Goal: Task Accomplishment & Management: Manage account settings

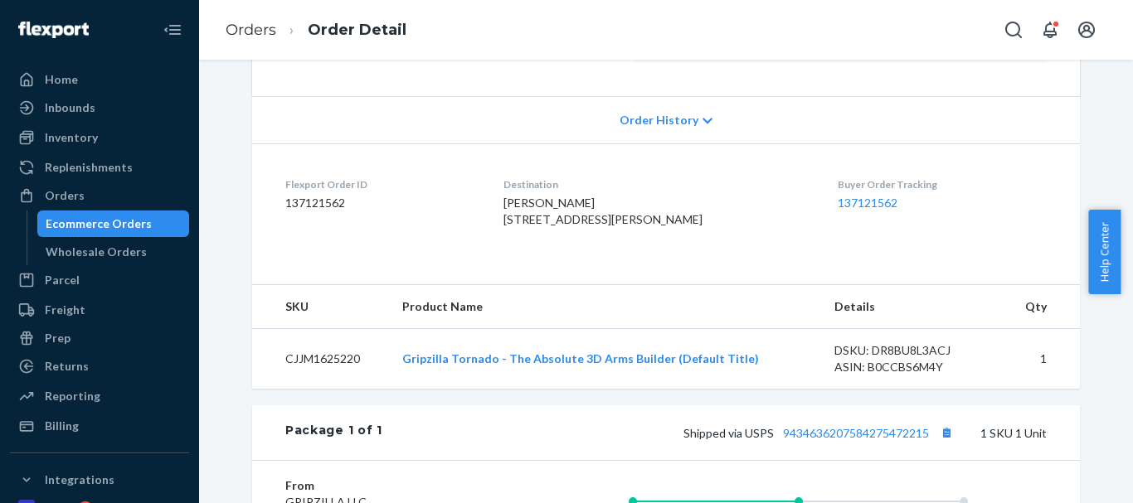
scroll to position [332, 0]
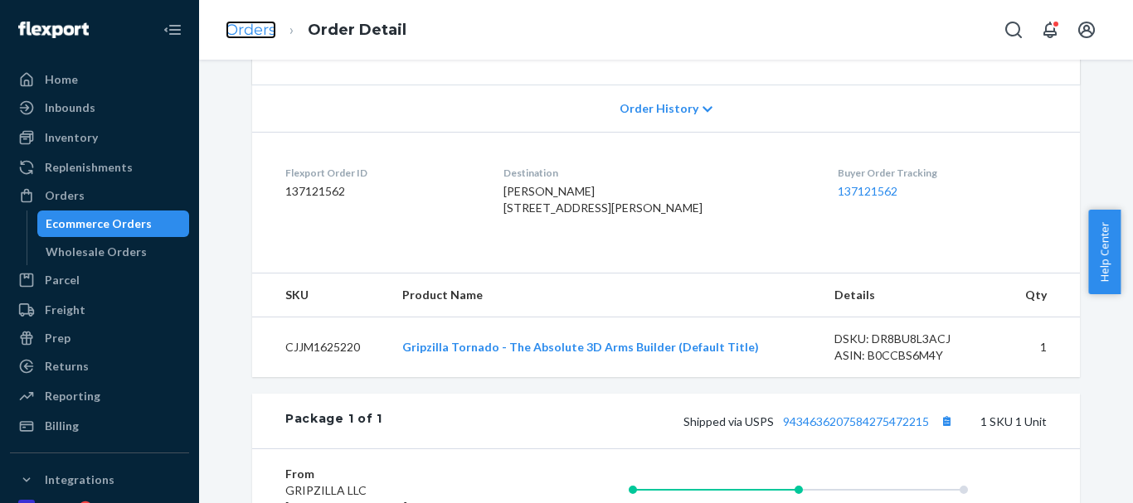
click at [268, 36] on link "Orders" at bounding box center [251, 30] width 51 height 18
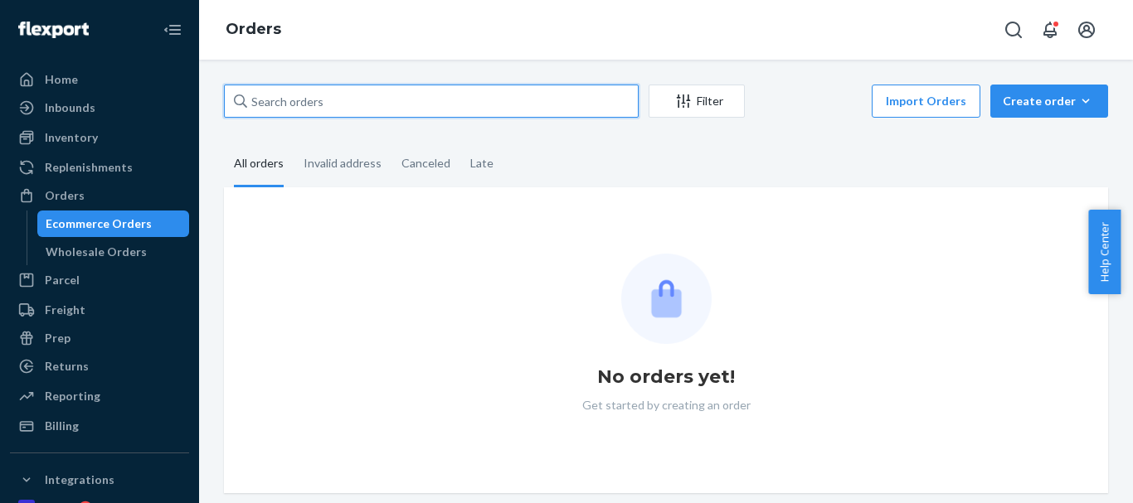
click at [323, 105] on input "text" at bounding box center [431, 101] width 415 height 33
paste input "[PERSON_NAME]"
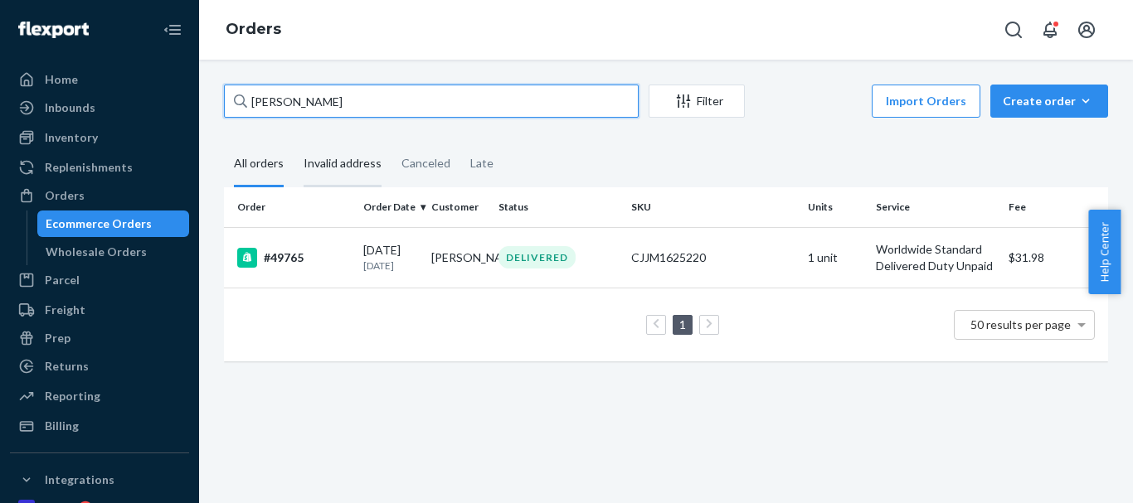
type input "[PERSON_NAME]"
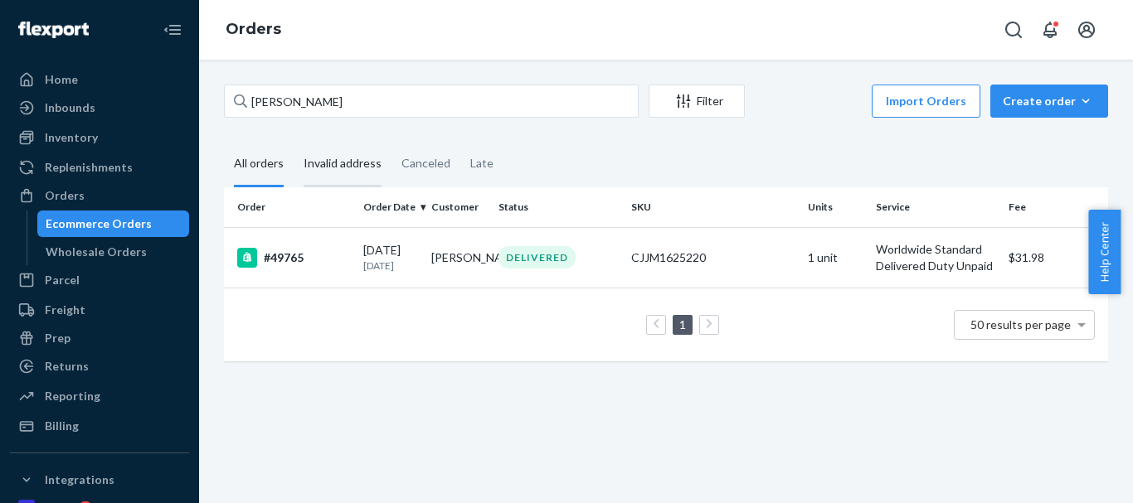
click at [339, 168] on div "Invalid address" at bounding box center [343, 165] width 78 height 46
click at [294, 142] on input "Invalid address" at bounding box center [294, 142] width 0 height 0
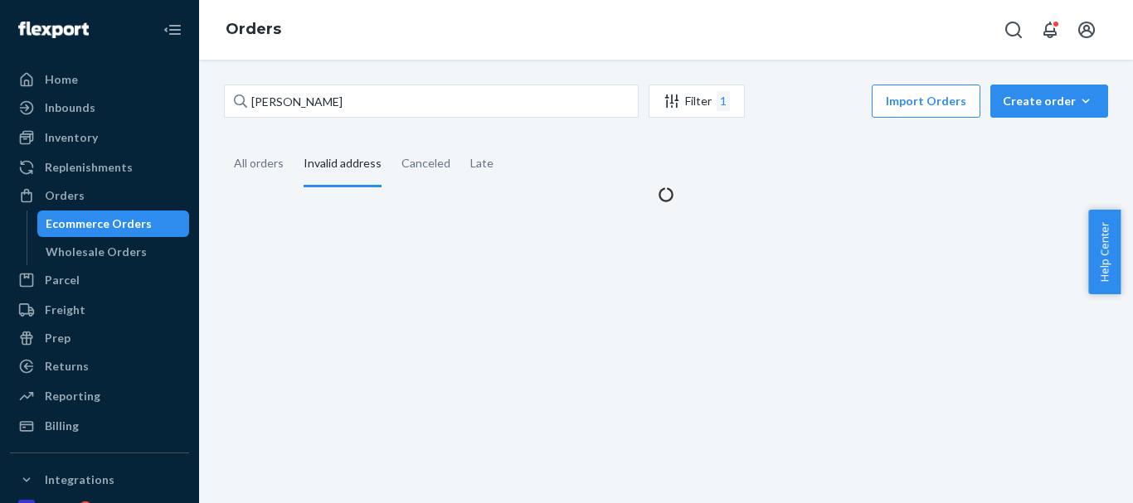
click at [223, 168] on div "[PERSON_NAME] Filter 1 Import Orders Create order Ecommerce order Removal order…" at bounding box center [666, 144] width 909 height 119
click at [244, 168] on div "All orders" at bounding box center [259, 165] width 50 height 46
click at [224, 142] on input "All orders" at bounding box center [224, 142] width 0 height 0
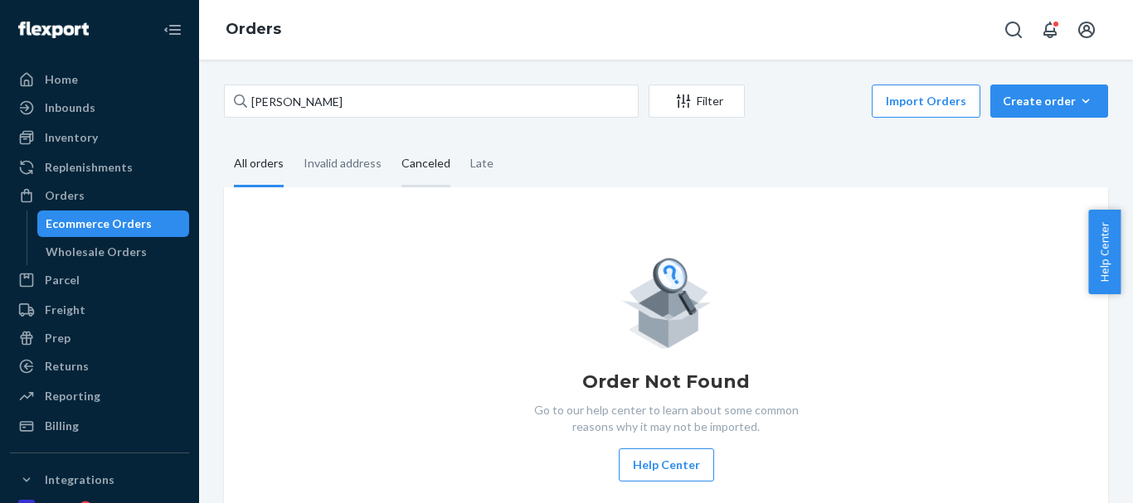
click at [434, 165] on div "Canceled" at bounding box center [425, 165] width 49 height 46
click at [392, 142] on input "Canceled" at bounding box center [392, 142] width 0 height 0
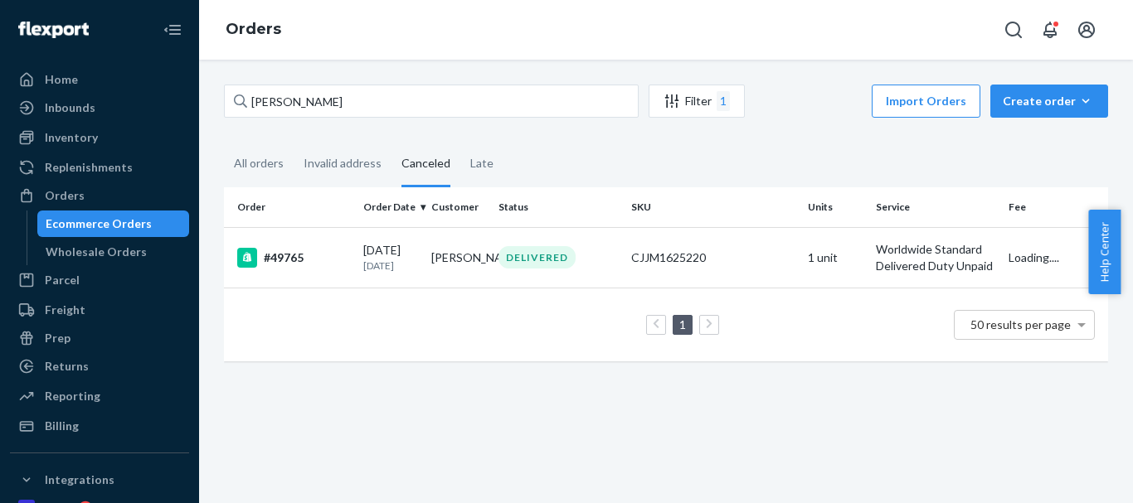
click at [454, 162] on div "Canceled" at bounding box center [426, 165] width 69 height 46
click at [392, 142] on input "Canceled" at bounding box center [392, 142] width 0 height 0
click at [470, 162] on div "Late" at bounding box center [481, 165] width 23 height 46
click at [460, 142] on input "Late" at bounding box center [460, 142] width 0 height 0
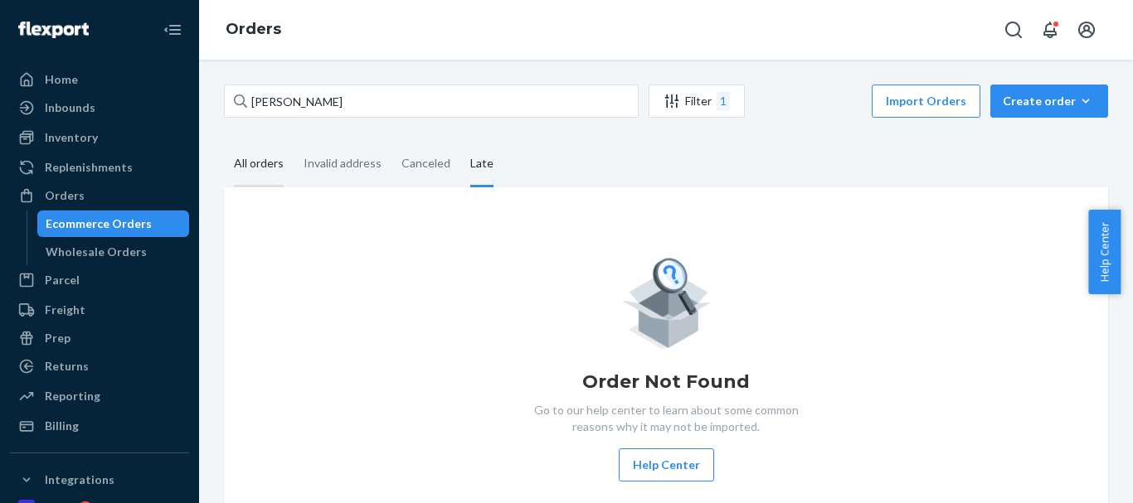
click at [264, 168] on div "All orders" at bounding box center [259, 165] width 50 height 46
click at [224, 142] on input "All orders" at bounding box center [224, 142] width 0 height 0
click at [1022, 99] on div "Create order" at bounding box center [1049, 101] width 93 height 17
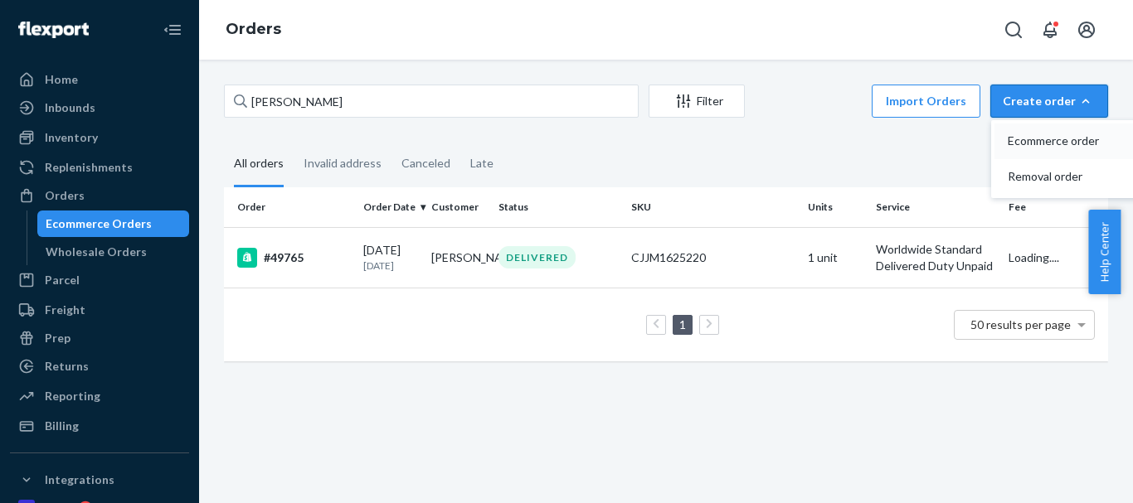
click at [1024, 132] on button "Ecommerce order" at bounding box center [1074, 142] width 159 height 36
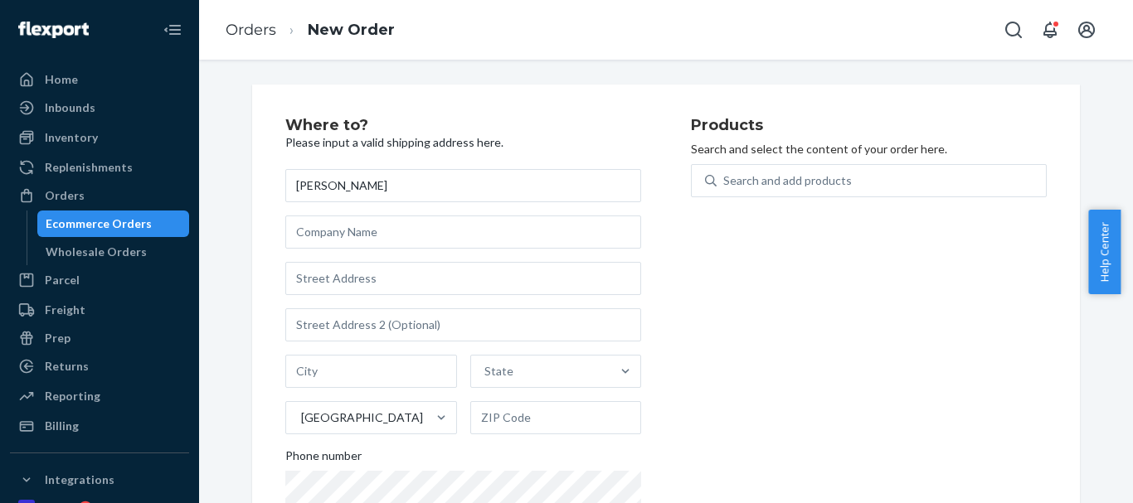
type input "Ben Glover"
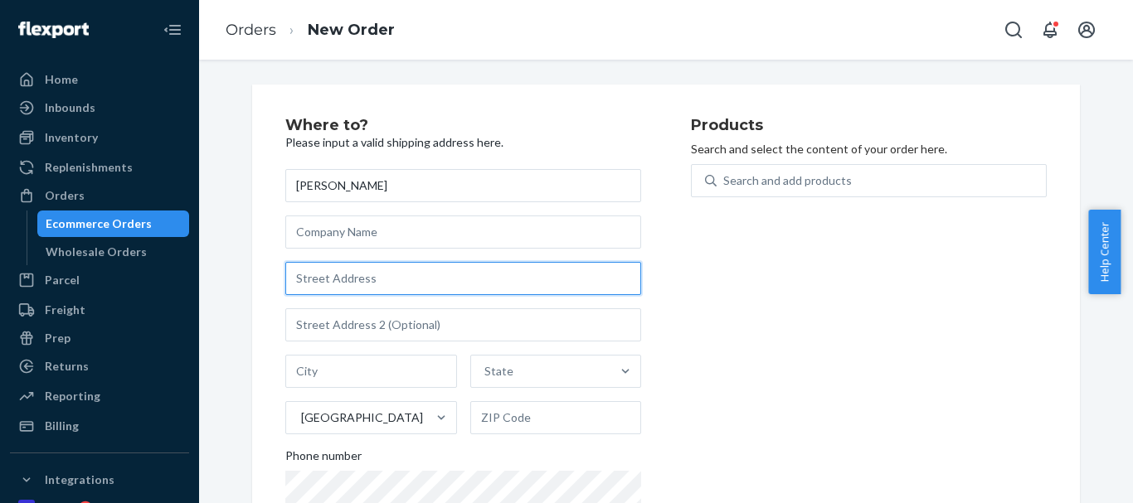
click at [312, 268] on input "text" at bounding box center [463, 278] width 356 height 33
paste input "11 Grandview Terrace Kew VIC 3101"
type input "11 Grandview Terrace Kew VIC 3101"
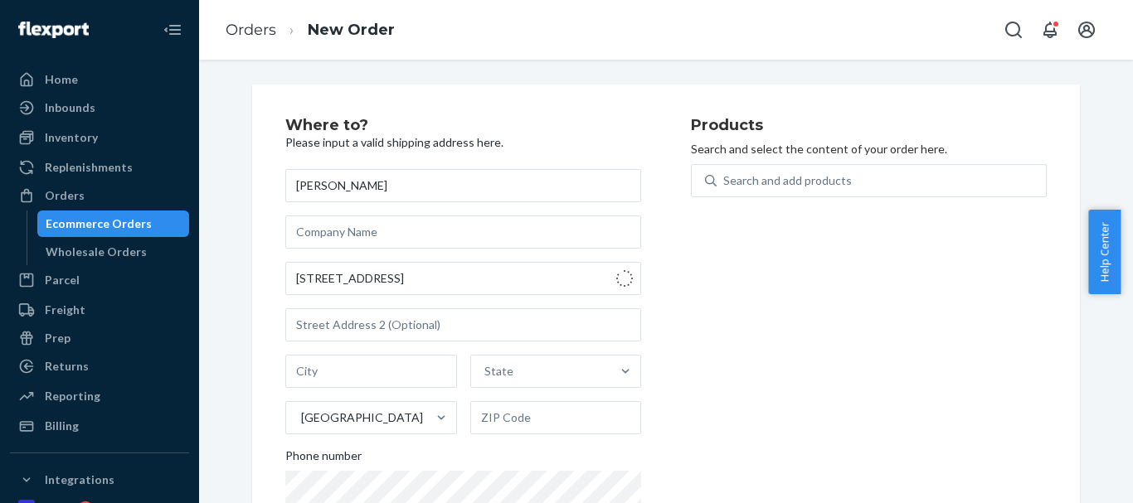
type input "Kew"
type input "3101"
type input "11 Grandview Terrace"
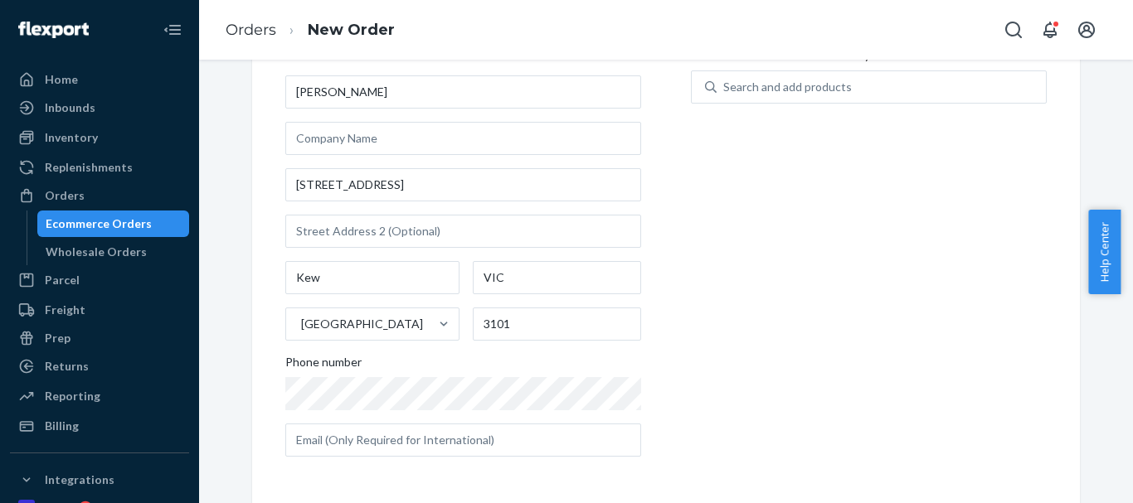
scroll to position [94, 0]
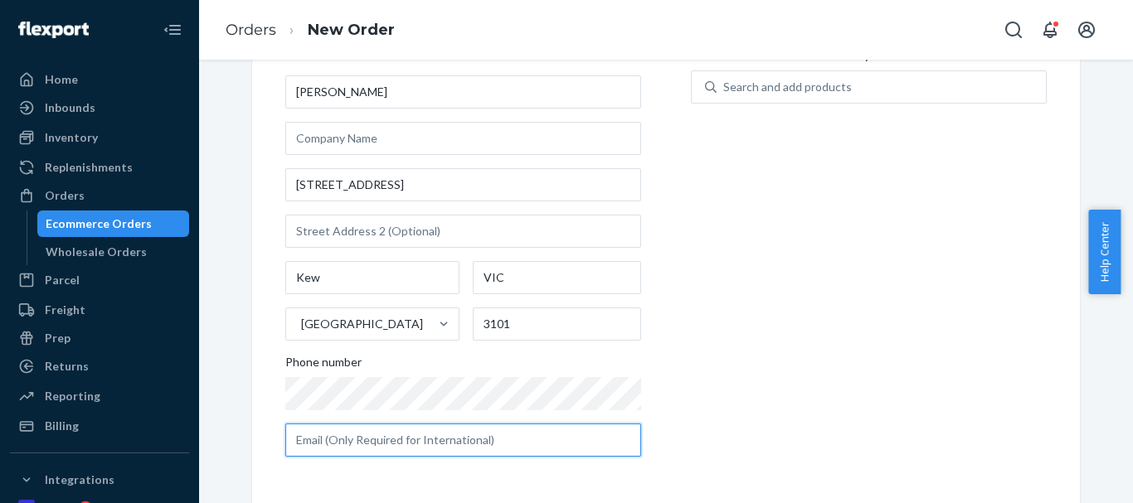
click at [357, 442] on input "text" at bounding box center [463, 440] width 356 height 33
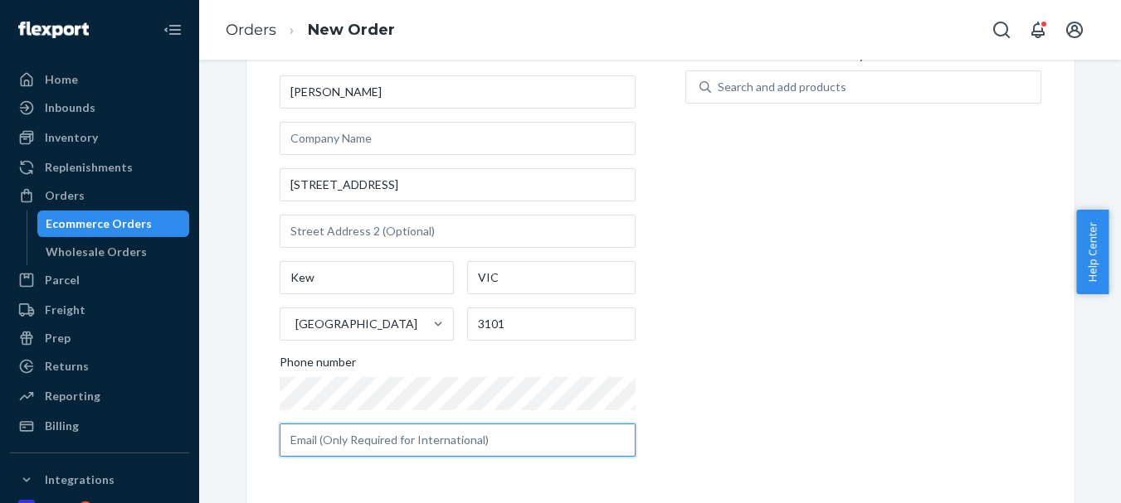
paste input "benjglover@hotmail.com"
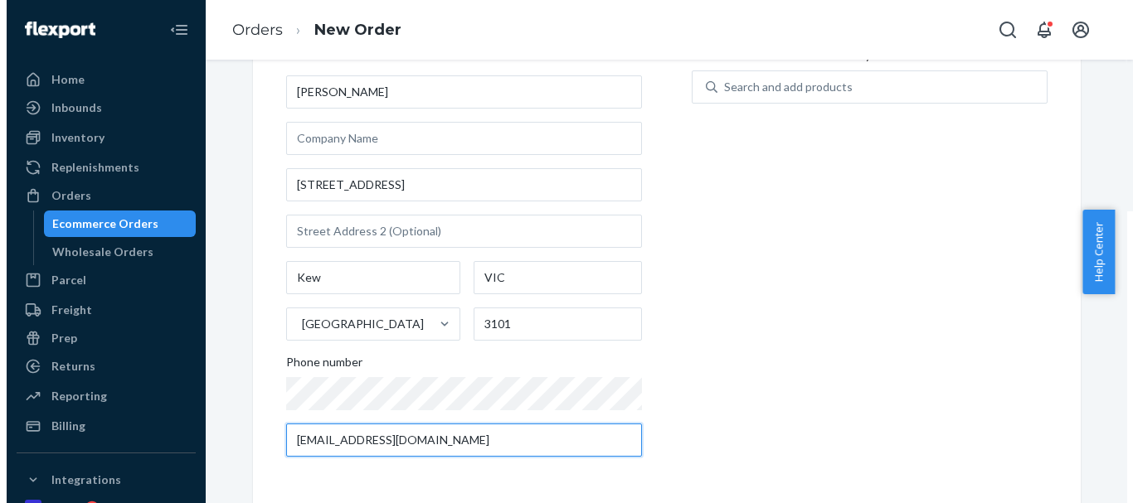
scroll to position [0, 0]
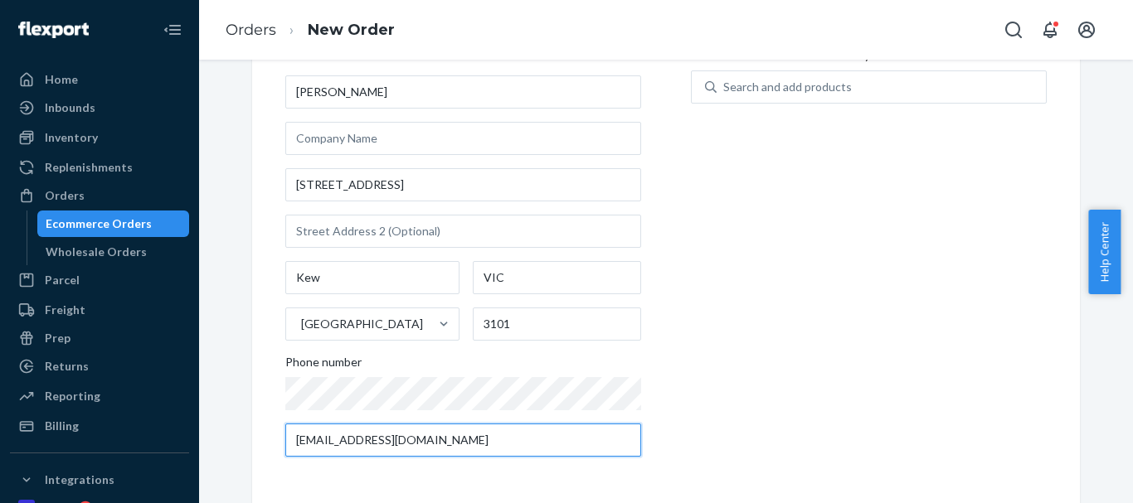
type input "benjglover@hotmail.com"
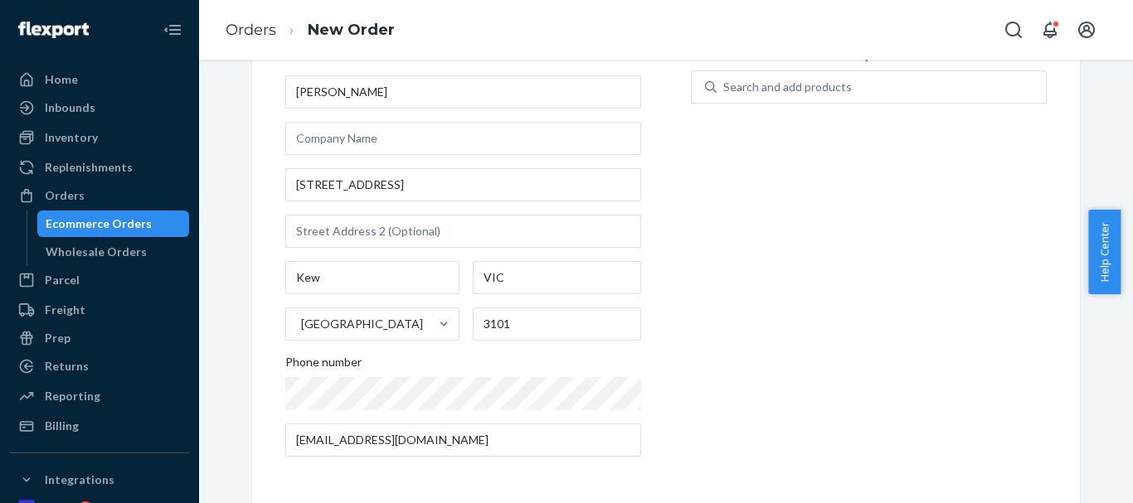
click at [732, 107] on div "Search and add products" at bounding box center [869, 97] width 356 height 53
click at [740, 93] on div "Search and add products" at bounding box center [787, 87] width 129 height 17
click at [725, 93] on input "Search and add products" at bounding box center [724, 87] width 2 height 17
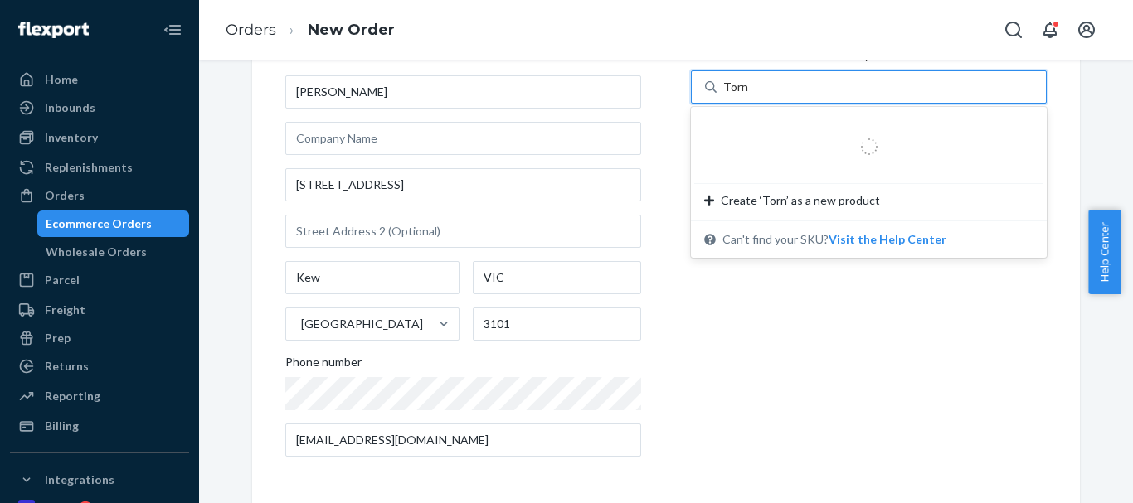
type input "Tornado"
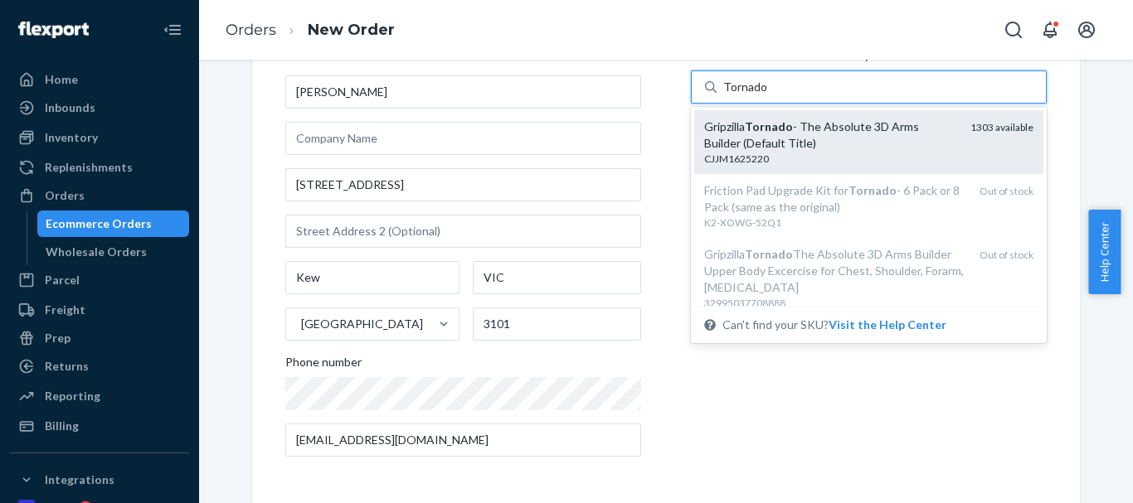
click at [764, 124] on em "Tornado" at bounding box center [769, 126] width 48 height 14
click at [764, 95] on input "Tornado" at bounding box center [745, 87] width 44 height 17
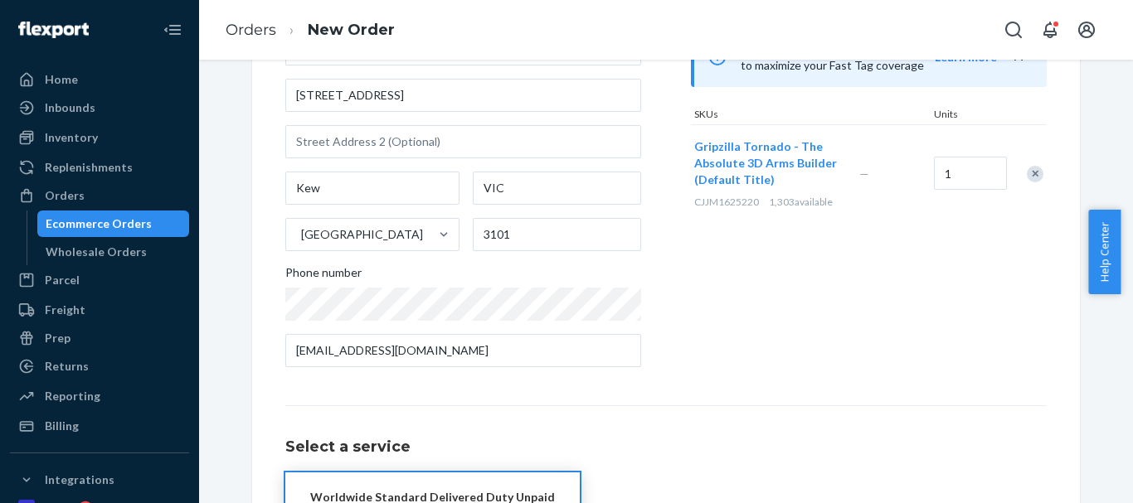
scroll to position [302, 0]
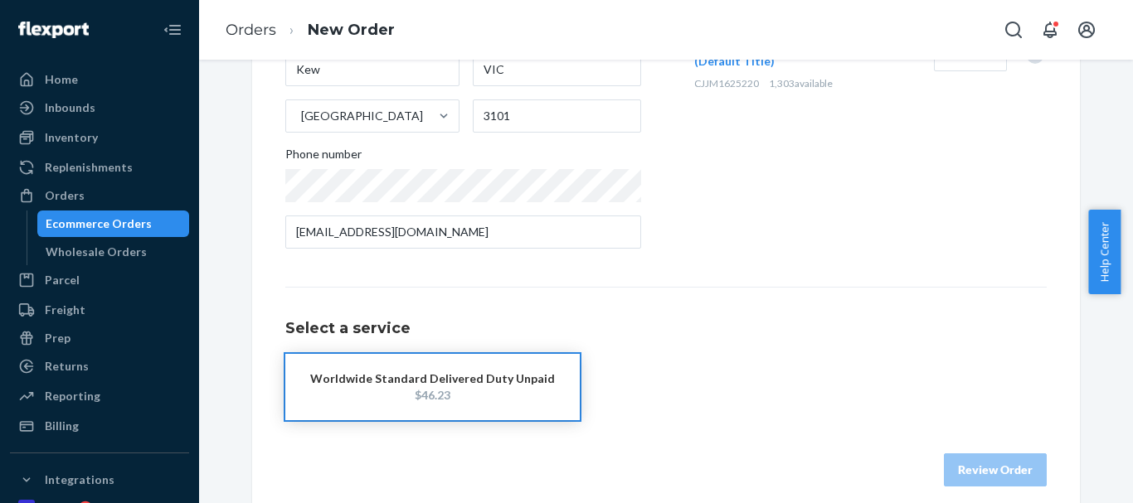
click at [447, 391] on div "$46.23" at bounding box center [432, 395] width 245 height 17
click at [1002, 469] on button "Review Order" at bounding box center [995, 470] width 103 height 33
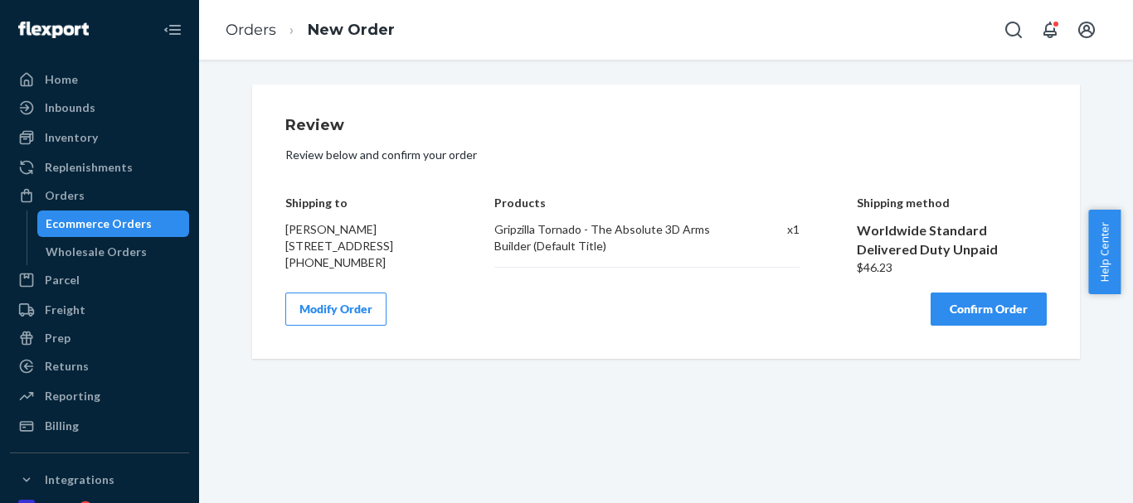
click at [1000, 339] on div "Review Review below and confirm your order Shipping to Ben Glover 11 Grandview …" at bounding box center [666, 222] width 828 height 275
click at [1002, 322] on button "Confirm Order" at bounding box center [989, 309] width 116 height 33
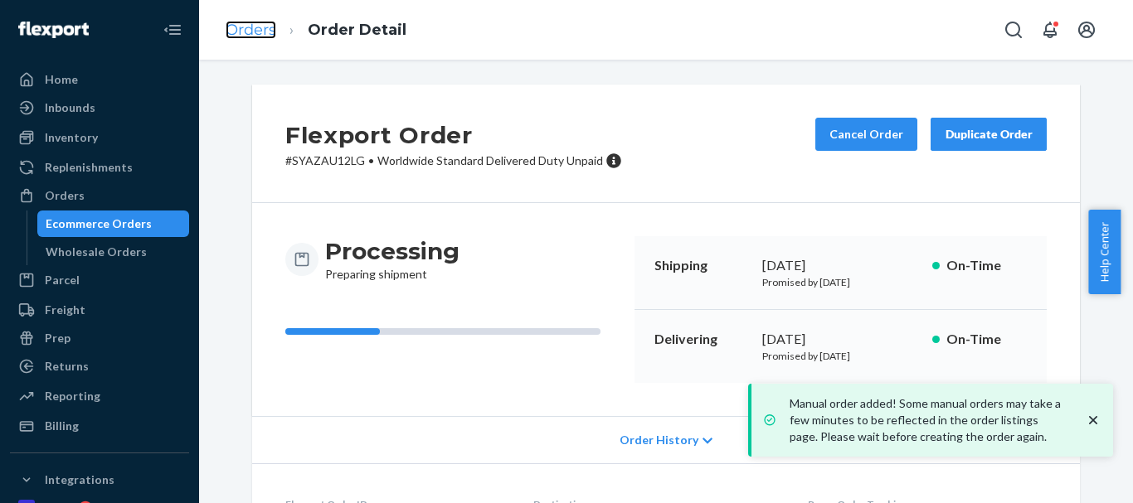
click at [252, 32] on link "Orders" at bounding box center [251, 30] width 51 height 18
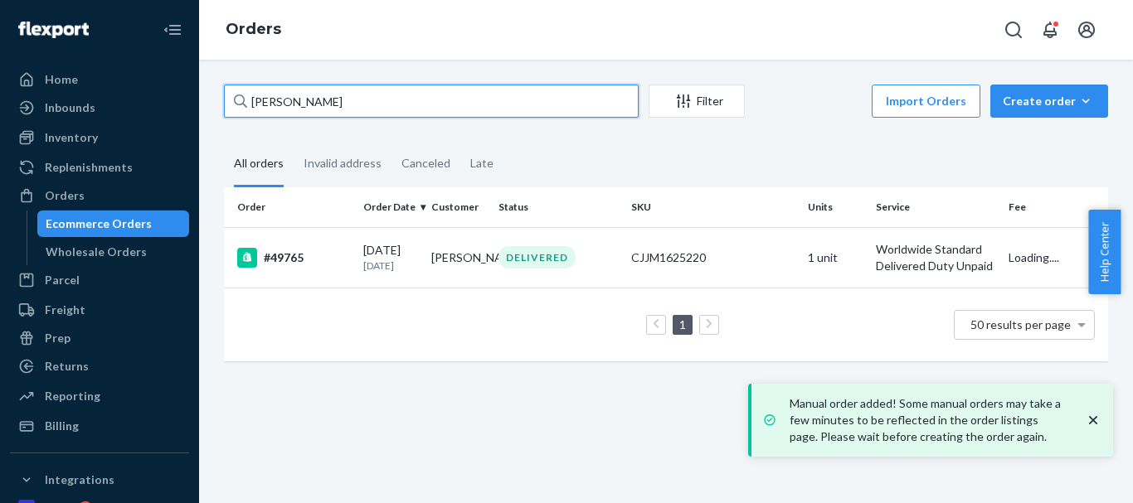
click at [285, 100] on input "Ben Glover" at bounding box center [431, 101] width 415 height 33
paste input "Yannik Huß"
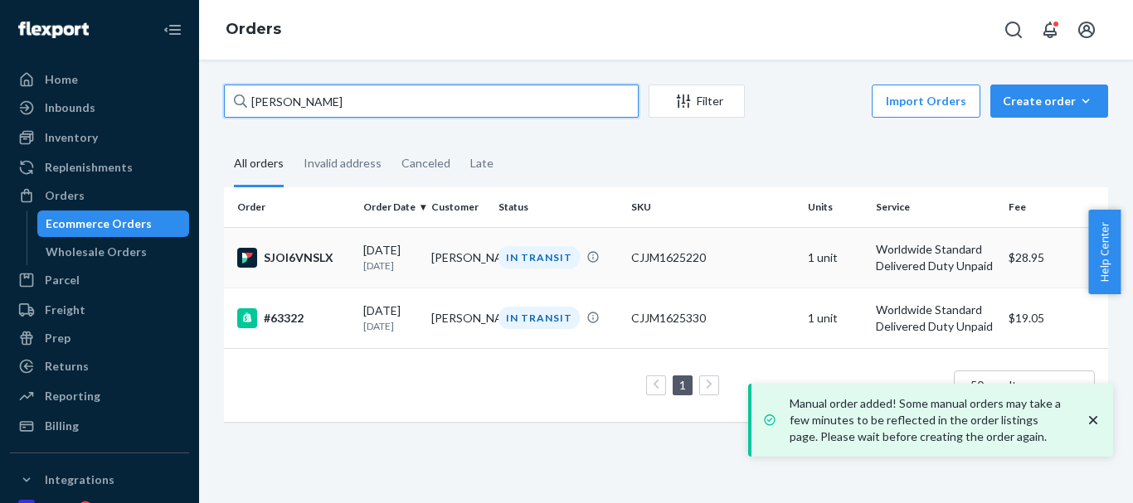
type input "Yannik Huß"
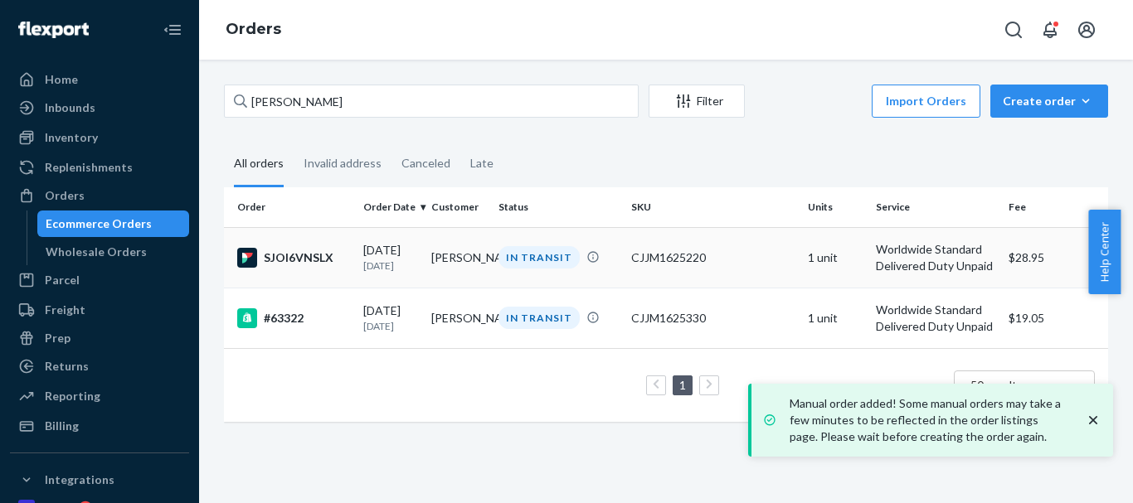
click at [517, 261] on div "IN TRANSIT" at bounding box center [539, 257] width 81 height 22
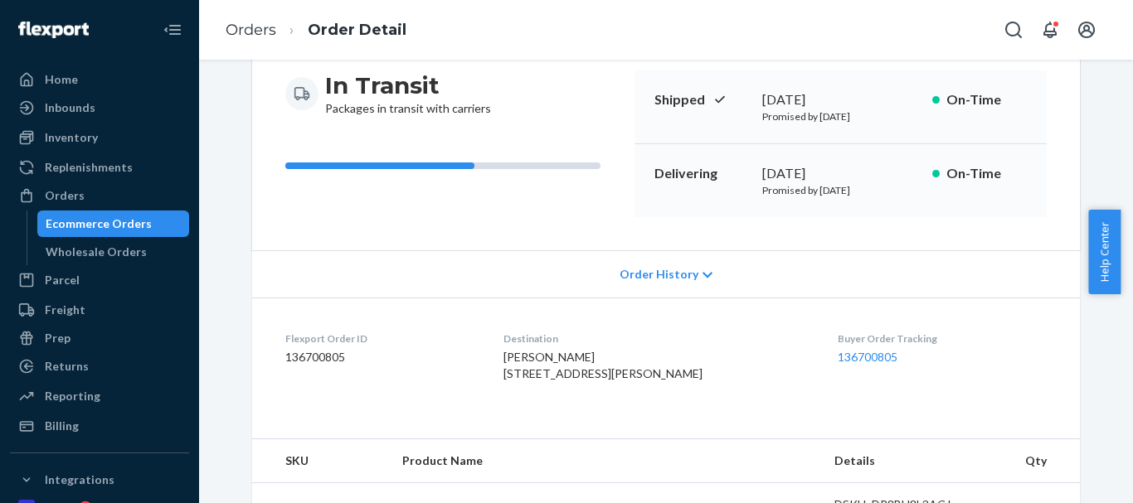
scroll to position [498, 0]
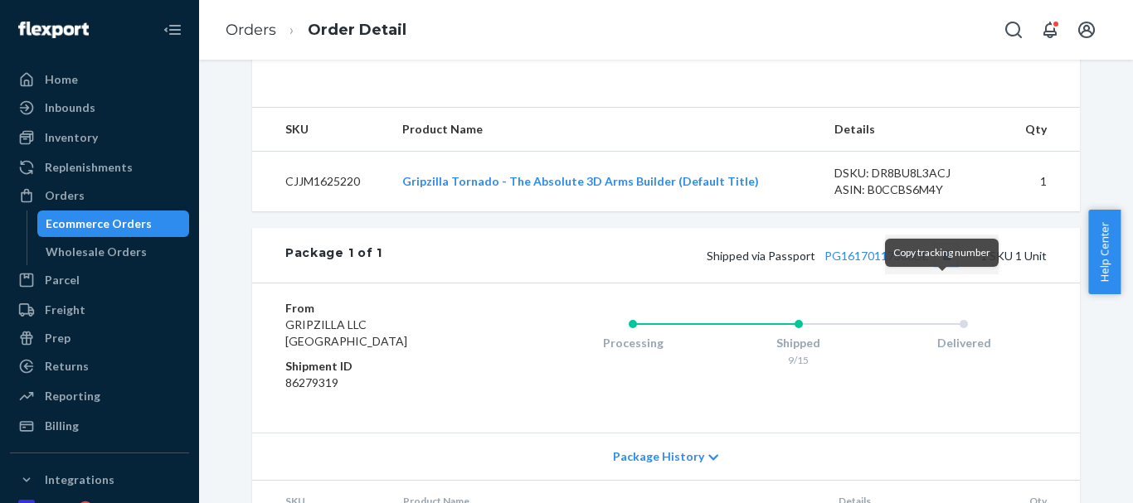
click at [943, 266] on button "Copy tracking number" at bounding box center [947, 256] width 22 height 22
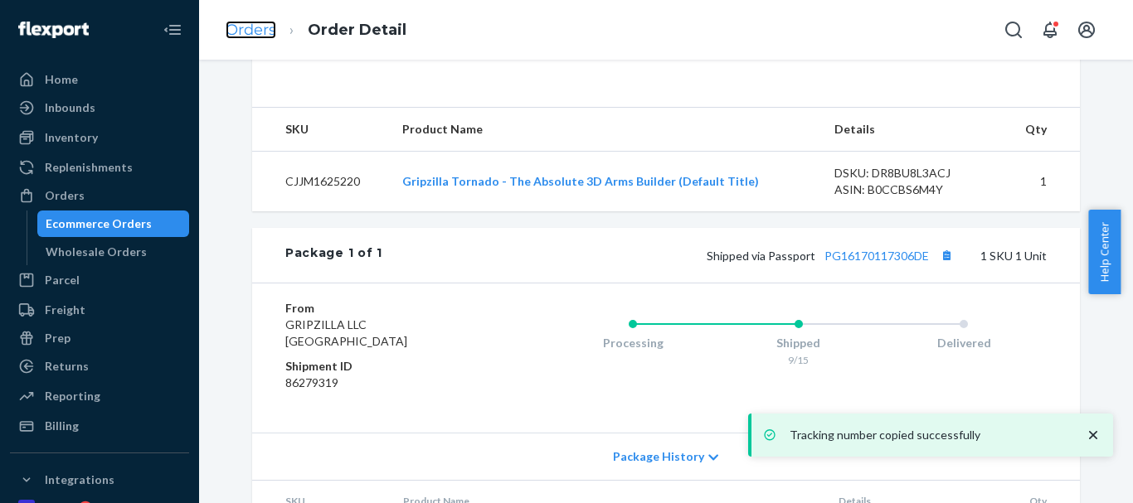
click at [265, 21] on link "Orders" at bounding box center [251, 30] width 51 height 18
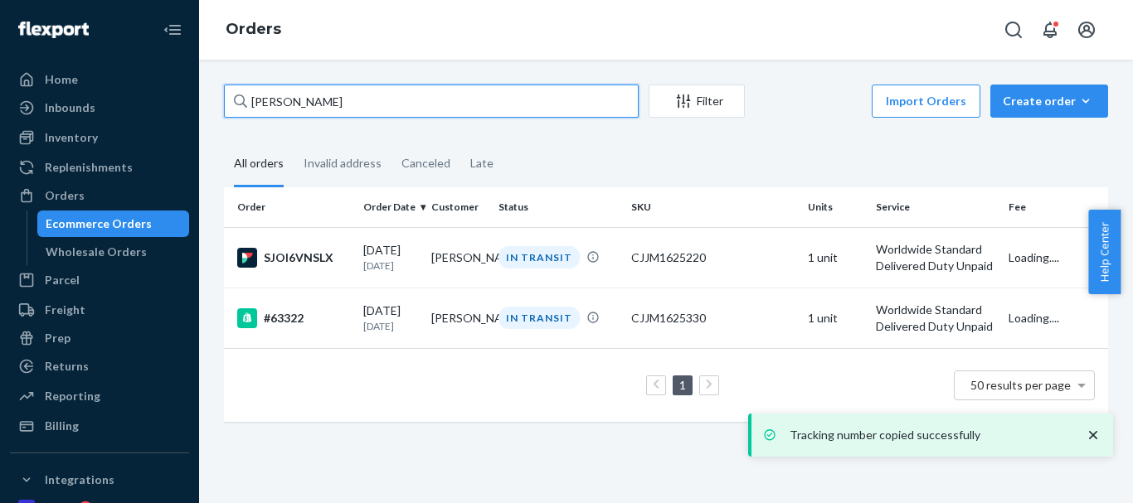
click at [294, 93] on input "Yannik Huß" at bounding box center [431, 101] width 415 height 33
paste input "Joseph Katz"
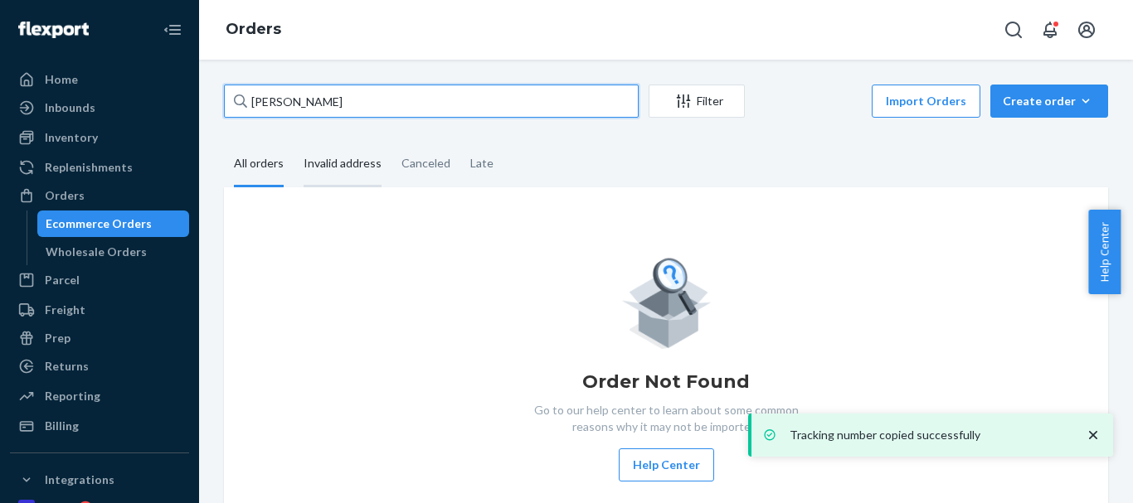
type input "Joseph Katz"
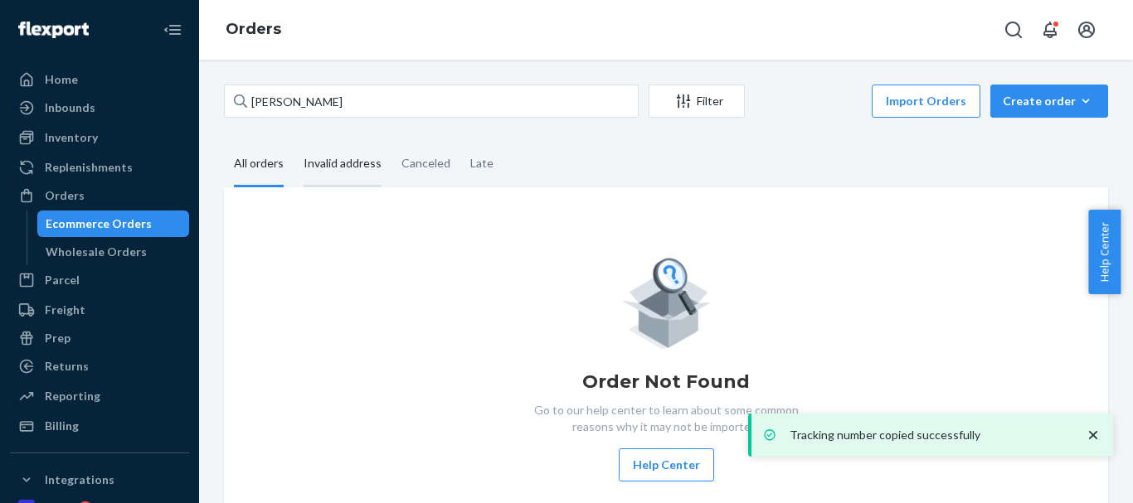
click at [347, 157] on div "Invalid address" at bounding box center [343, 165] width 78 height 46
click at [294, 142] on input "Invalid address" at bounding box center [294, 142] width 0 height 0
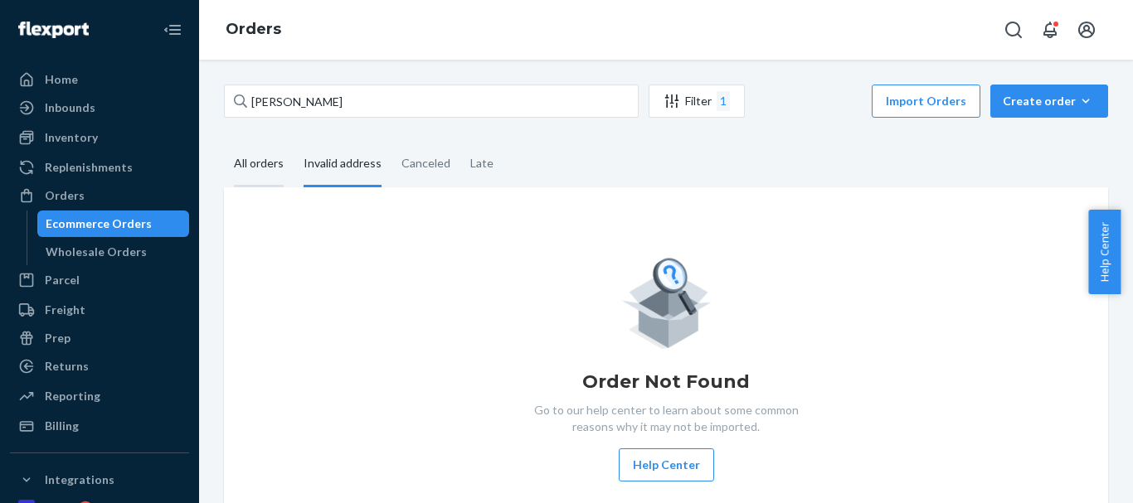
click at [276, 168] on div "All orders" at bounding box center [259, 165] width 50 height 46
click at [224, 142] on input "All orders" at bounding box center [224, 142] width 0 height 0
click at [1014, 105] on div "Create order" at bounding box center [1049, 101] width 93 height 17
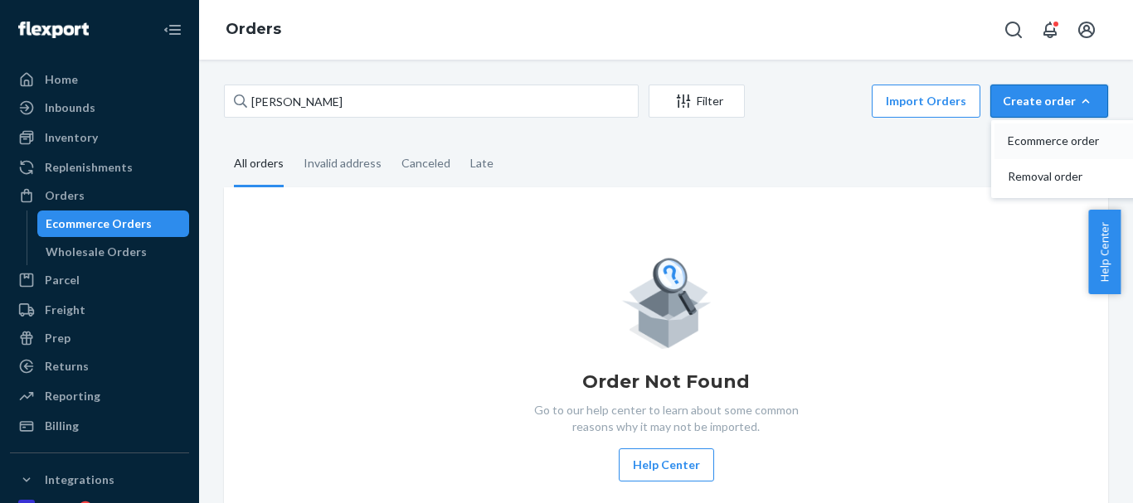
click at [1024, 140] on span "Ecommerce order" at bounding box center [1059, 141] width 103 height 12
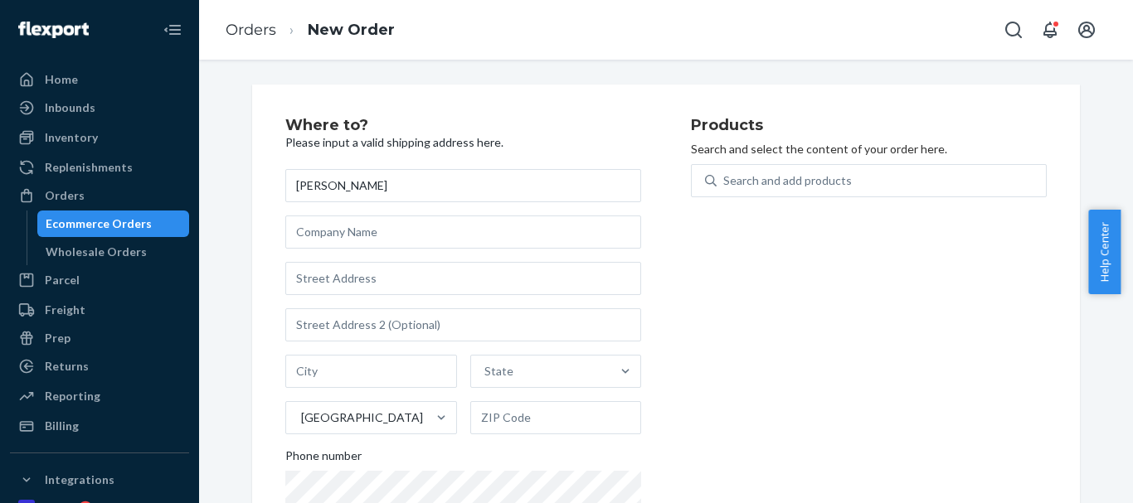
type input "Joseph Katz"
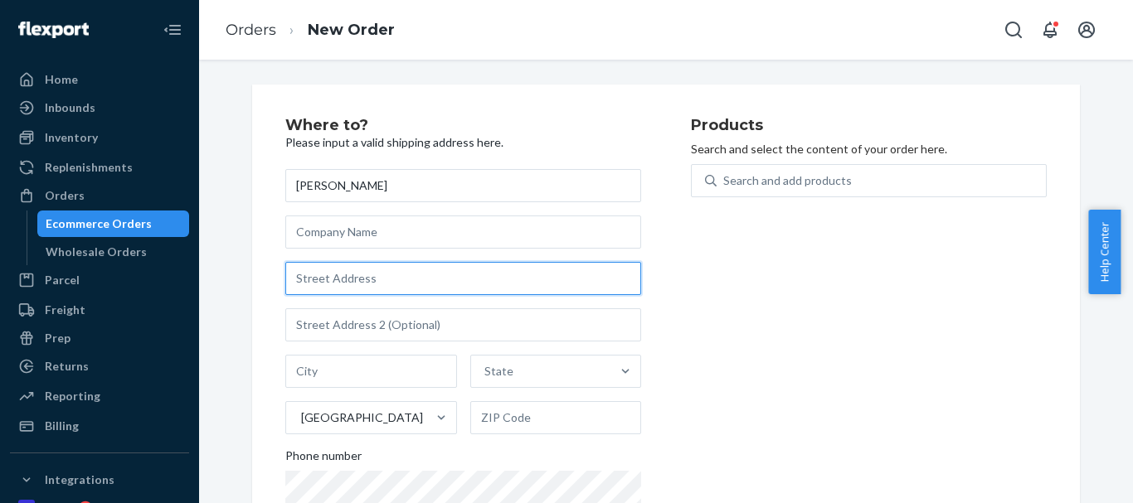
click at [335, 279] on input "text" at bounding box center [463, 278] width 356 height 33
paste input "Box 45 Site 1 RR1 Keewatin ON P0X 1C0 Canada"
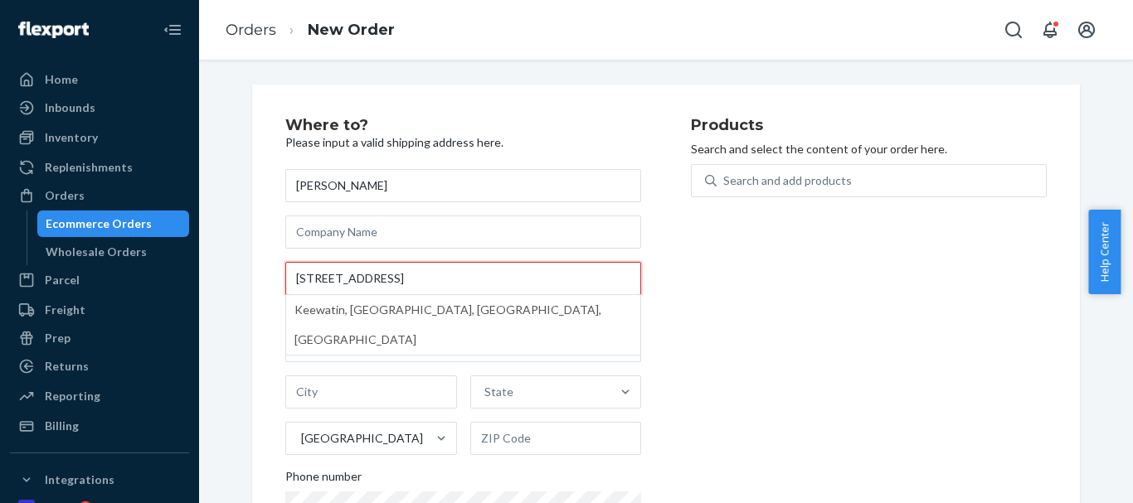
type input "Box 45 Site 1 RR1 Keewatin ON P0X 1C0 Canada"
type input "Keewatin - Kenora"
type input "P0V"
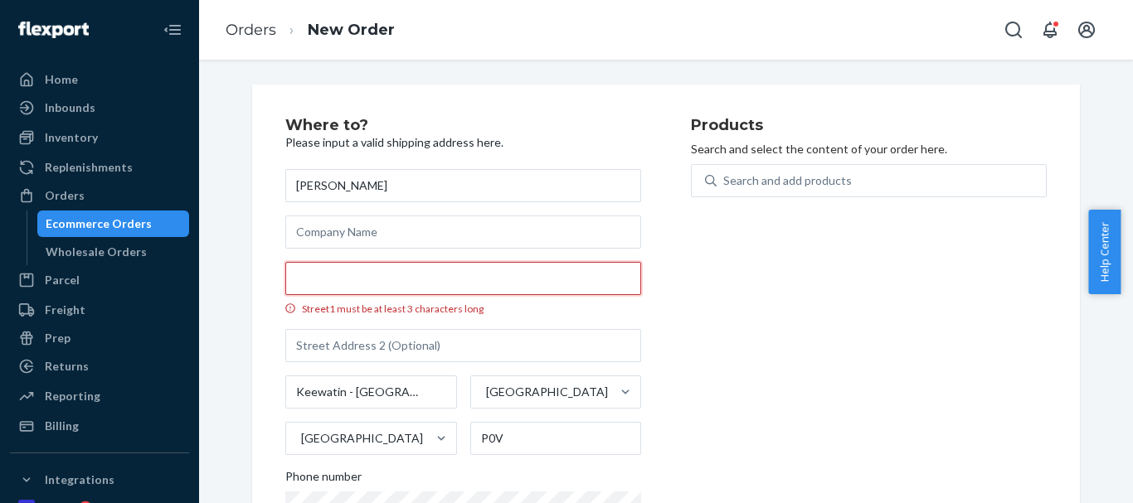
click at [356, 275] on input "Street1 must be at least 3 characters long" at bounding box center [463, 278] width 356 height 33
paste input "Box 45 Site 1 RR1"
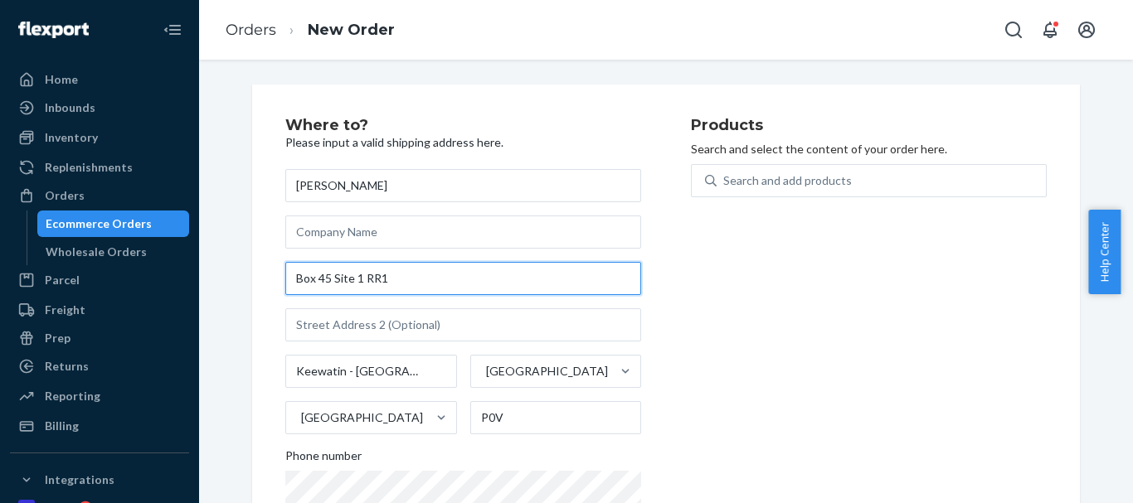
type input "Box 45 Site 1 RR1"
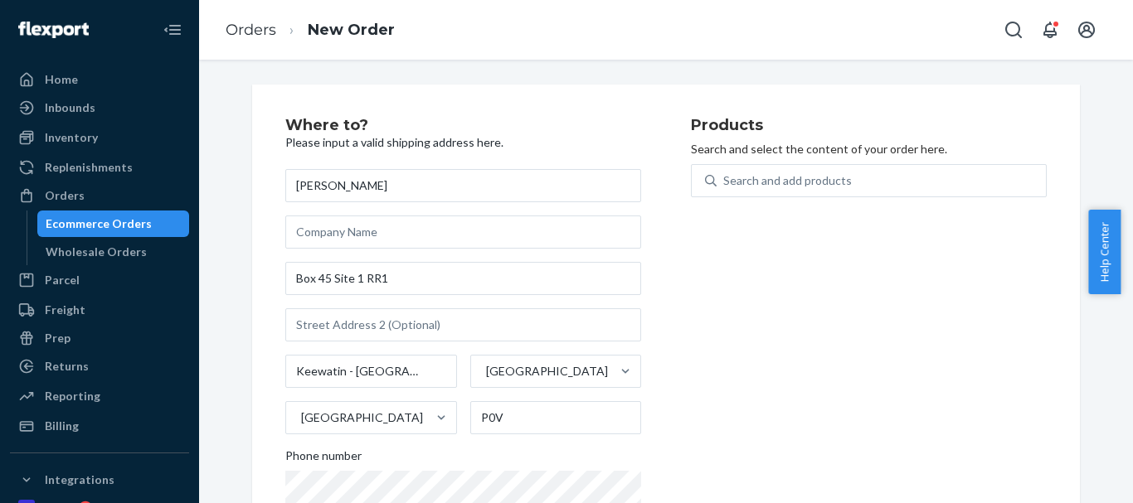
click at [743, 312] on div "Products Search and select the content of your order here. Search and add produ…" at bounding box center [869, 341] width 356 height 446
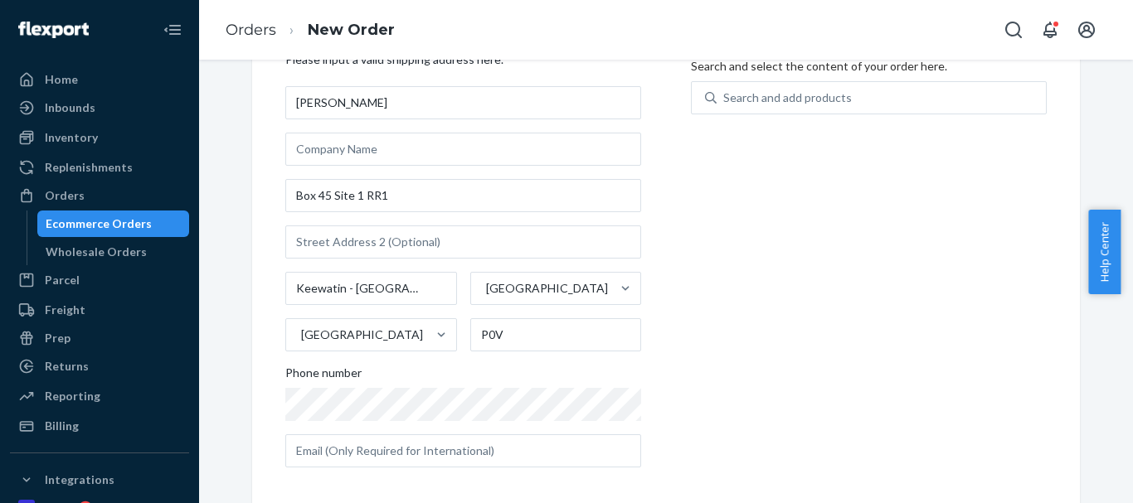
click at [311, 422] on div "Joseph Katz Box 45 Site 1 RR1 Keewatin - Kenora Ontario Canada P0V Phone number" at bounding box center [463, 277] width 356 height 382
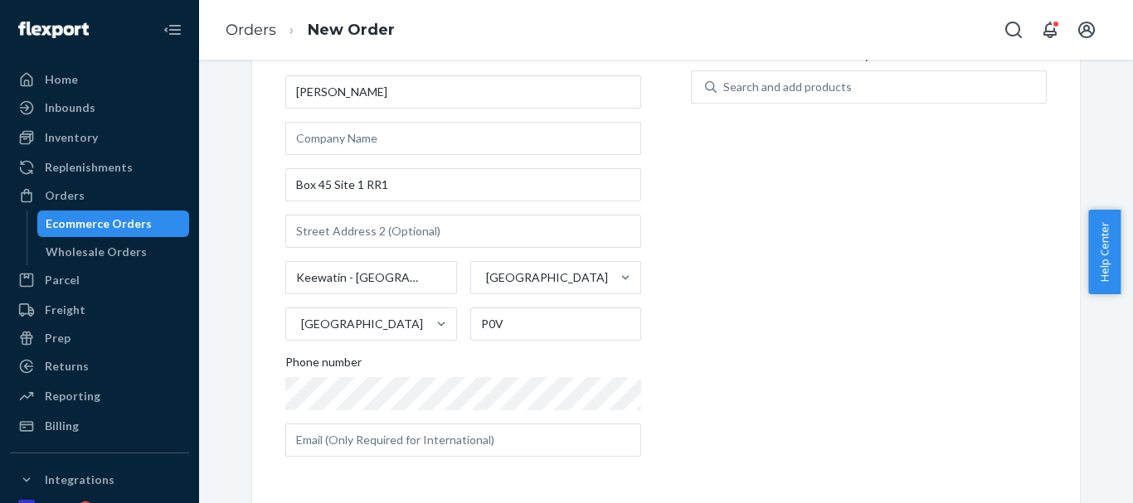
scroll to position [94, 0]
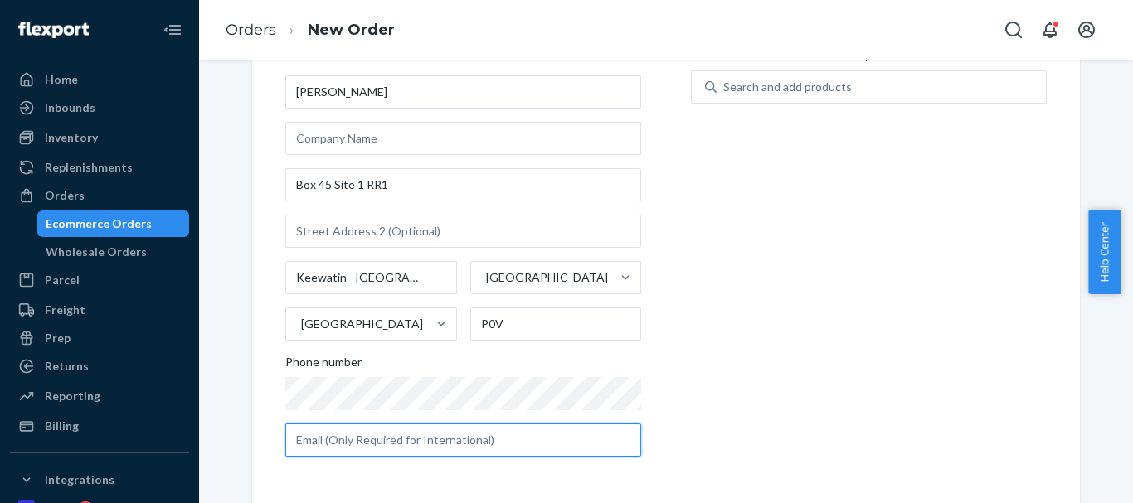
click at [474, 435] on input "text" at bounding box center [463, 440] width 356 height 33
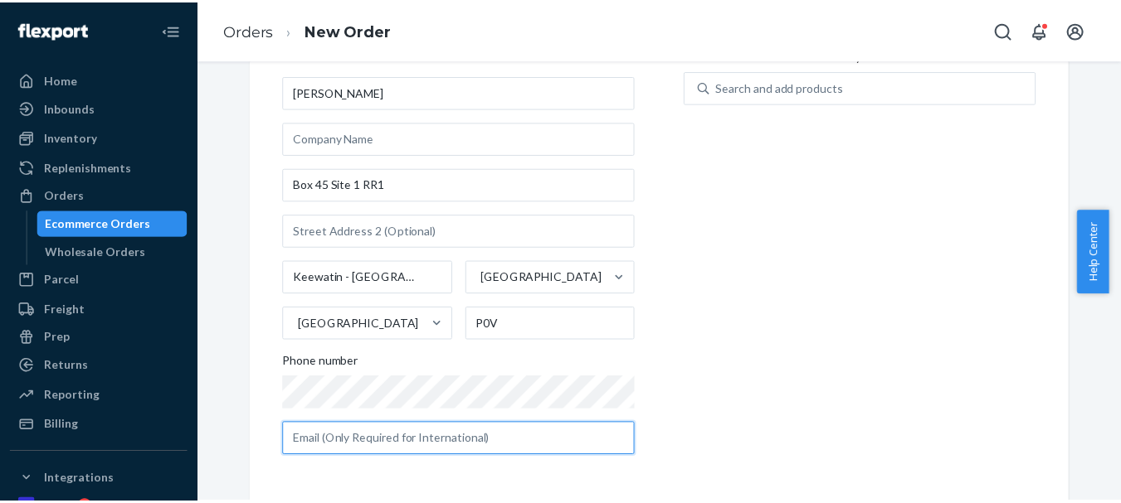
scroll to position [13, 0]
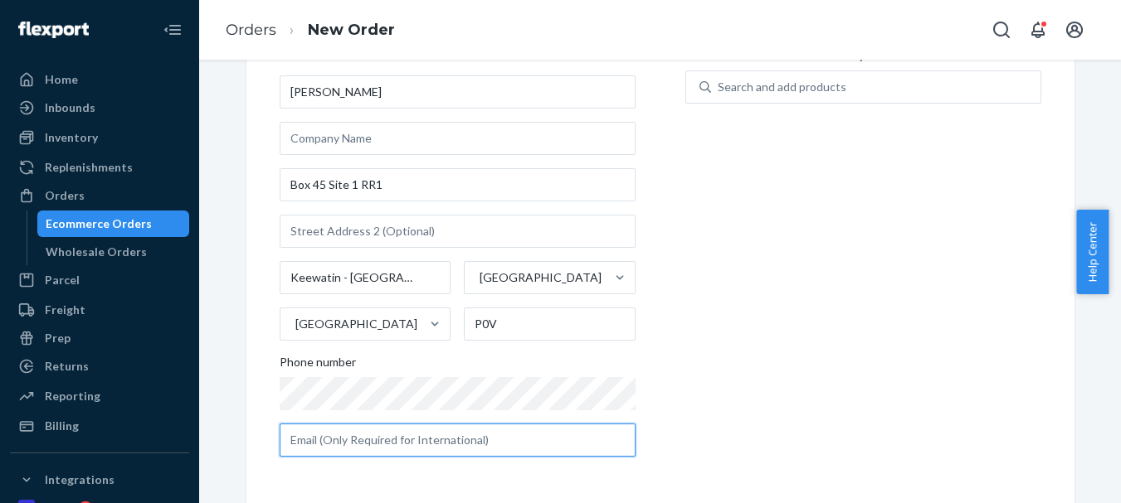
paste input "jakkatz@gmail.com"
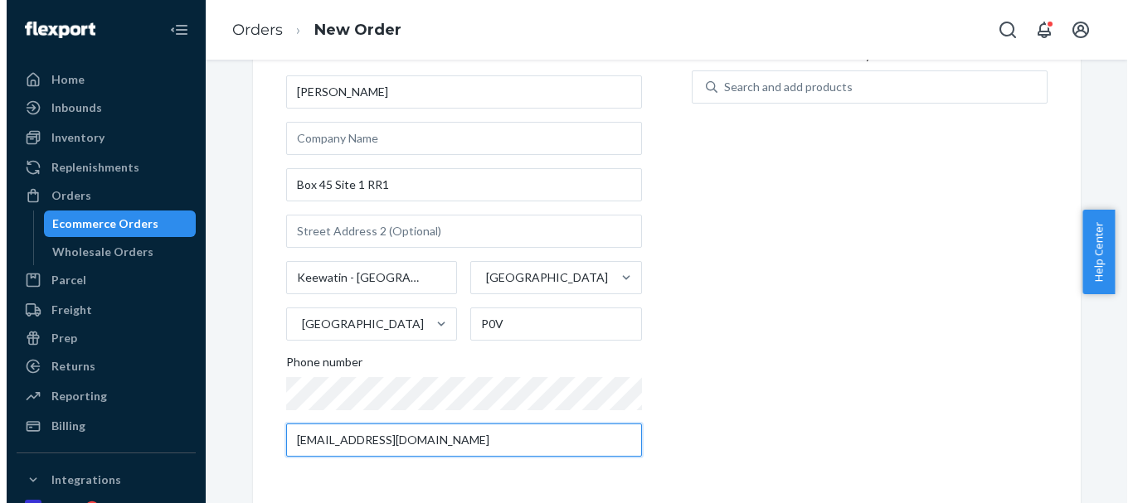
scroll to position [0, 0]
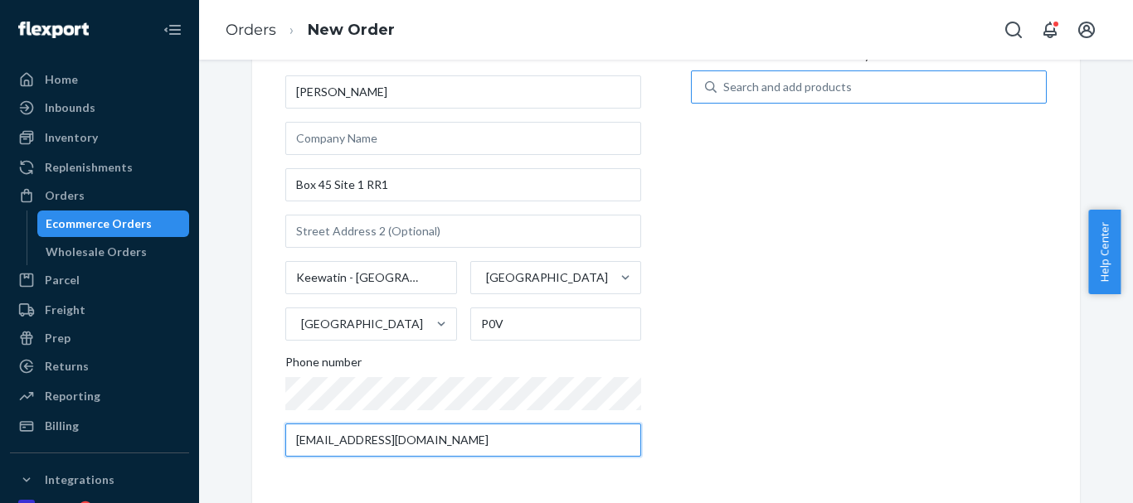
type input "jakkatz@gmail.com"
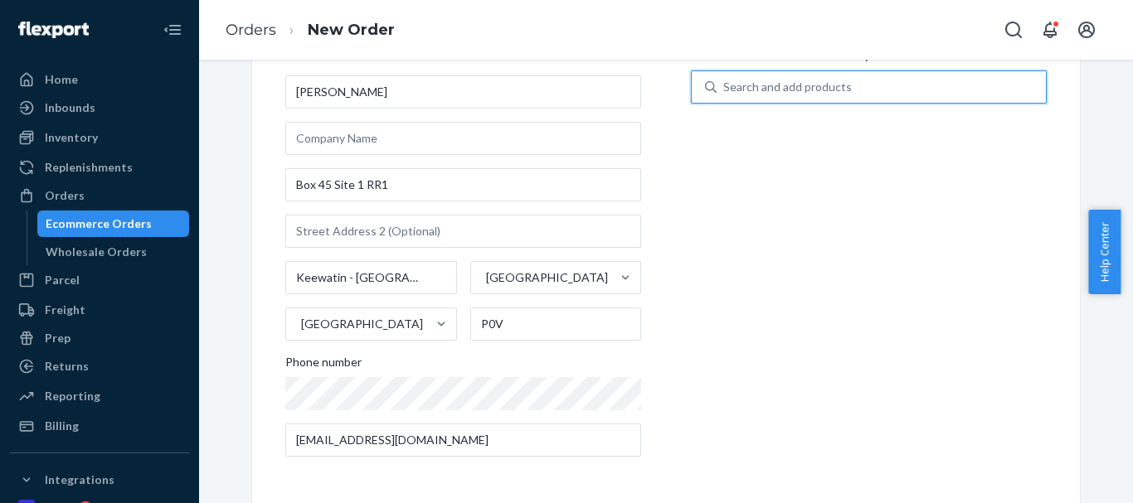
click at [791, 85] on div "Search and add products" at bounding box center [787, 87] width 129 height 17
click at [725, 85] on input "0 results available. Use Up and Down to choose options, press Enter to select t…" at bounding box center [724, 87] width 2 height 17
type input "Tornado"
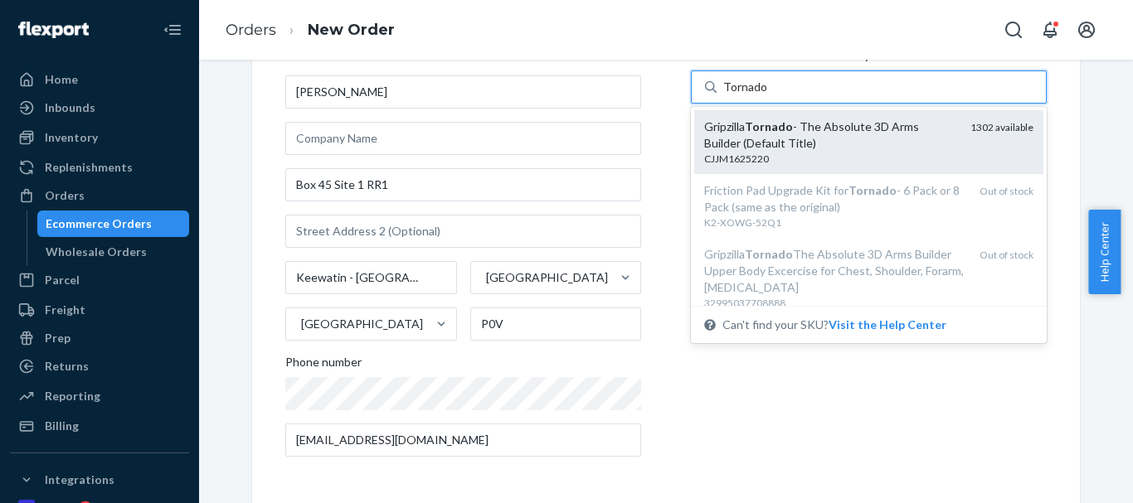
click at [811, 158] on div "CJJM1625220" at bounding box center [830, 159] width 253 height 14
click at [767, 95] on input "Tornado" at bounding box center [745, 87] width 44 height 17
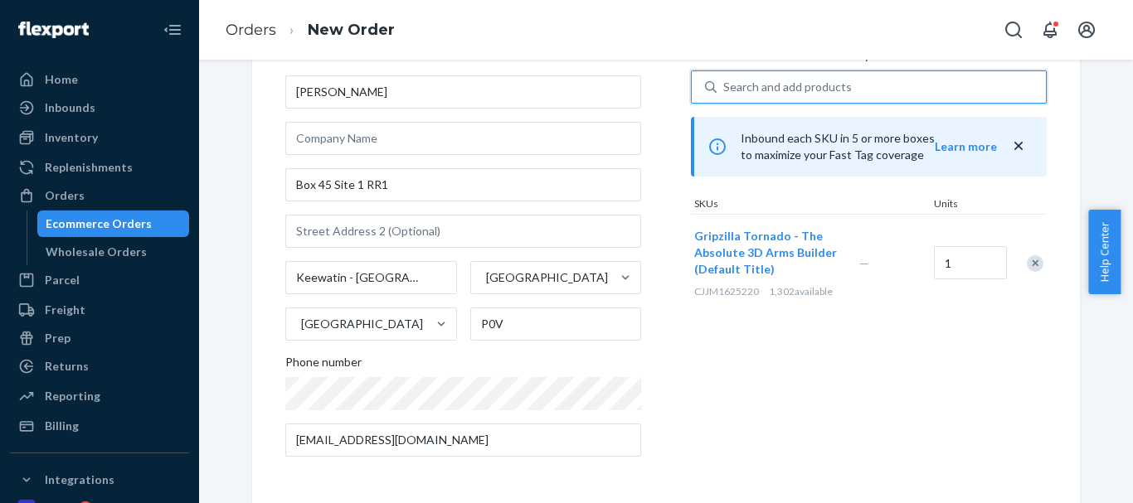
click at [683, 379] on div "Where to? Please input a valid shipping address here. Joseph Katz Box 45 Site 1…" at bounding box center [488, 247] width 406 height 446
click at [260, 31] on link "Orders" at bounding box center [251, 30] width 51 height 18
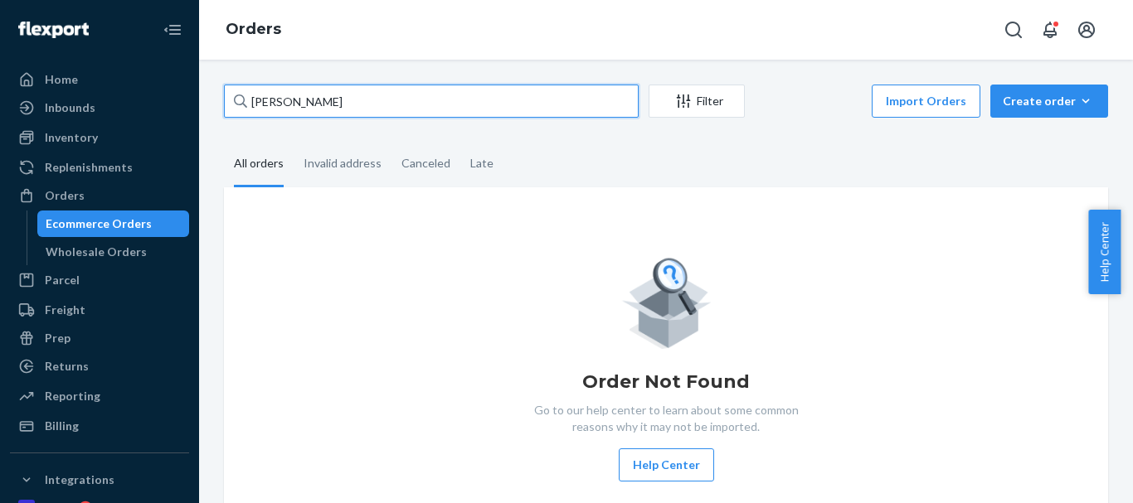
drag, startPoint x: 319, startPoint y: 100, endPoint x: 221, endPoint y: 95, distance: 98.8
click at [221, 95] on div "Joseph Katz Filter Import Orders Create order Ecommerce order Removal order All…" at bounding box center [666, 317] width 909 height 464
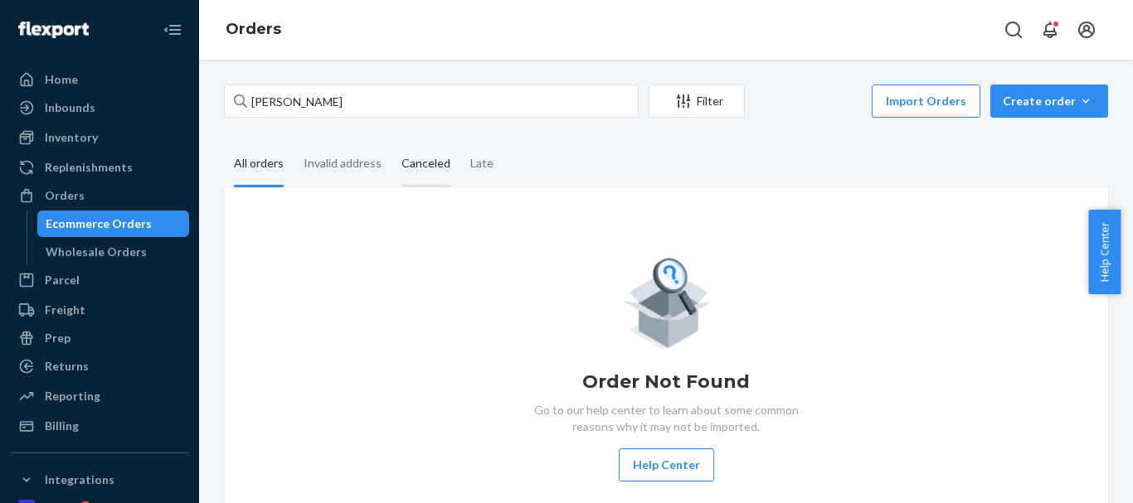
click at [453, 160] on div "Canceled" at bounding box center [426, 165] width 69 height 46
click at [392, 142] on input "Canceled" at bounding box center [392, 142] width 0 height 0
click at [470, 163] on div "Late" at bounding box center [481, 165] width 23 height 46
click at [460, 142] on input "Late" at bounding box center [460, 142] width 0 height 0
click at [405, 163] on div "Canceled" at bounding box center [425, 165] width 49 height 46
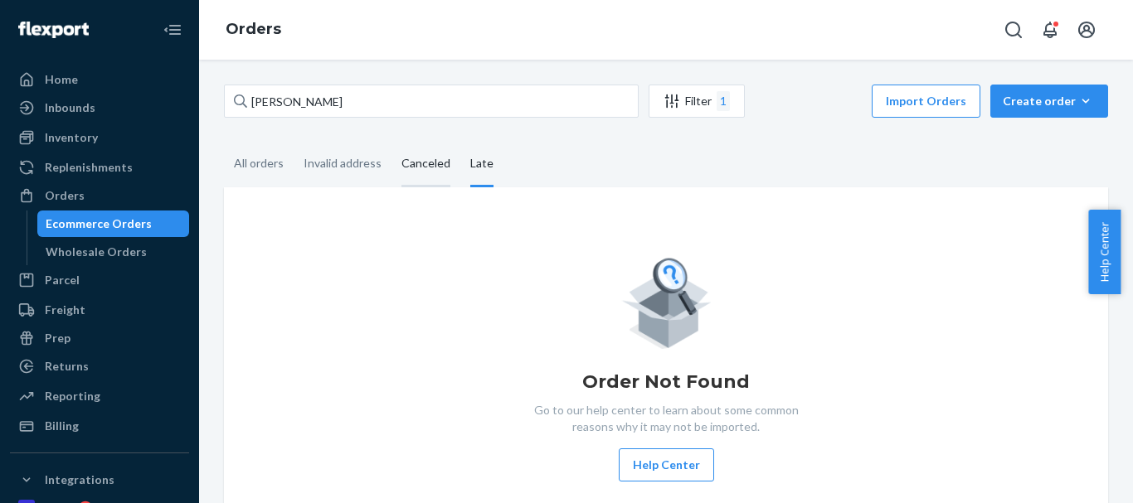
click at [392, 142] on input "Canceled" at bounding box center [392, 142] width 0 height 0
click at [333, 163] on div "Invalid address" at bounding box center [343, 165] width 78 height 46
click at [294, 142] on input "Invalid address" at bounding box center [294, 142] width 0 height 0
click at [245, 164] on div "All orders" at bounding box center [259, 165] width 50 height 46
click at [224, 142] on input "All orders" at bounding box center [224, 142] width 0 height 0
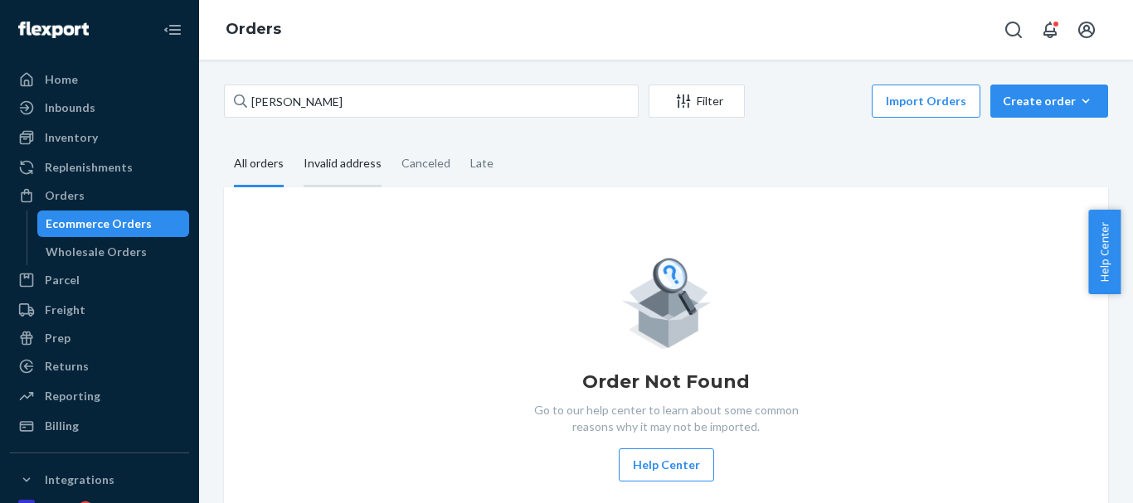
click at [329, 167] on div "Invalid address" at bounding box center [343, 165] width 78 height 46
click at [294, 142] on input "Invalid address" at bounding box center [294, 142] width 0 height 0
click at [421, 163] on div "Canceled" at bounding box center [425, 165] width 49 height 46
click at [392, 142] on input "Canceled" at bounding box center [392, 142] width 0 height 0
click at [472, 163] on div "Late" at bounding box center [481, 165] width 23 height 46
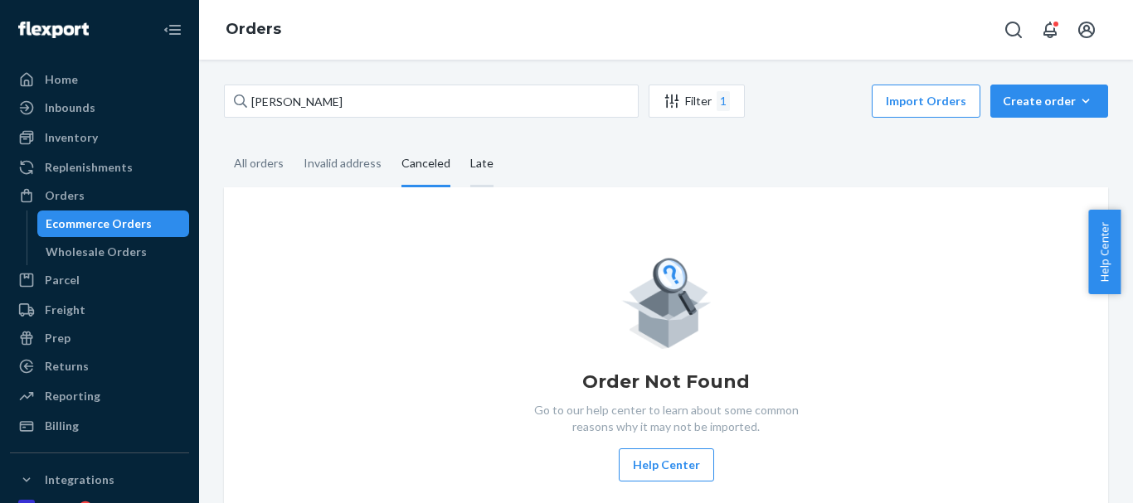
click at [460, 142] on input "Late" at bounding box center [460, 142] width 0 height 0
click at [291, 166] on div "All orders" at bounding box center [259, 165] width 70 height 46
click at [224, 142] on input "All orders" at bounding box center [224, 142] width 0 height 0
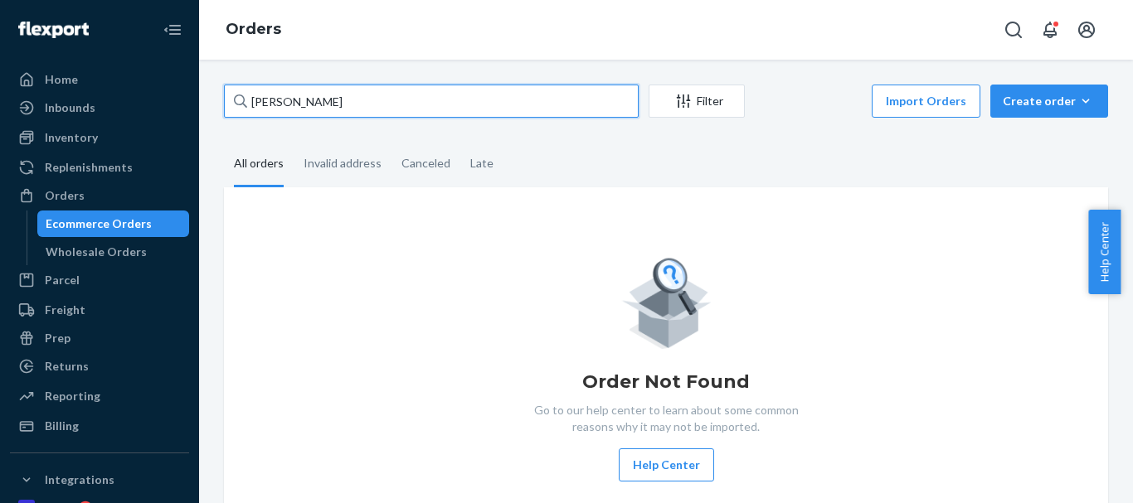
click at [299, 91] on input "Joseph Katz" at bounding box center [431, 101] width 415 height 33
paste input "63324"
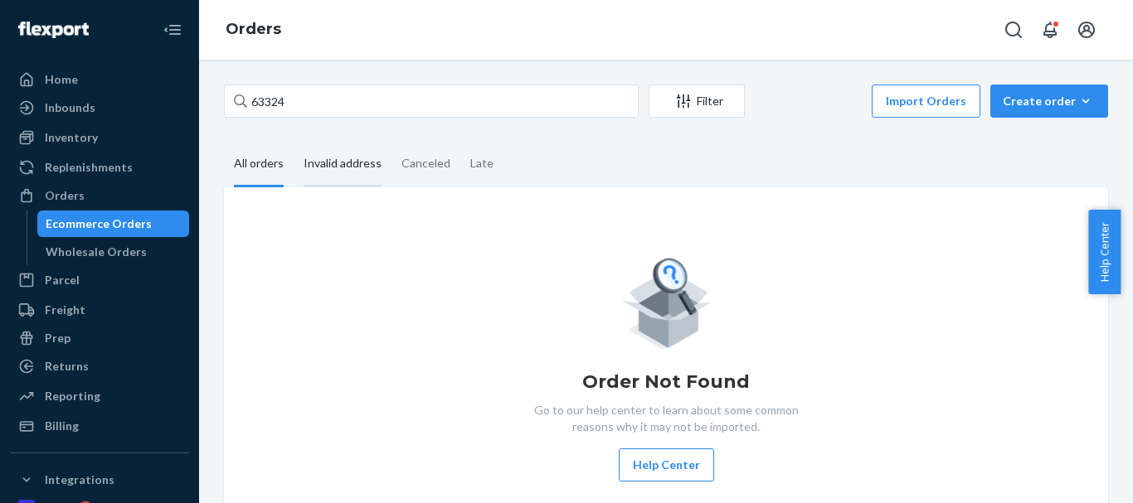
click at [328, 160] on div "Invalid address" at bounding box center [343, 165] width 78 height 46
click at [294, 142] on input "Invalid address" at bounding box center [294, 142] width 0 height 0
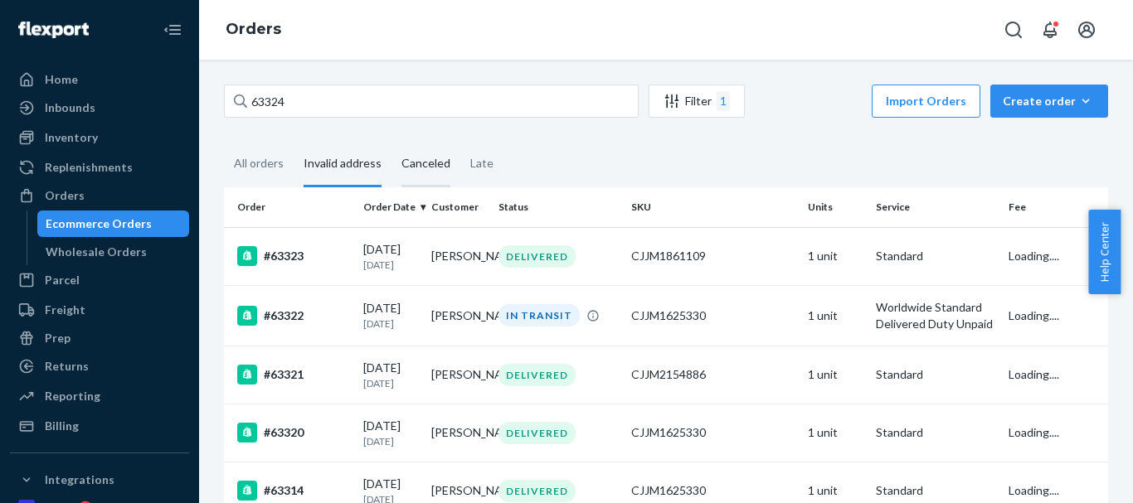
click at [414, 167] on div "Canceled" at bounding box center [425, 165] width 49 height 46
click at [392, 142] on input "Canceled" at bounding box center [392, 142] width 0 height 0
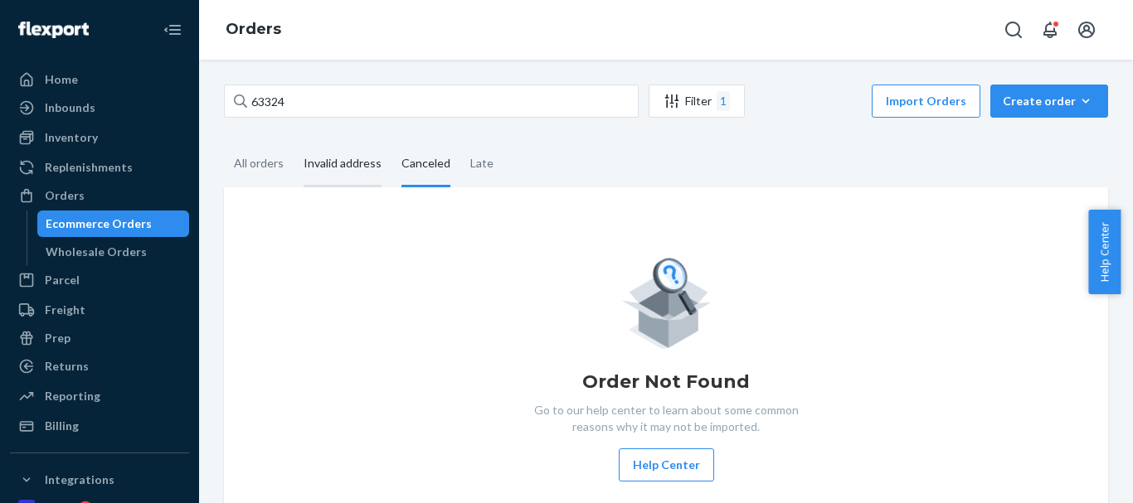
click at [324, 165] on div "Invalid address" at bounding box center [343, 165] width 78 height 46
click at [294, 142] on input "Invalid address" at bounding box center [294, 142] width 0 height 0
click at [255, 168] on div "All orders" at bounding box center [259, 165] width 50 height 46
click at [224, 142] on input "All orders" at bounding box center [224, 142] width 0 height 0
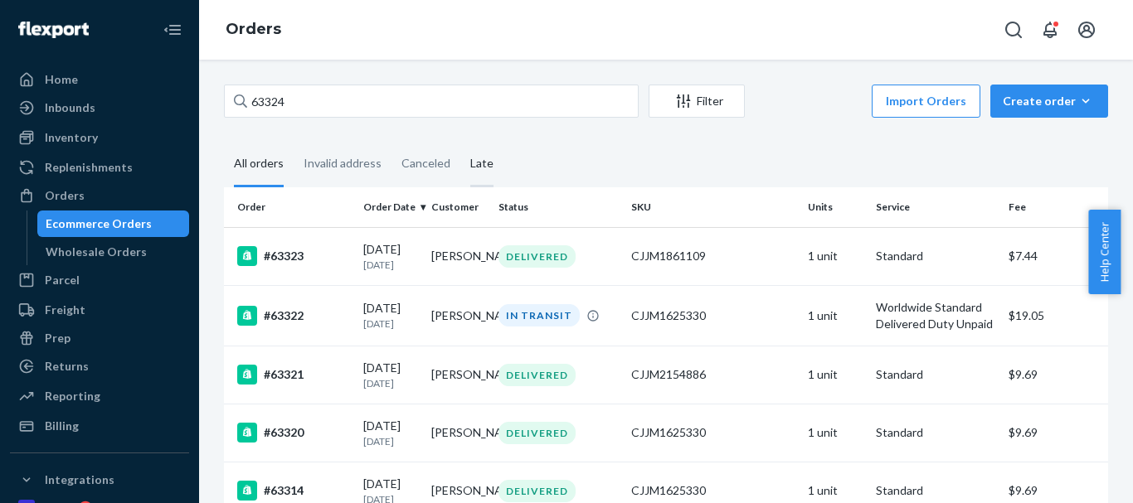
click at [460, 160] on div "Late" at bounding box center [481, 165] width 43 height 46
click at [460, 142] on input "Late" at bounding box center [460, 142] width 0 height 0
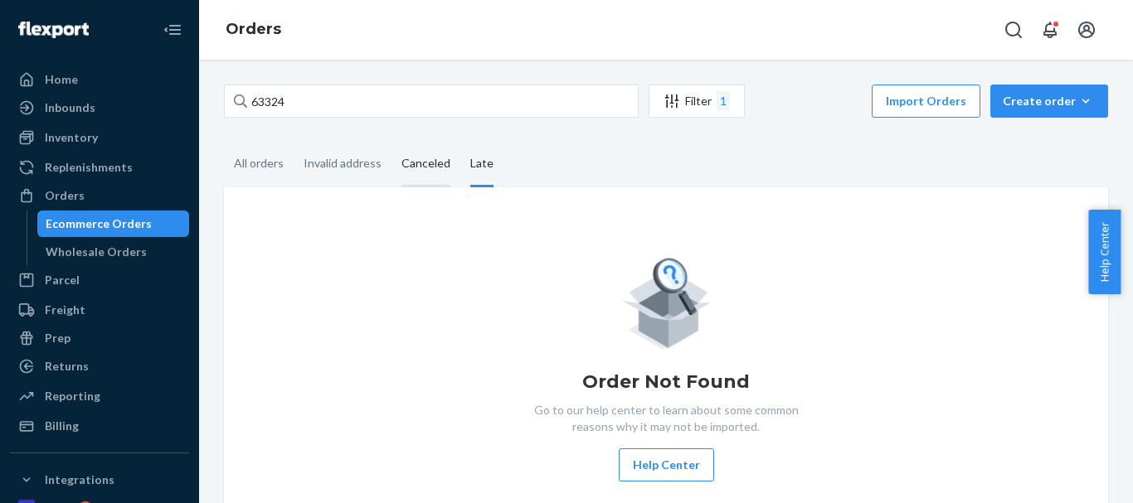
click at [412, 163] on div "Canceled" at bounding box center [425, 165] width 49 height 46
click at [392, 142] on input "Canceled" at bounding box center [392, 142] width 0 height 0
click at [349, 164] on div "Invalid address" at bounding box center [343, 165] width 78 height 46
click at [294, 142] on input "Invalid address" at bounding box center [294, 142] width 0 height 0
click at [275, 164] on div "All orders" at bounding box center [259, 165] width 50 height 46
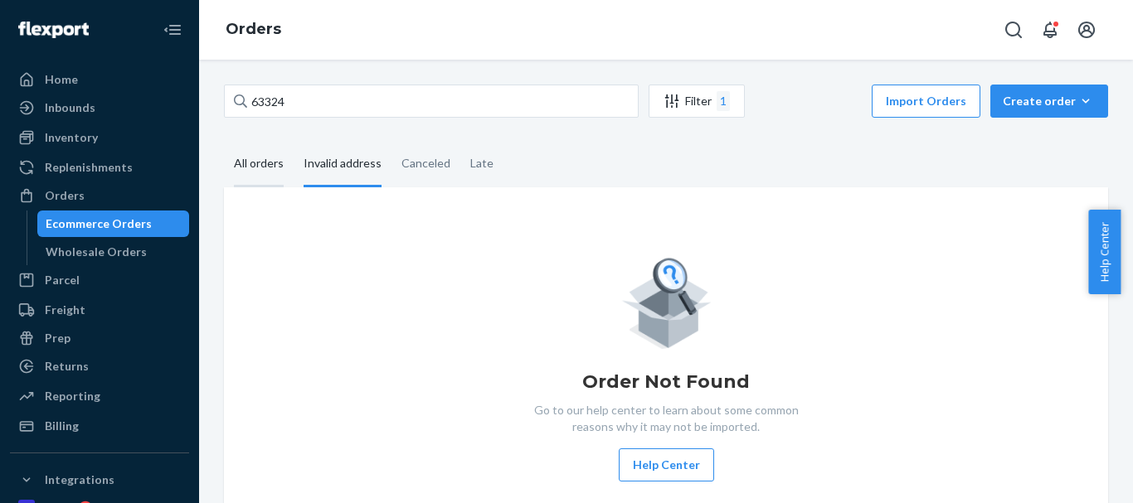
click at [224, 142] on input "All orders" at bounding box center [224, 142] width 0 height 0
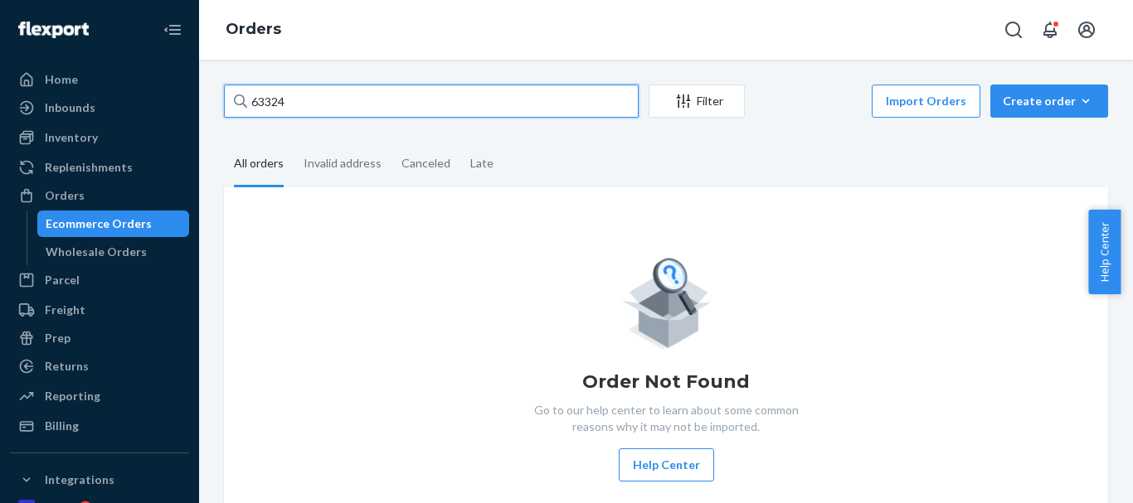
click at [254, 103] on input "63324" at bounding box center [431, 101] width 415 height 33
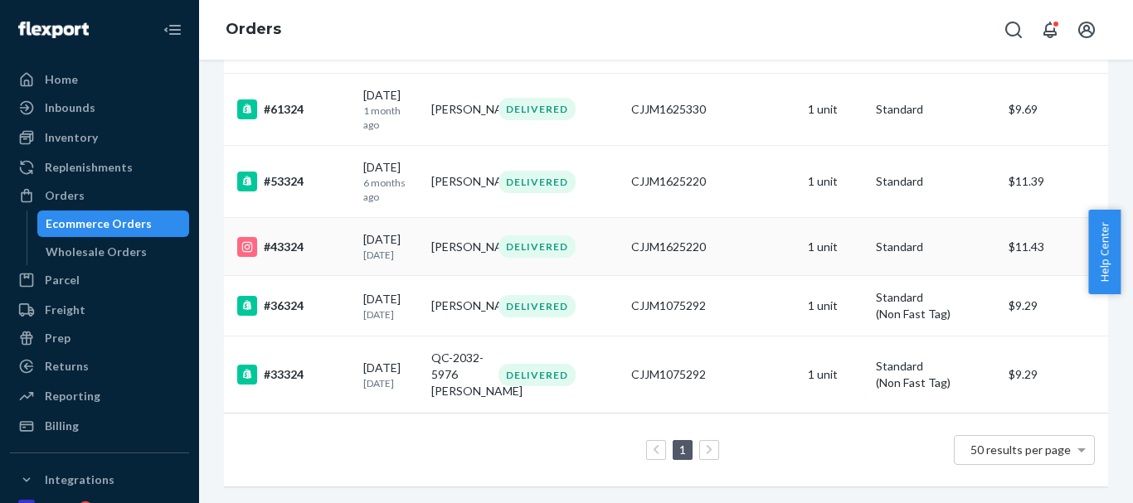
scroll to position [348, 0]
click at [251, 32] on link "Orders" at bounding box center [254, 29] width 56 height 18
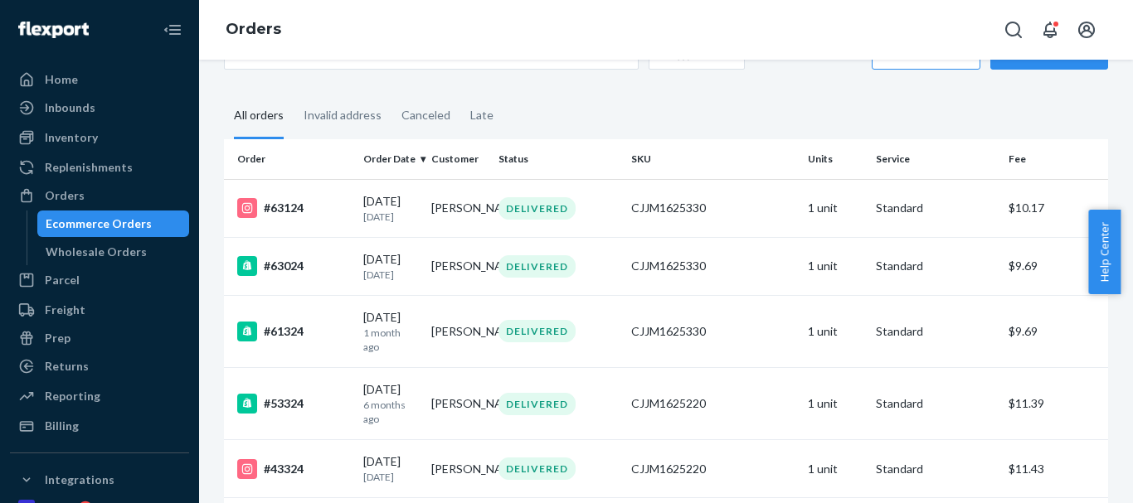
scroll to position [0, 0]
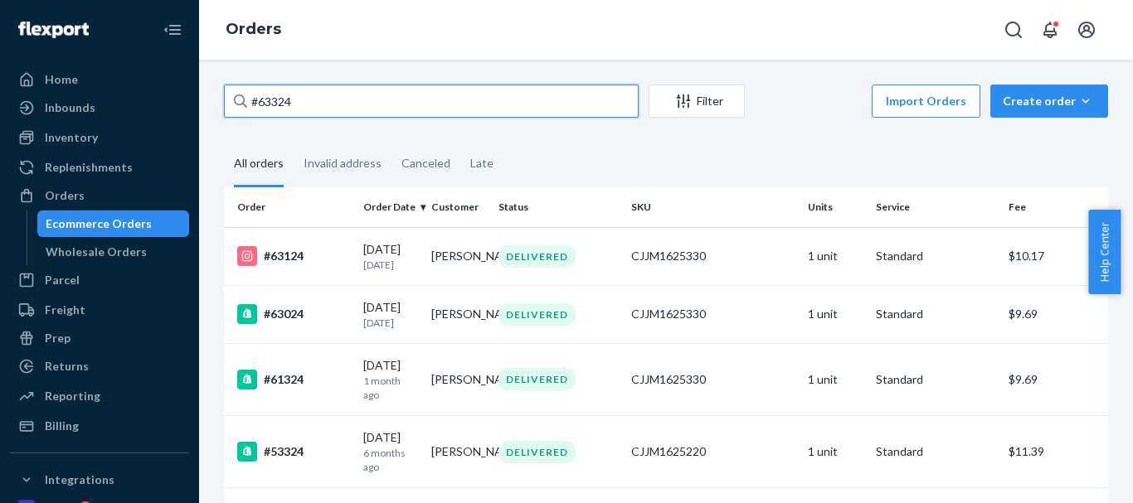
drag, startPoint x: 297, startPoint y: 91, endPoint x: 167, endPoint y: 93, distance: 130.2
click at [167, 93] on div "Home Inbounds Shipping Plans Problems Inventory Products Replenishments Orders …" at bounding box center [566, 251] width 1133 height 503
paste input "Herbert Rosenfeld"
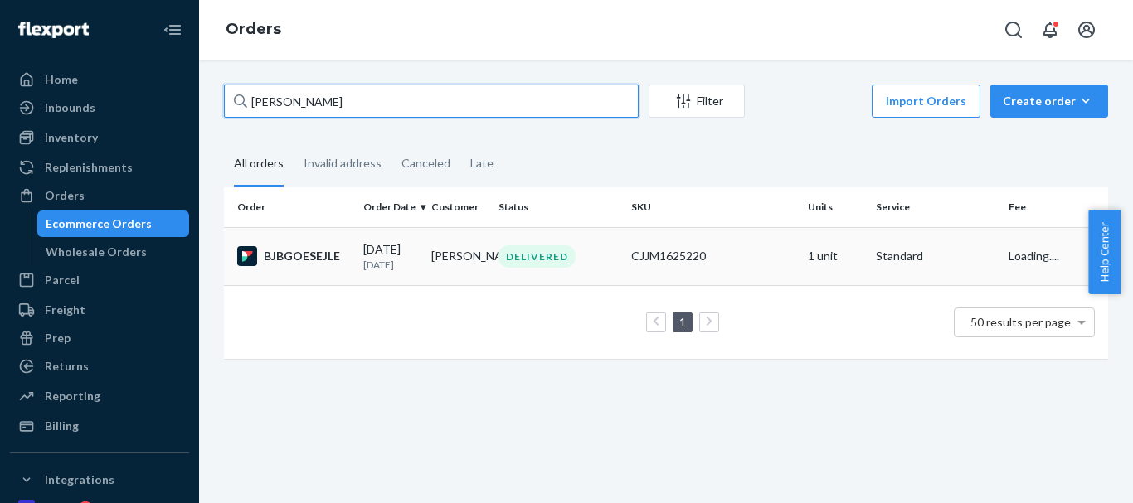
type input "Herbert Rosenfeld"
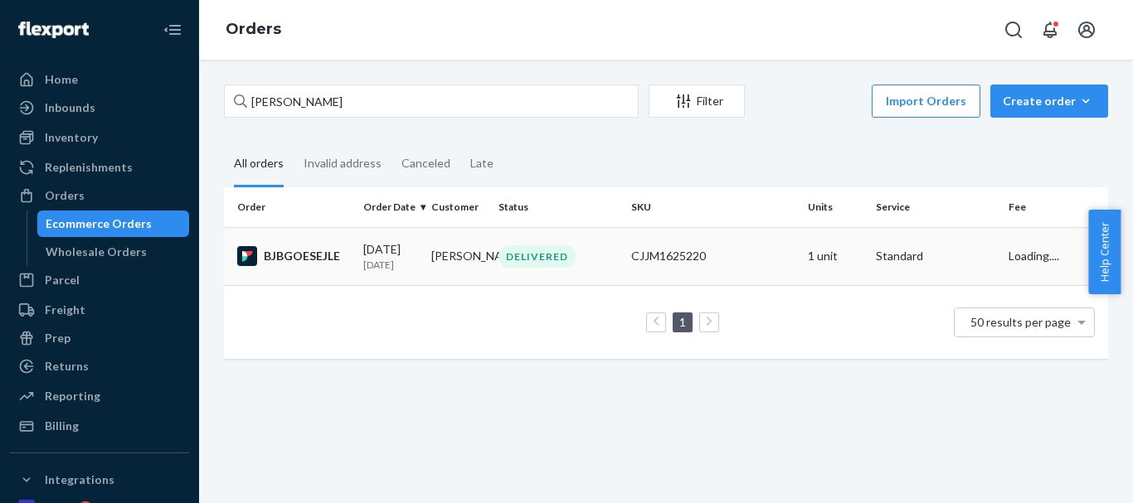
click at [543, 261] on div "DELIVERED" at bounding box center [537, 257] width 77 height 22
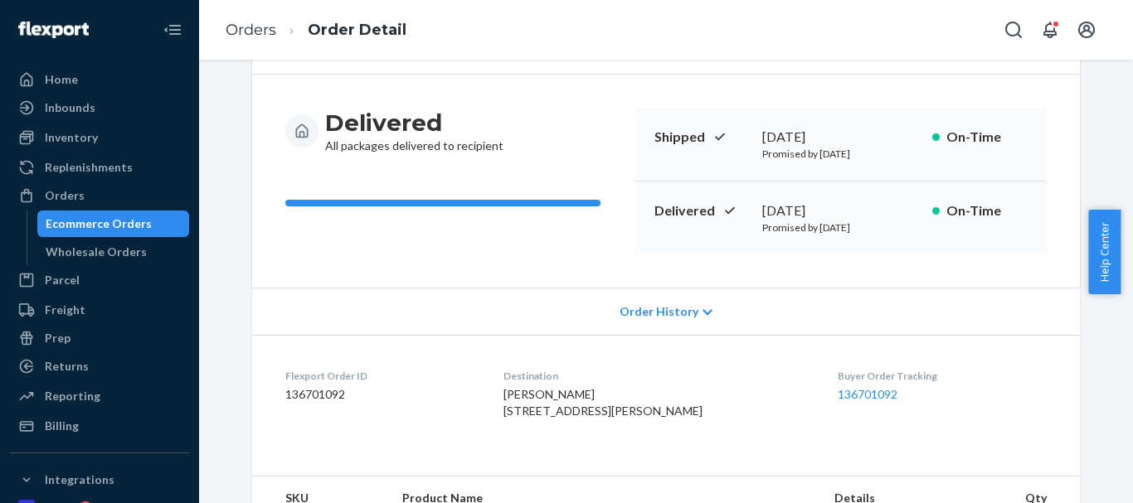
scroll to position [415, 0]
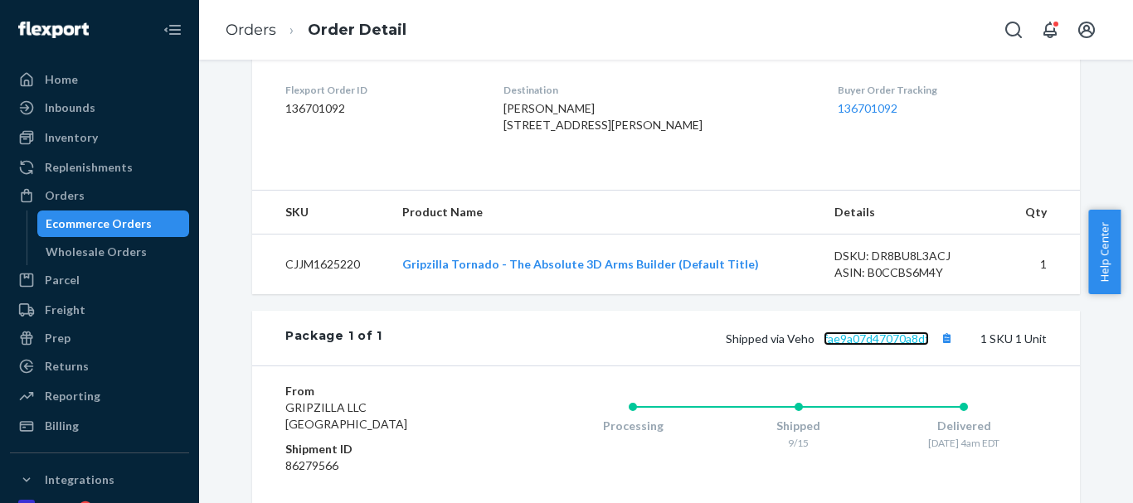
click at [864, 346] on link "fae9a07d47070a8df" at bounding box center [876, 339] width 105 height 14
click at [939, 349] on button "Copy tracking number" at bounding box center [947, 339] width 22 height 22
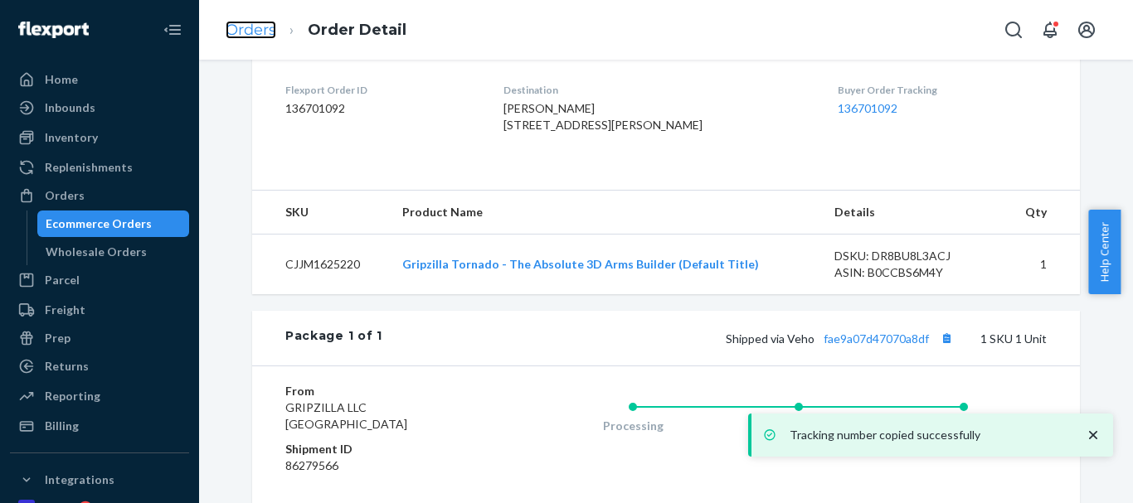
click at [259, 32] on link "Orders" at bounding box center [251, 30] width 51 height 18
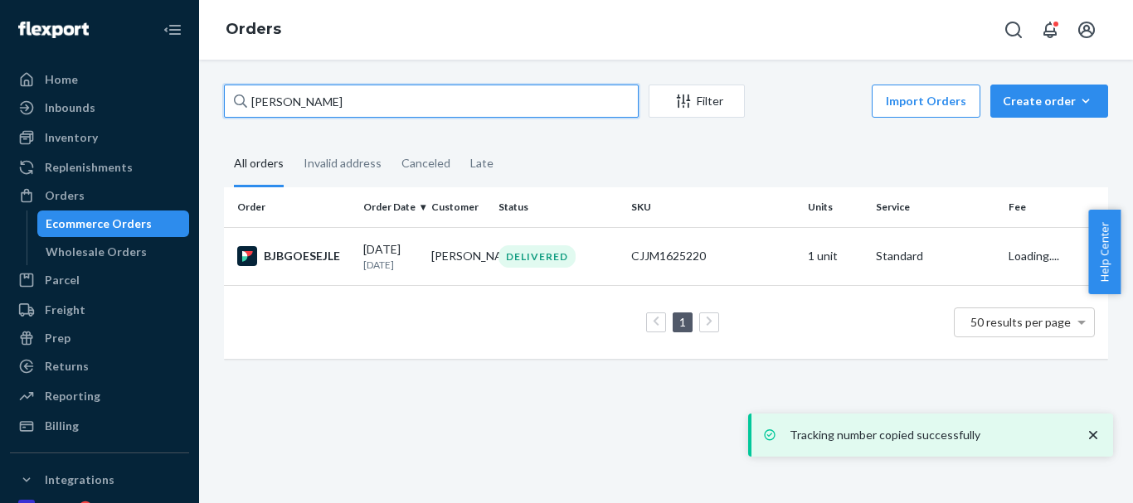
drag, startPoint x: 386, startPoint y: 108, endPoint x: 8, endPoint y: 100, distance: 377.5
click at [8, 100] on div "Home Inbounds Shipping Plans Problems Inventory Products Replenishments Orders …" at bounding box center [566, 251] width 1133 height 503
paste input "Eric Casey"
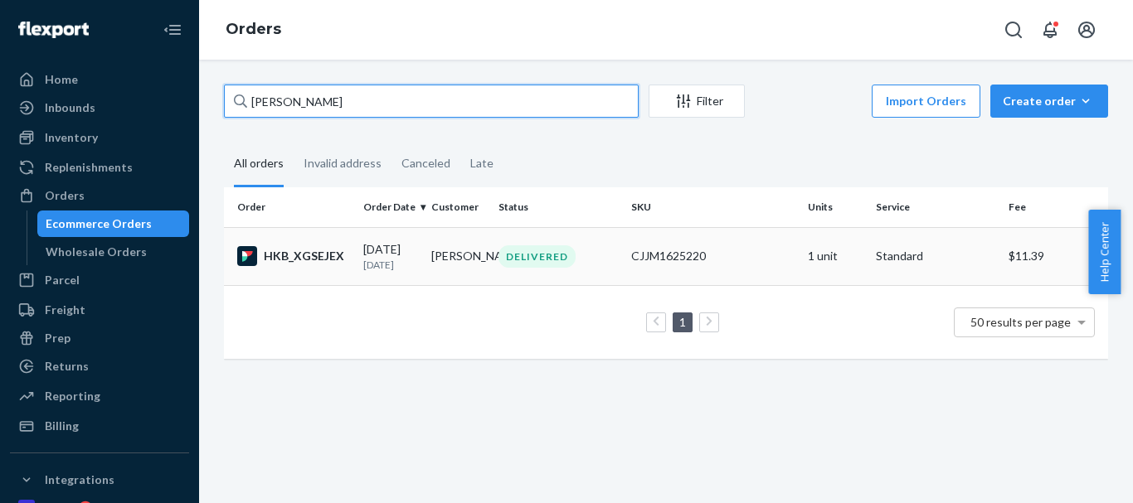
type input "Eric Casey"
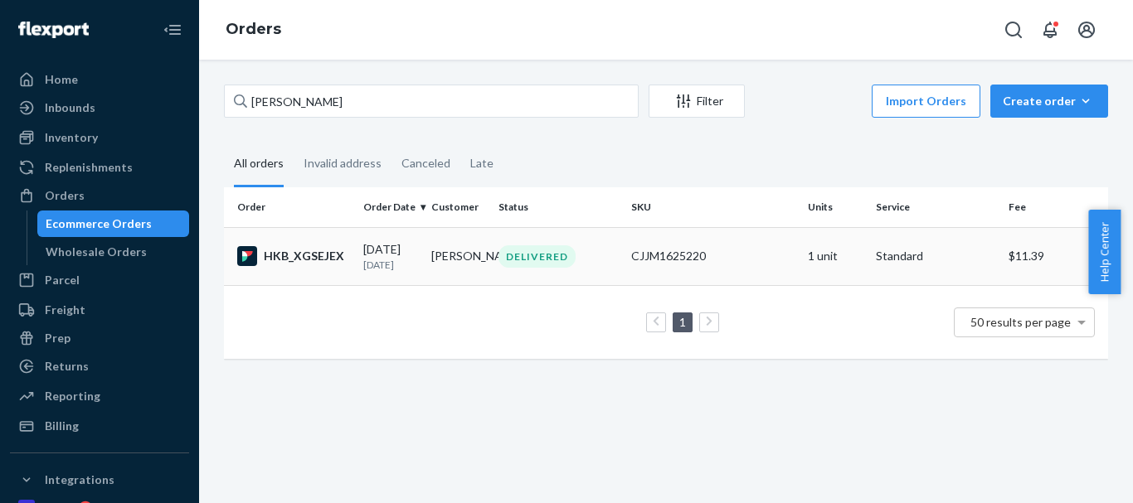
click at [495, 258] on div "DELIVERED" at bounding box center [558, 257] width 126 height 22
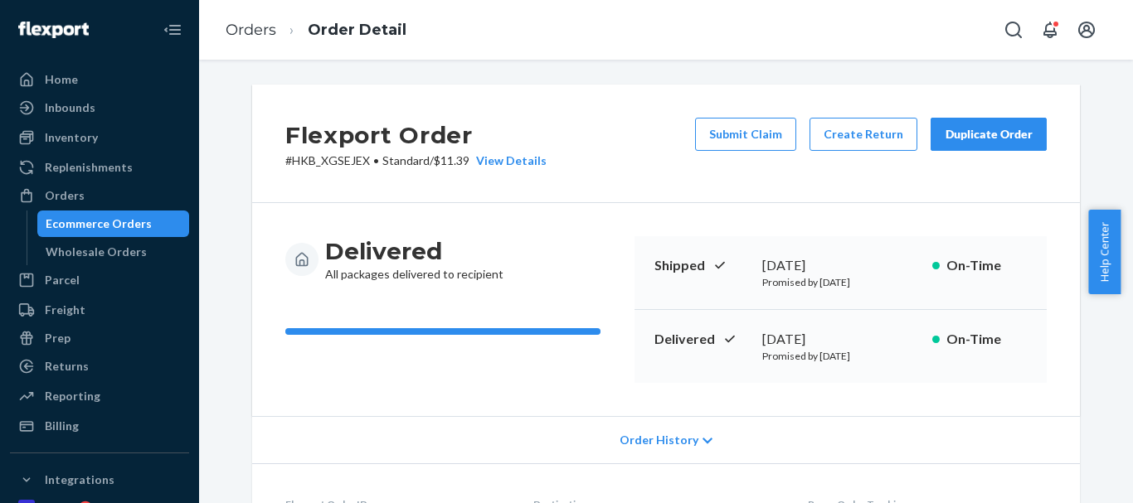
scroll to position [332, 0]
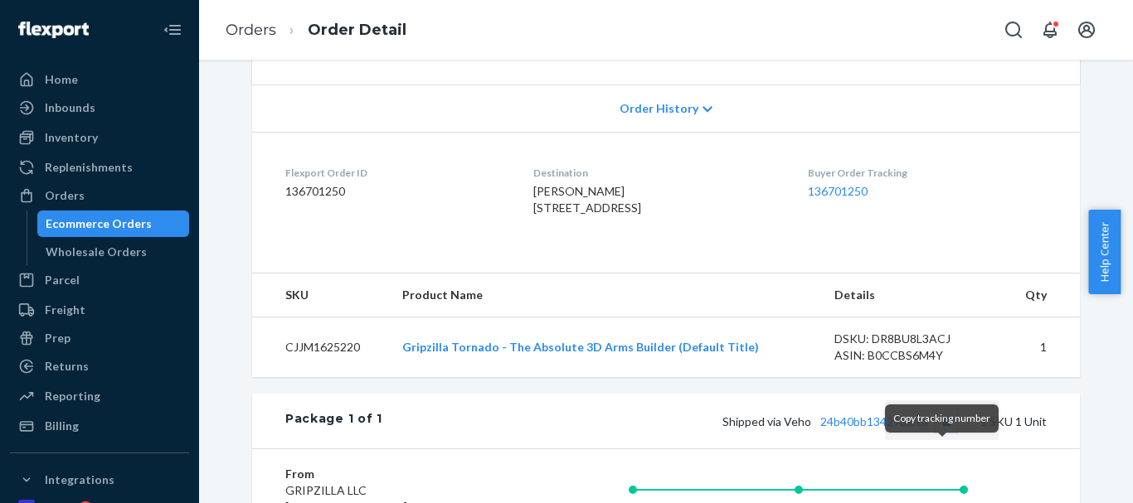
click at [944, 432] on button "Copy tracking number" at bounding box center [947, 422] width 22 height 22
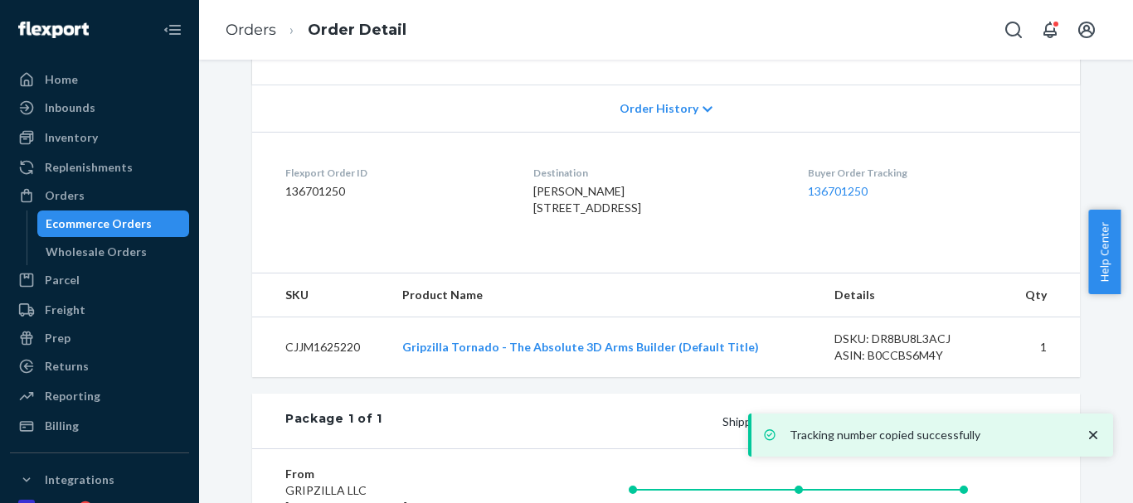
click at [888, 454] on div "Tracking number copied successfully" at bounding box center [930, 435] width 365 height 43
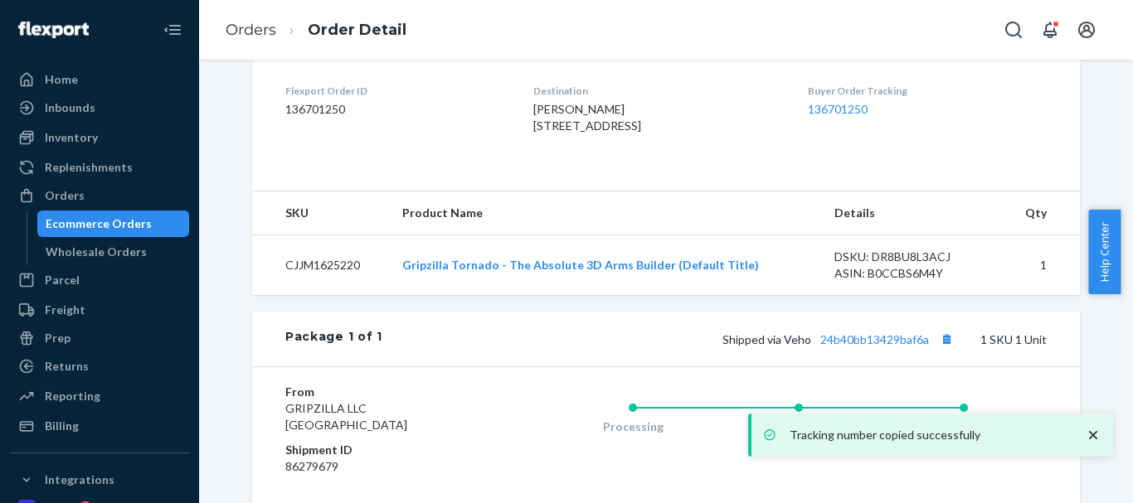
scroll to position [630, 0]
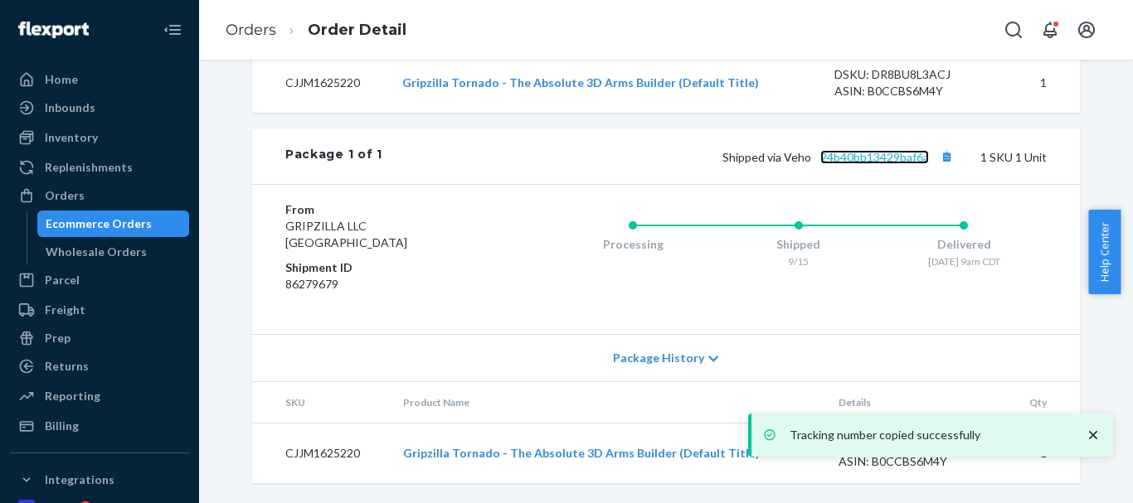
click at [848, 158] on link "24b40bb13429baf6a" at bounding box center [874, 157] width 109 height 14
click at [251, 27] on link "Orders" at bounding box center [251, 30] width 51 height 18
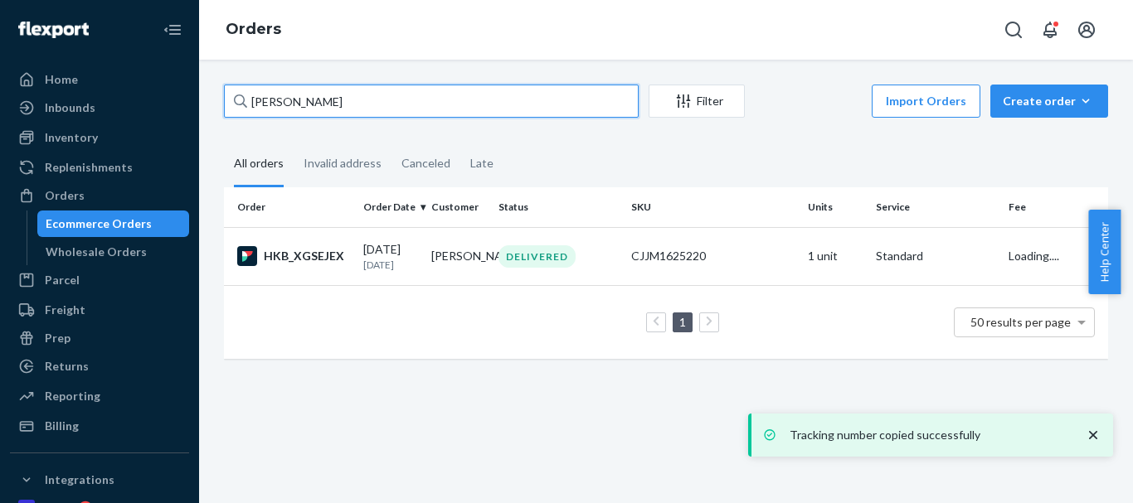
click at [305, 116] on input "Eric Casey" at bounding box center [431, 101] width 415 height 33
paste input "Murale Karthick Arumugam"
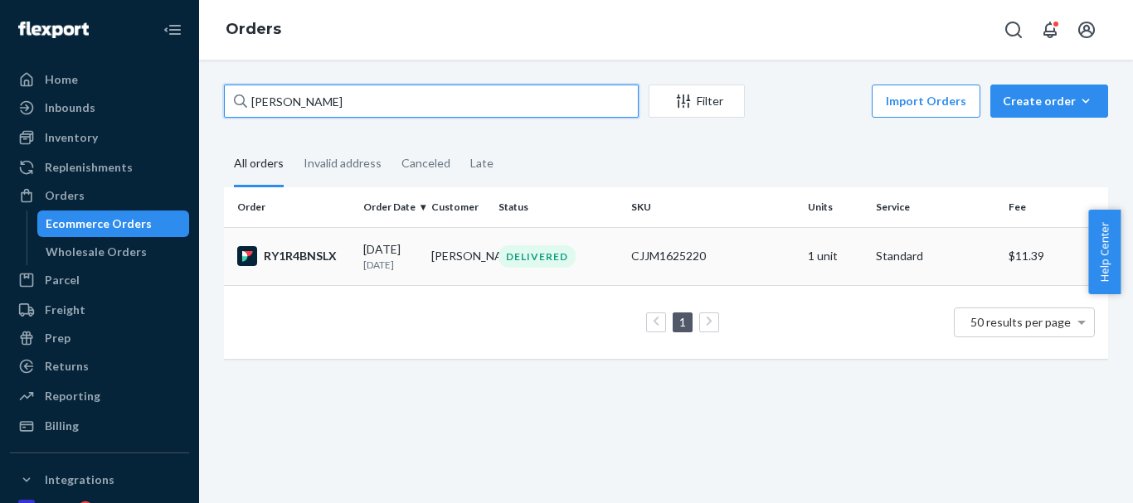
type input "Murale Karthick Arumugam"
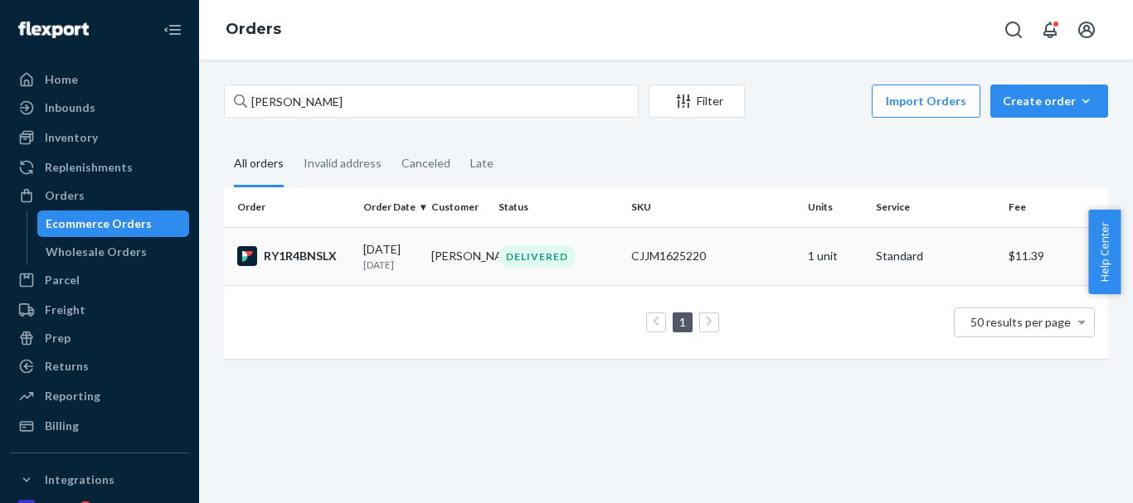
click at [520, 264] on div "DELIVERED" at bounding box center [537, 257] width 77 height 22
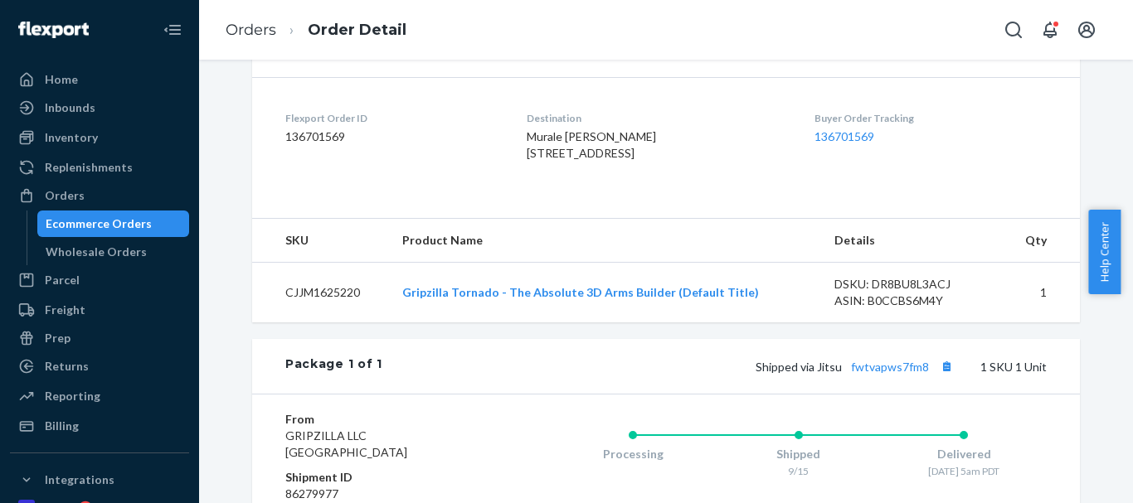
scroll to position [415, 0]
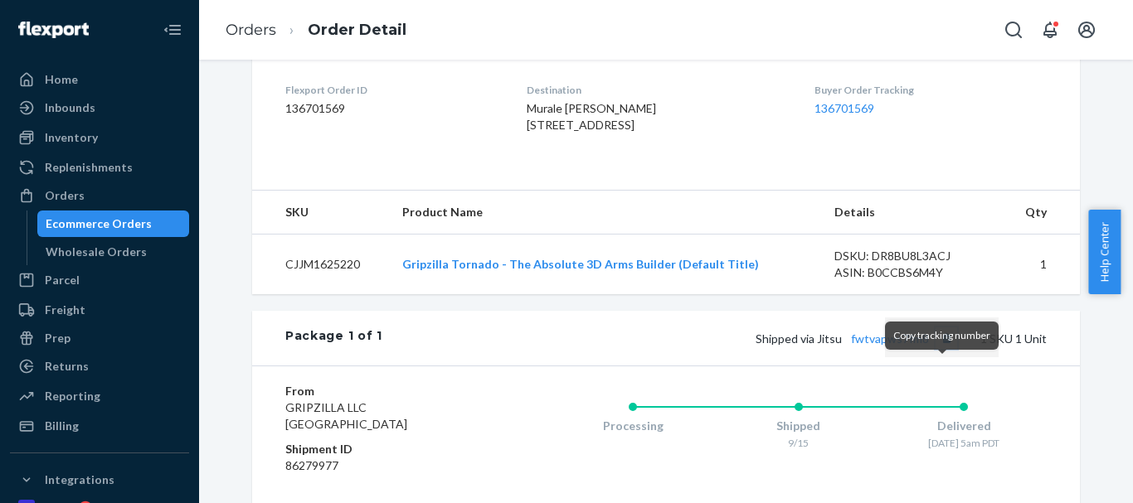
click at [951, 349] on button "Copy tracking number" at bounding box center [947, 339] width 22 height 22
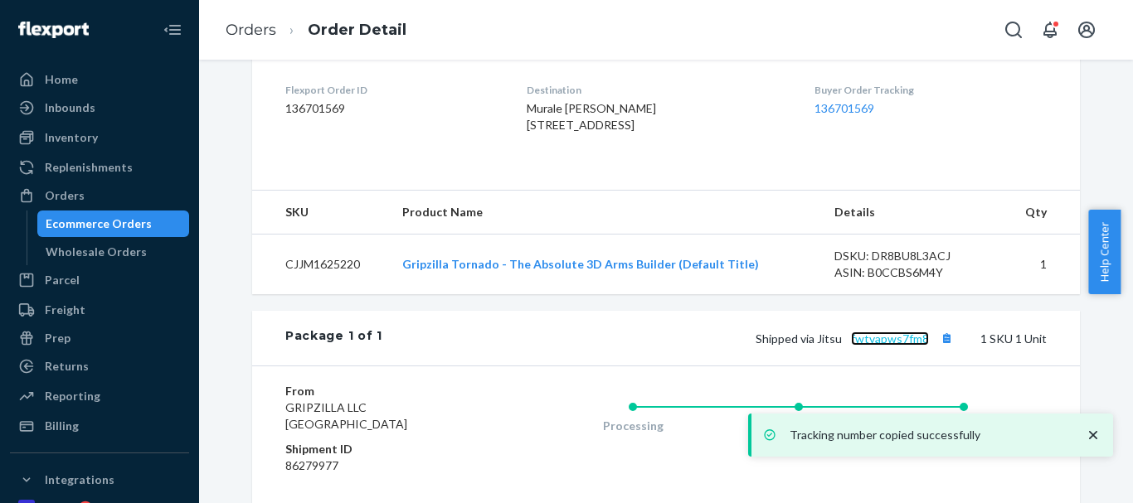
click at [871, 346] on link "fwtvapws7fm8" at bounding box center [890, 339] width 78 height 14
click at [238, 29] on link "Orders" at bounding box center [251, 30] width 51 height 18
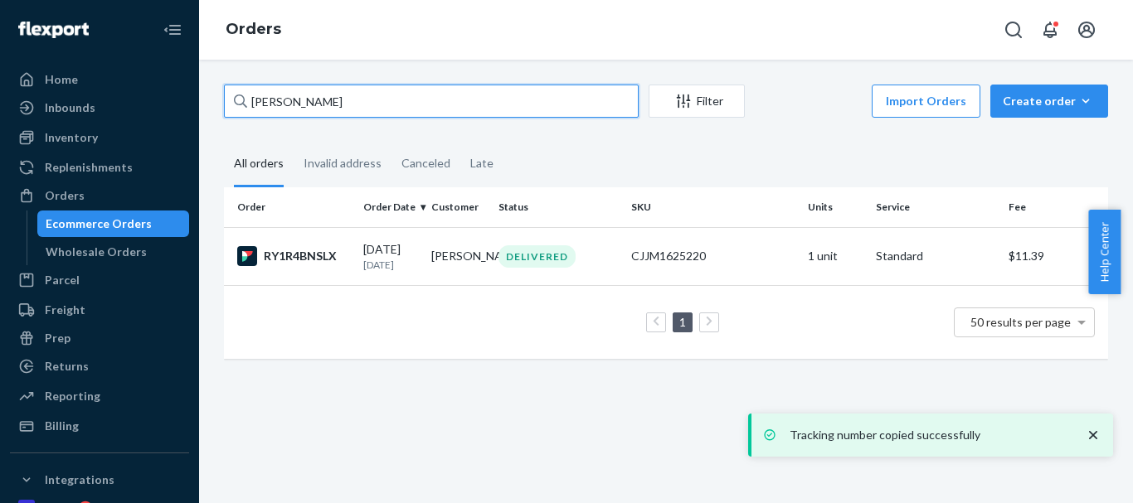
click at [395, 107] on input "Murale Karthick Arumugam" at bounding box center [431, 101] width 415 height 33
paste input "Fedi M"
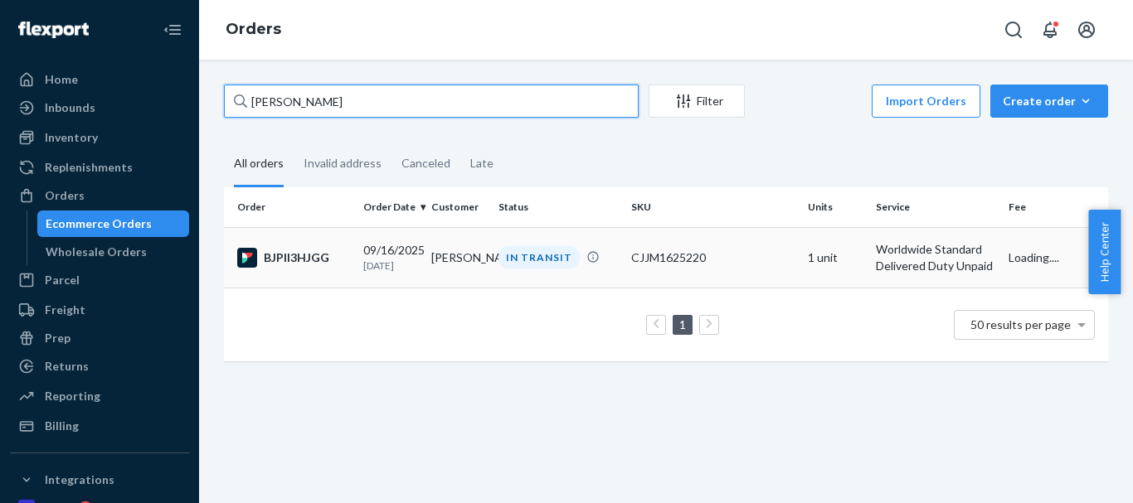
type input "Fedi M"
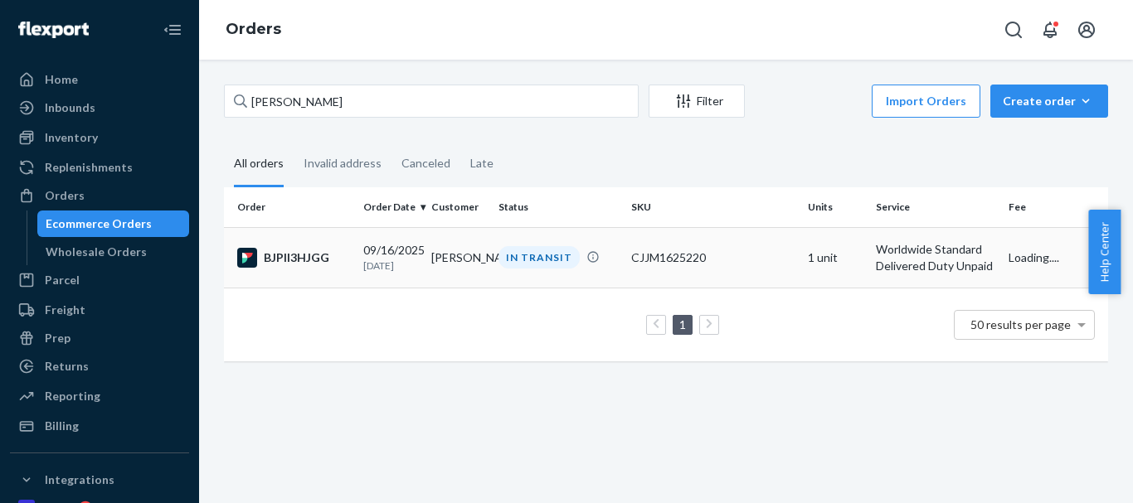
click at [518, 251] on div "IN TRANSIT" at bounding box center [539, 257] width 81 height 22
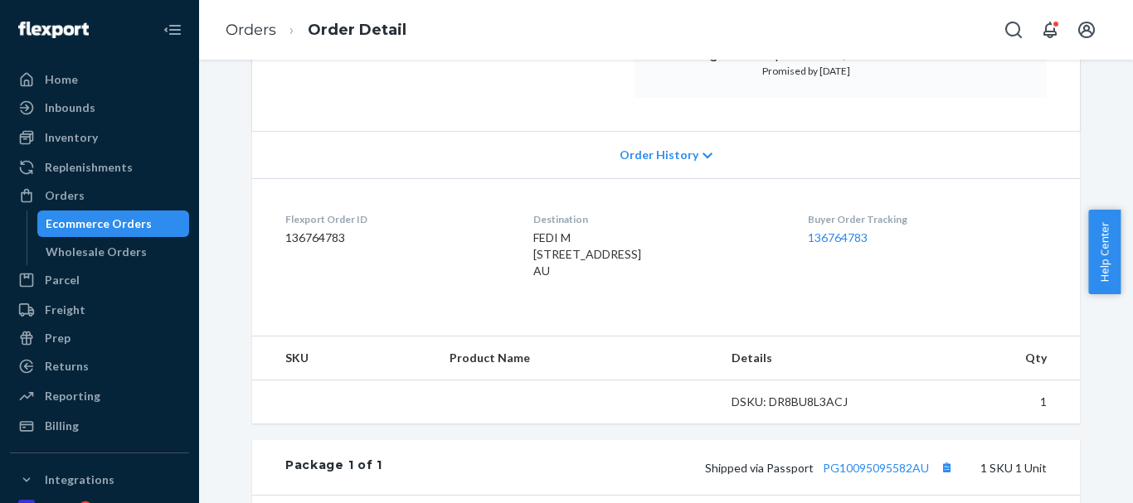
scroll to position [415, 0]
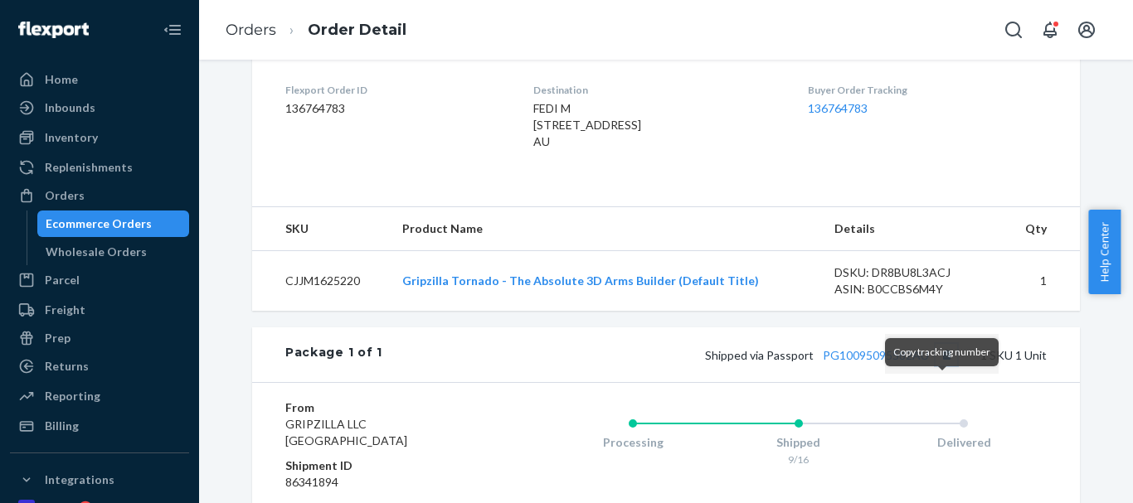
click at [941, 366] on button "Copy tracking number" at bounding box center [947, 355] width 22 height 22
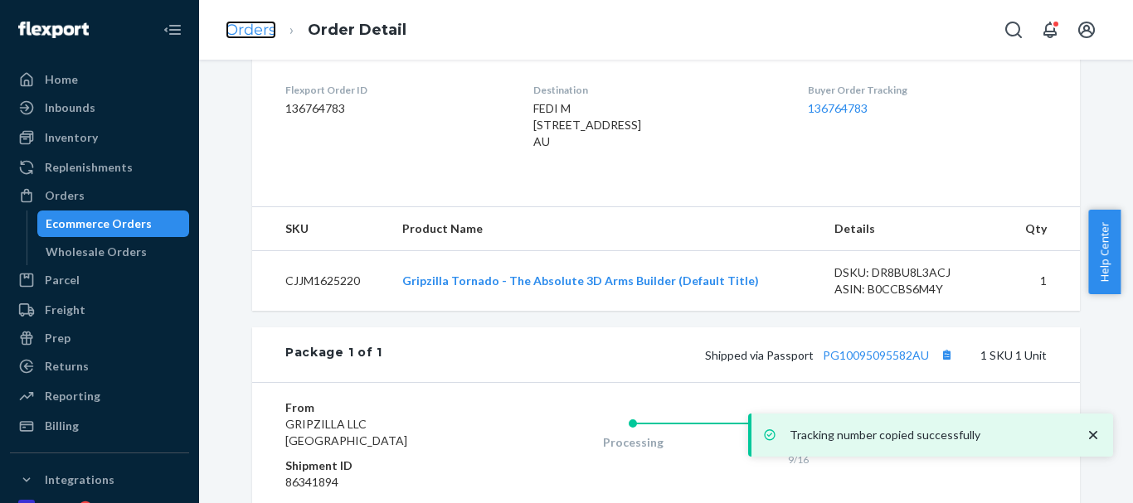
click at [241, 22] on link "Orders" at bounding box center [251, 30] width 51 height 18
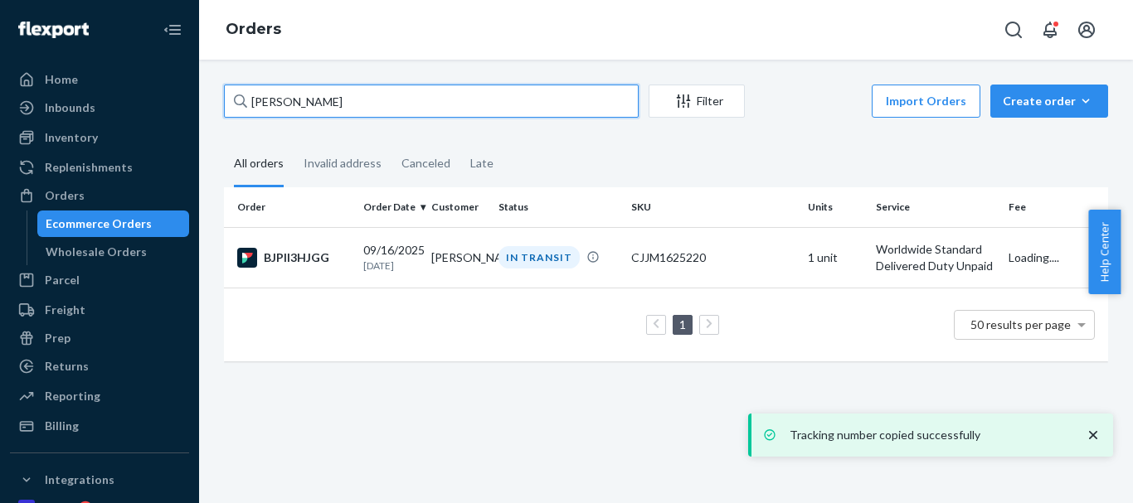
click at [285, 100] on input "Fedi M" at bounding box center [431, 101] width 415 height 33
paste input "Brian Sidman"
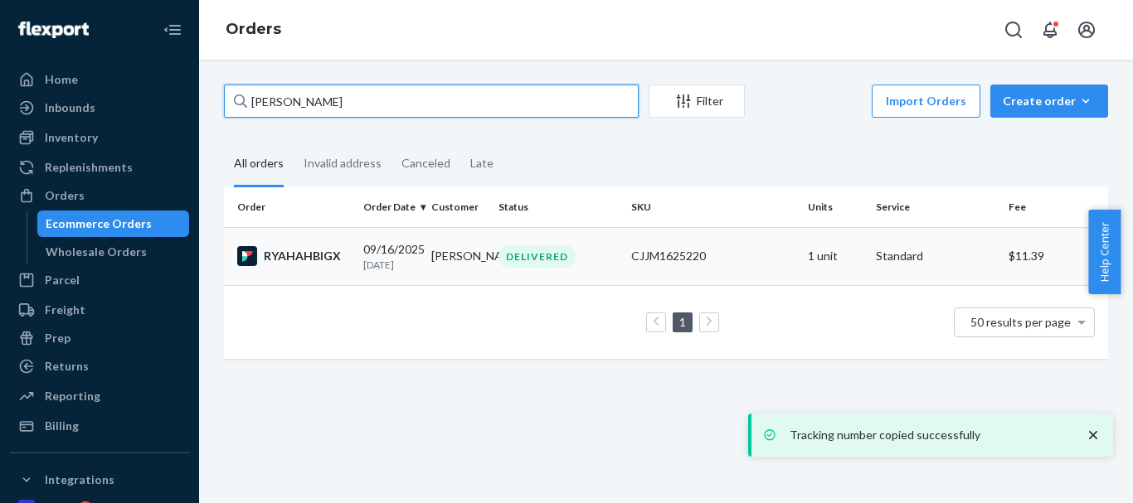
type input "Brian Sidman"
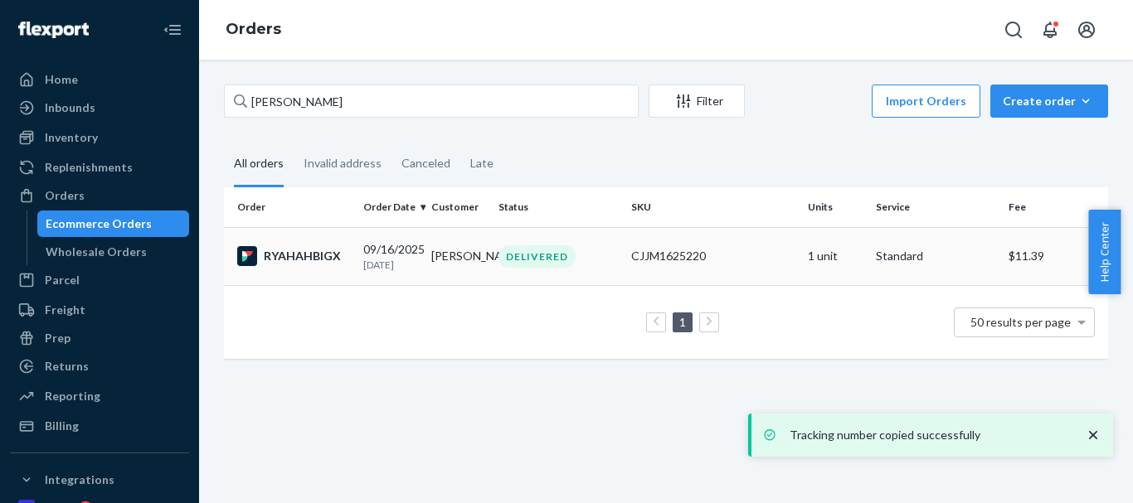
click at [521, 260] on div "DELIVERED" at bounding box center [537, 257] width 77 height 22
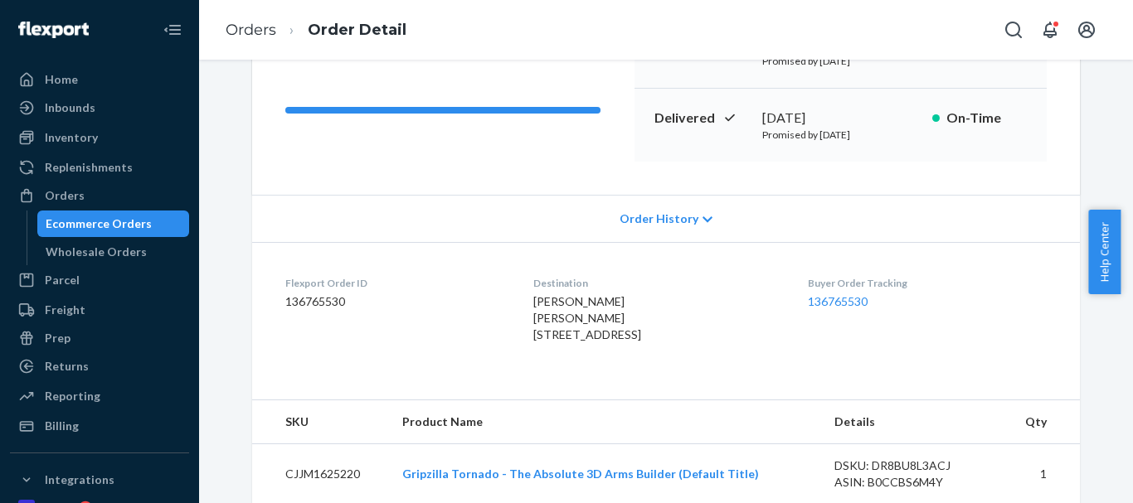
scroll to position [332, 0]
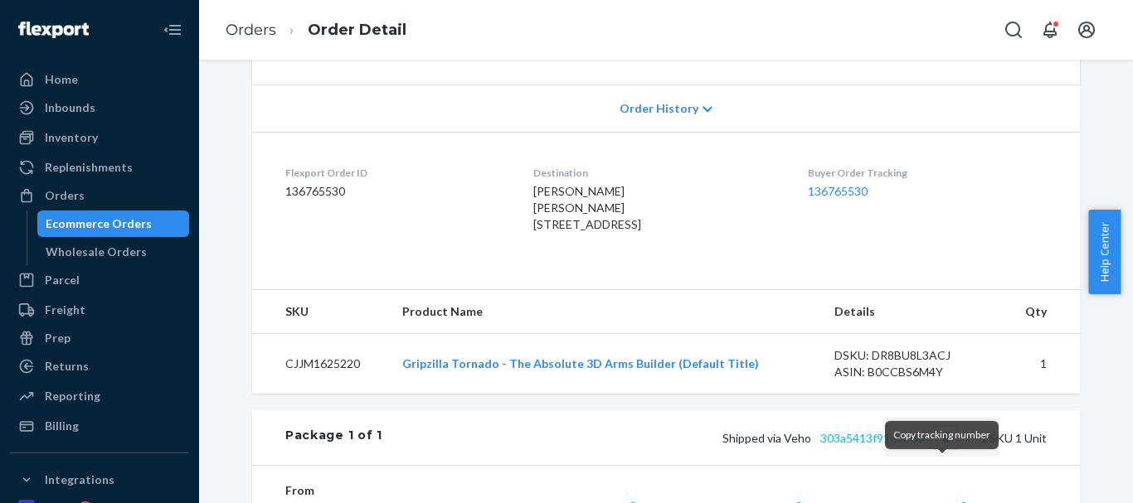
drag, startPoint x: 939, startPoint y: 469, endPoint x: 907, endPoint y: 469, distance: 32.3
click at [937, 449] on button "Copy tracking number" at bounding box center [947, 438] width 22 height 22
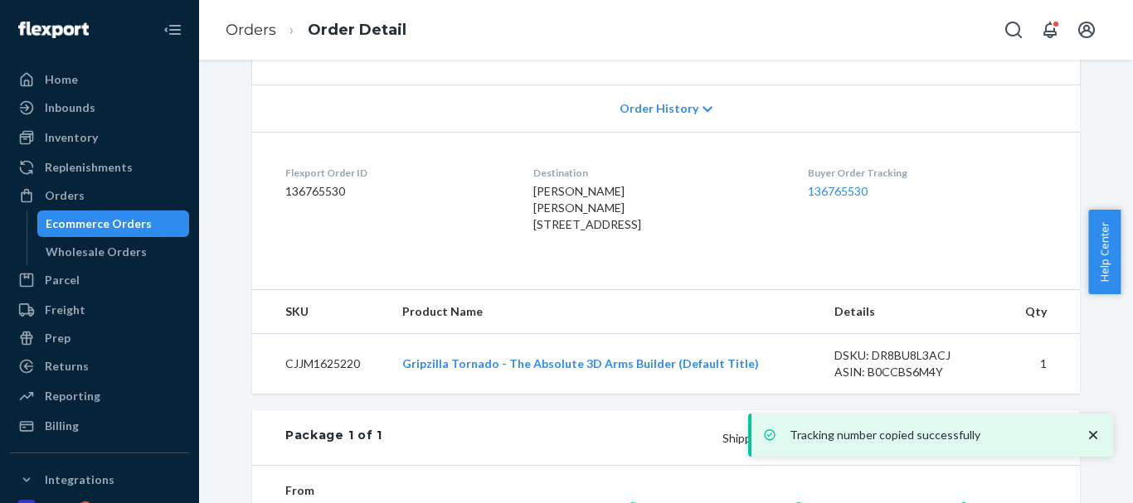
click at [893, 445] on link "303a5413f91ddd0da" at bounding box center [874, 438] width 109 height 14
click at [246, 27] on link "Orders" at bounding box center [251, 30] width 51 height 18
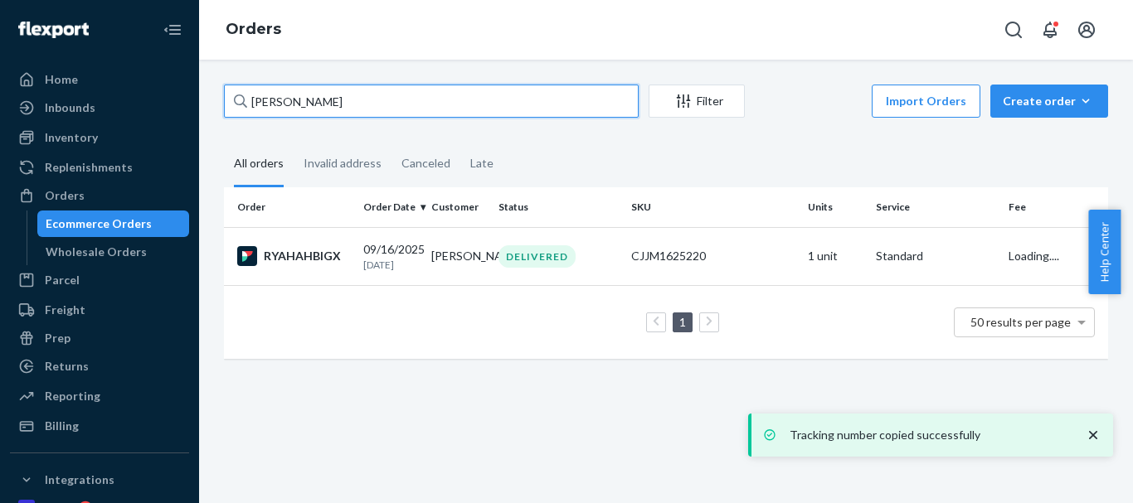
click at [335, 104] on input "Brian Sidman" at bounding box center [431, 101] width 415 height 33
paste input "ad Melstad"
type input "Brad Melstad"
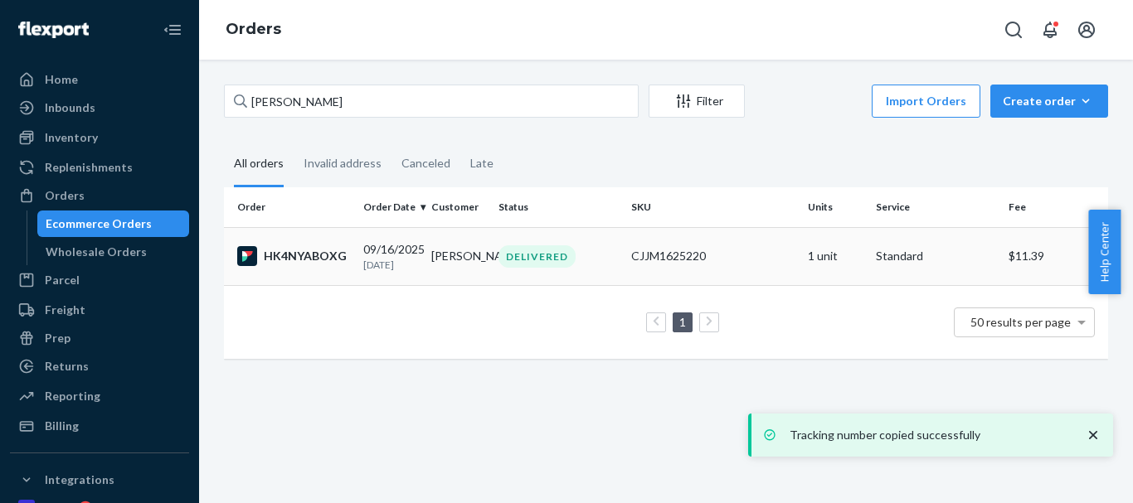
click at [513, 248] on div "DELIVERED" at bounding box center [537, 257] width 77 height 22
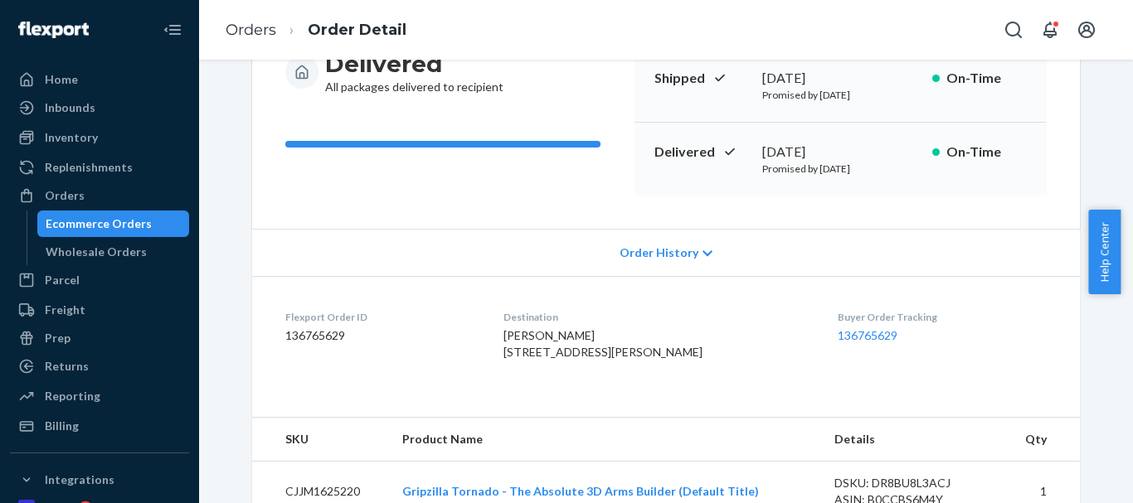
scroll to position [415, 0]
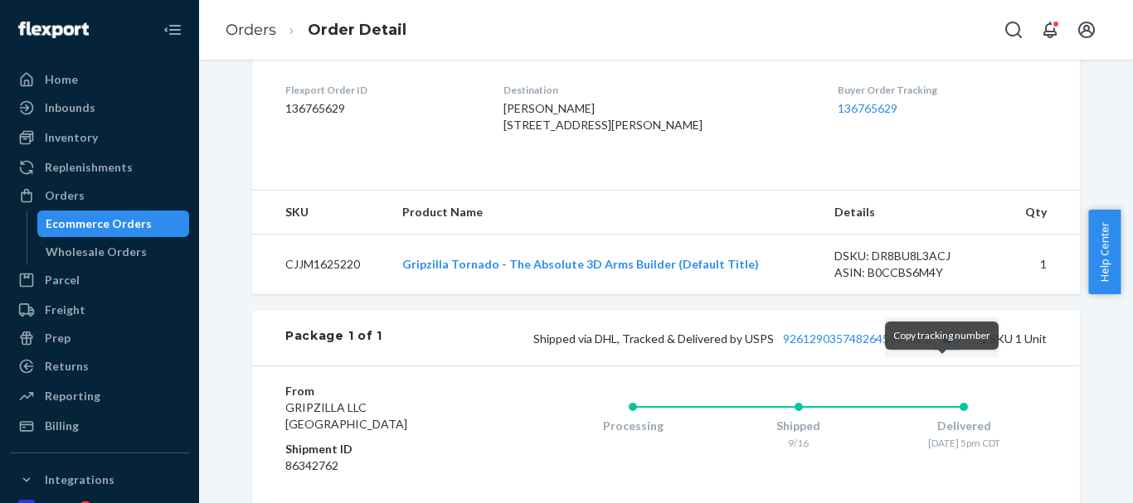
click at [940, 349] on button "Copy tracking number" at bounding box center [947, 339] width 22 height 22
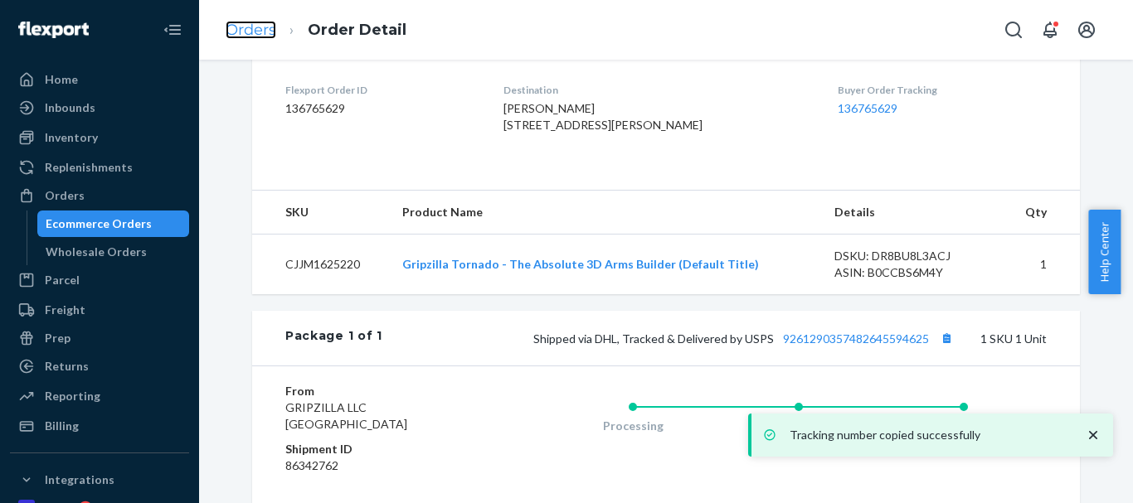
click at [255, 35] on link "Orders" at bounding box center [251, 30] width 51 height 18
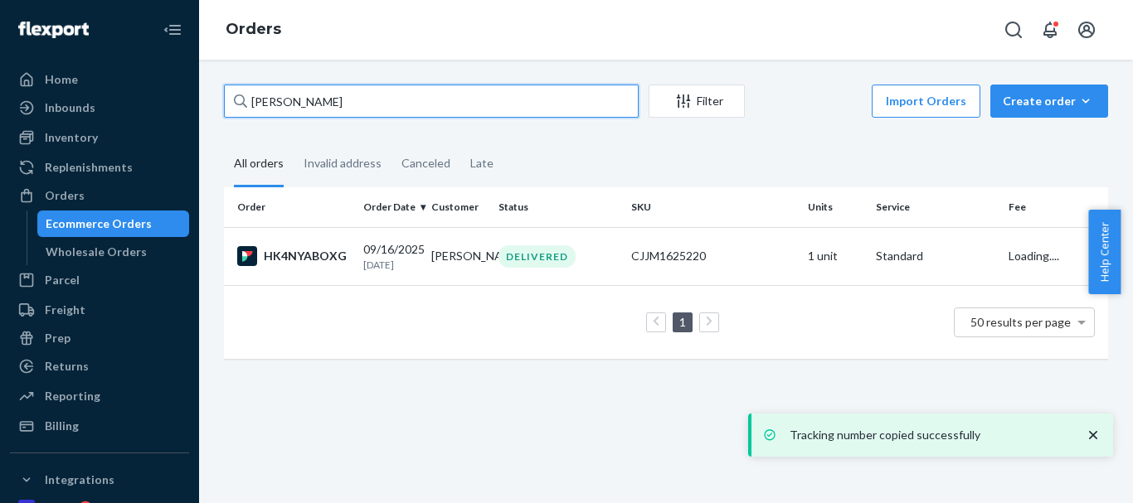
click at [288, 106] on input "Brad Melstad" at bounding box center [431, 101] width 415 height 33
paste input "David Stocker"
type input "David Stocker"
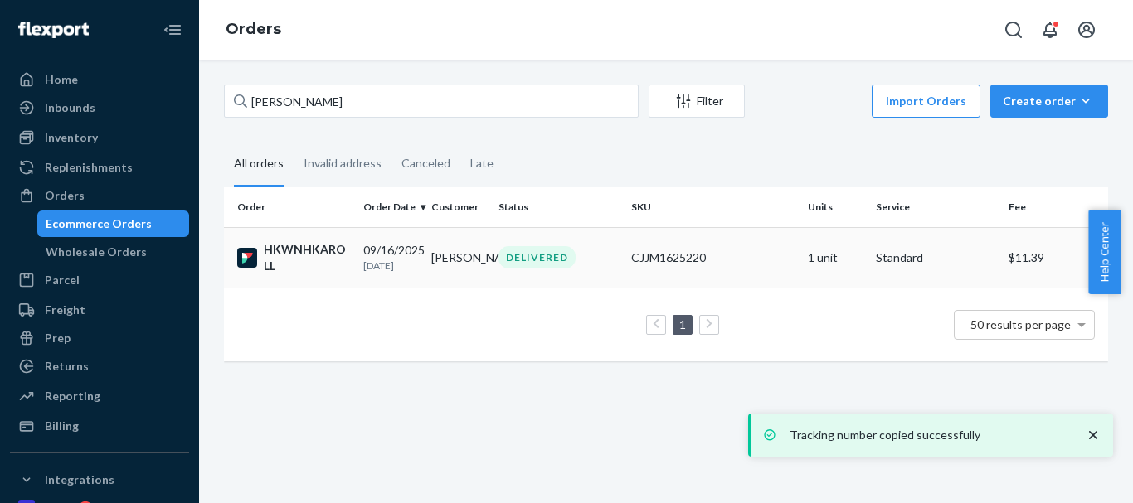
click at [504, 263] on div "DELIVERED" at bounding box center [537, 257] width 77 height 22
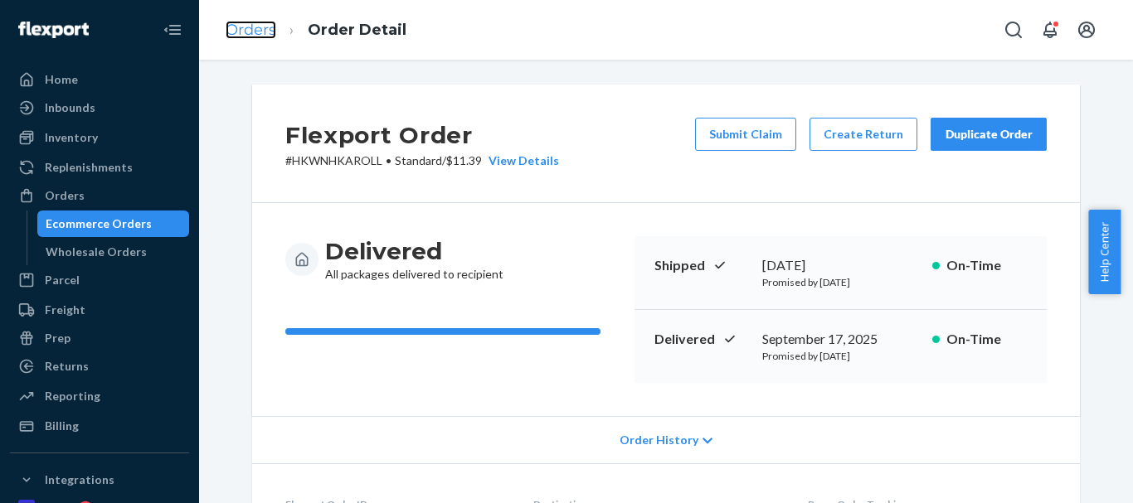
click at [258, 28] on link "Orders" at bounding box center [251, 30] width 51 height 18
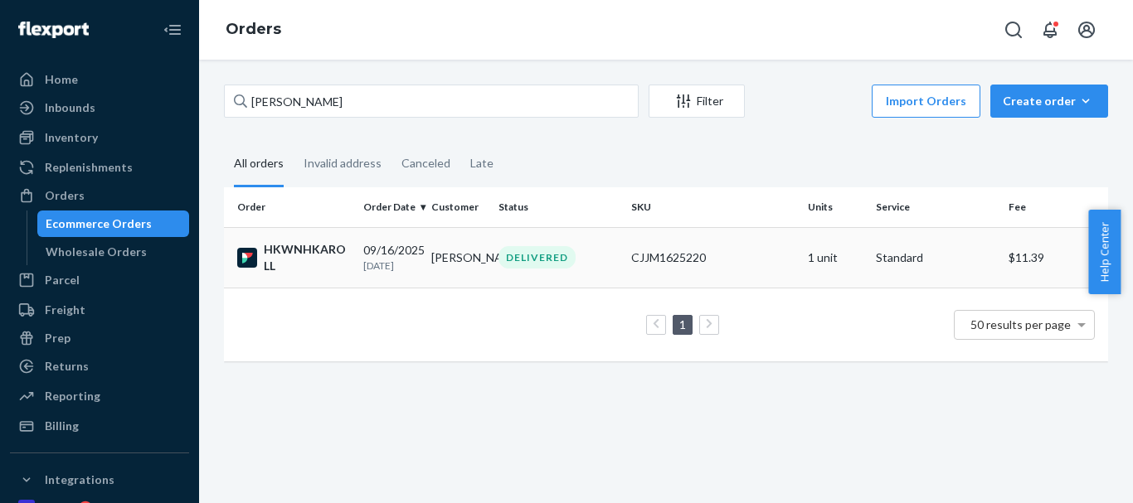
click at [458, 251] on td "David Stocker" at bounding box center [459, 257] width 68 height 61
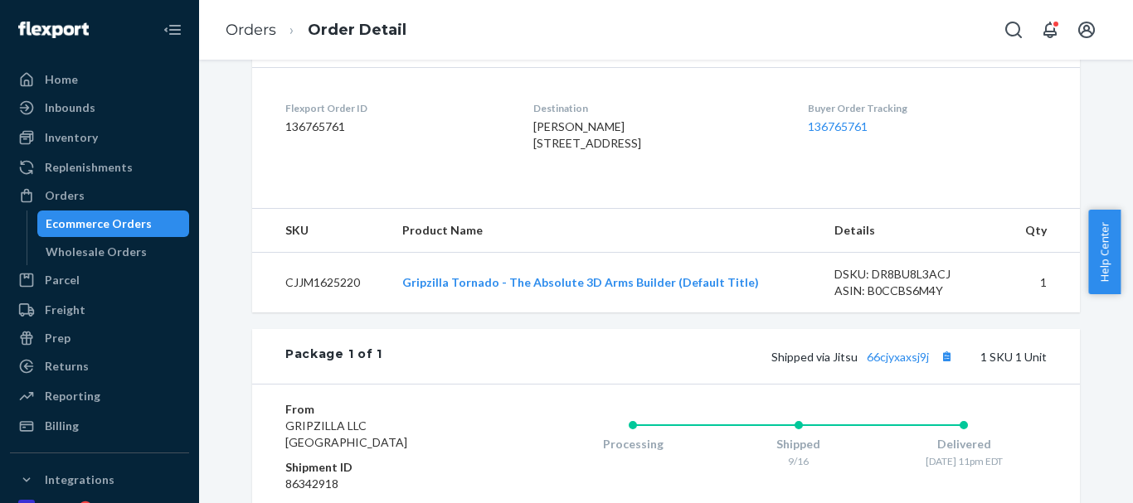
scroll to position [415, 0]
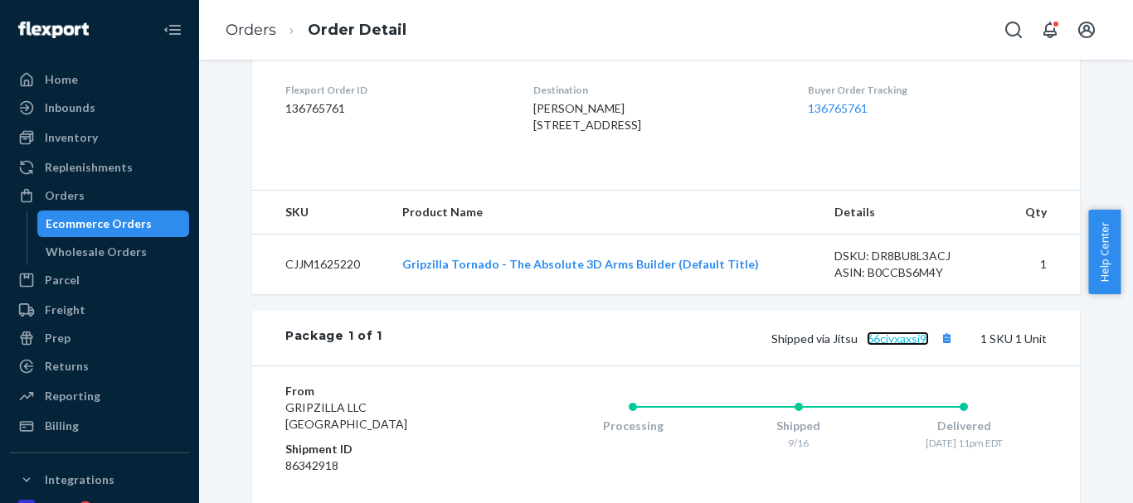
click at [915, 346] on link "66cjyxaxsj9j" at bounding box center [898, 339] width 62 height 14
click at [939, 349] on button "Copy tracking number" at bounding box center [947, 339] width 22 height 22
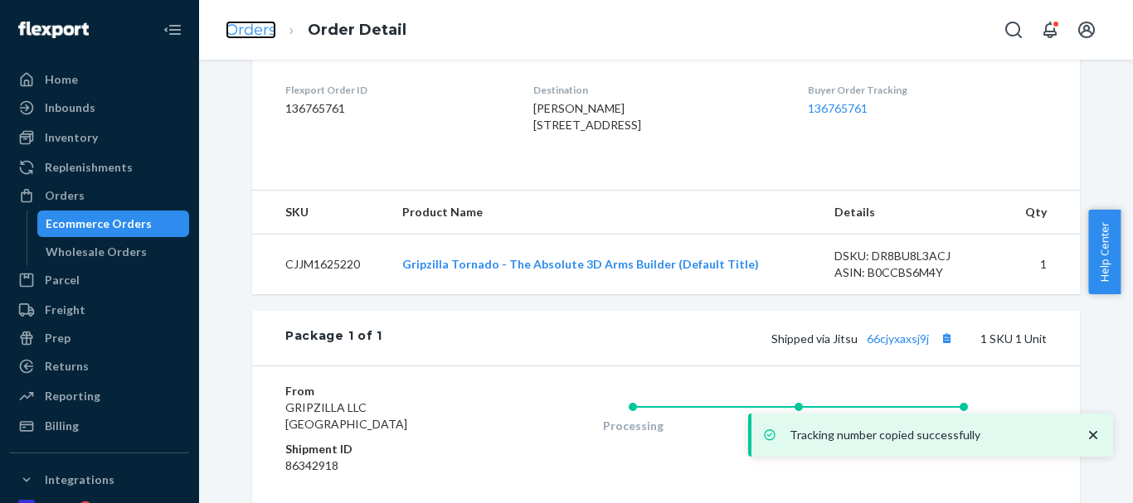
click at [251, 32] on link "Orders" at bounding box center [251, 30] width 51 height 18
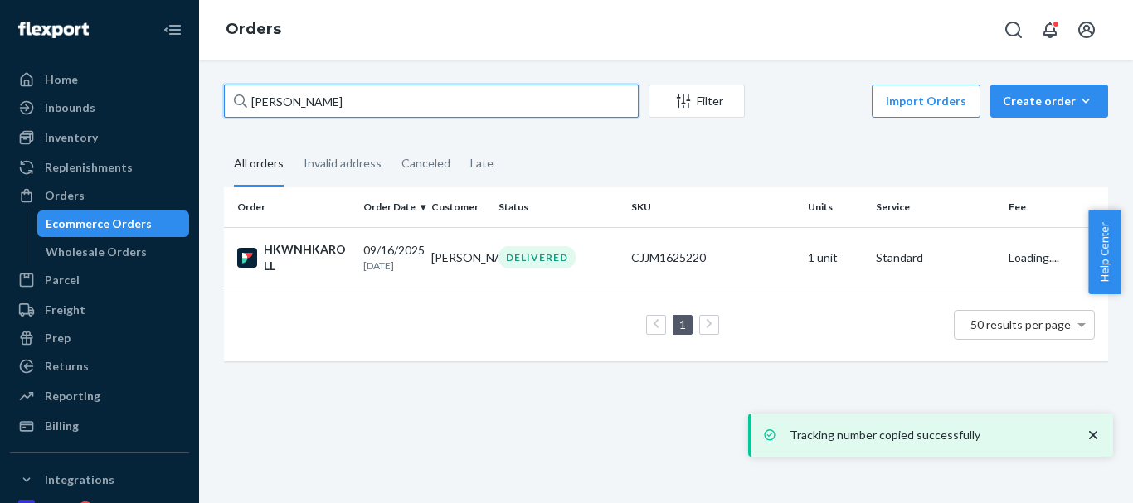
click at [304, 111] on input "David Stocker" at bounding box center [431, 101] width 415 height 33
paste input "paul marthall"
type input "paul marthaller"
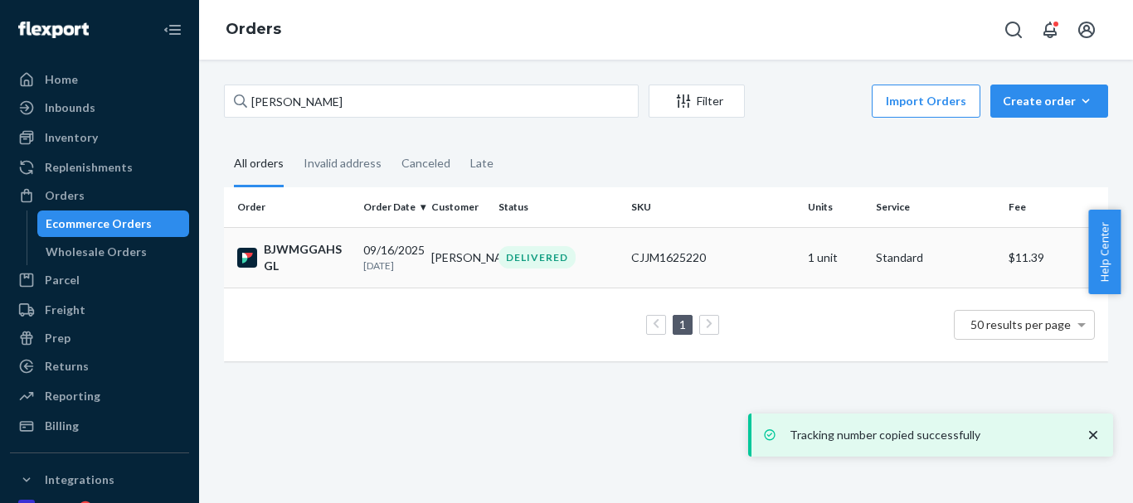
click at [518, 255] on div "DELIVERED" at bounding box center [537, 257] width 77 height 22
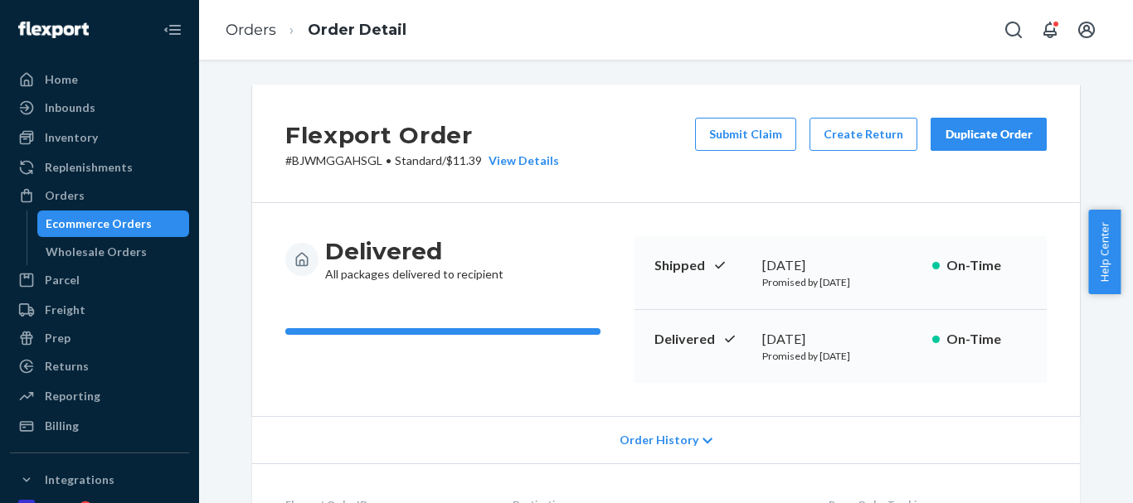
scroll to position [415, 0]
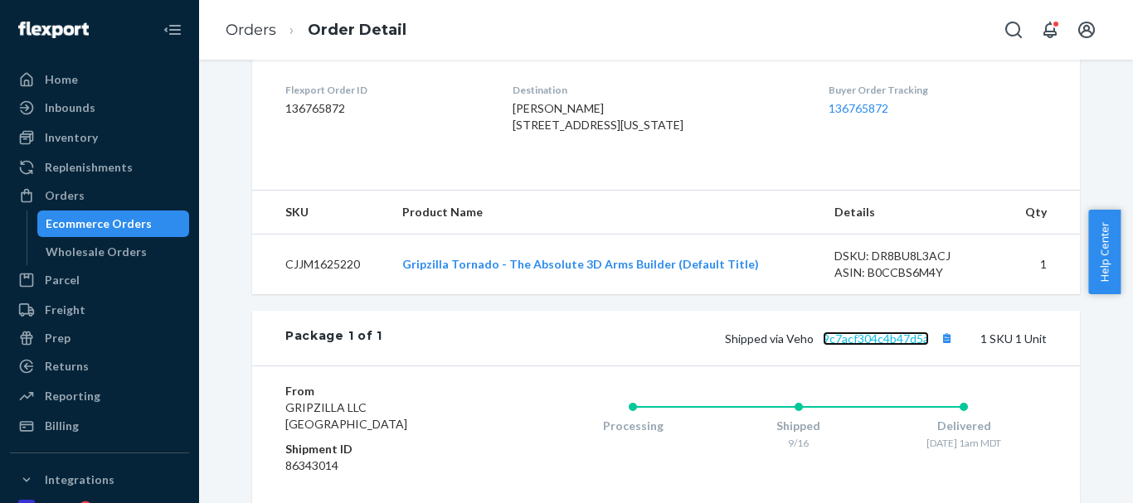
click at [909, 346] on link "9c7acf304c4b47d5a" at bounding box center [876, 339] width 106 height 14
click at [936, 349] on button "Copy tracking number" at bounding box center [947, 339] width 22 height 22
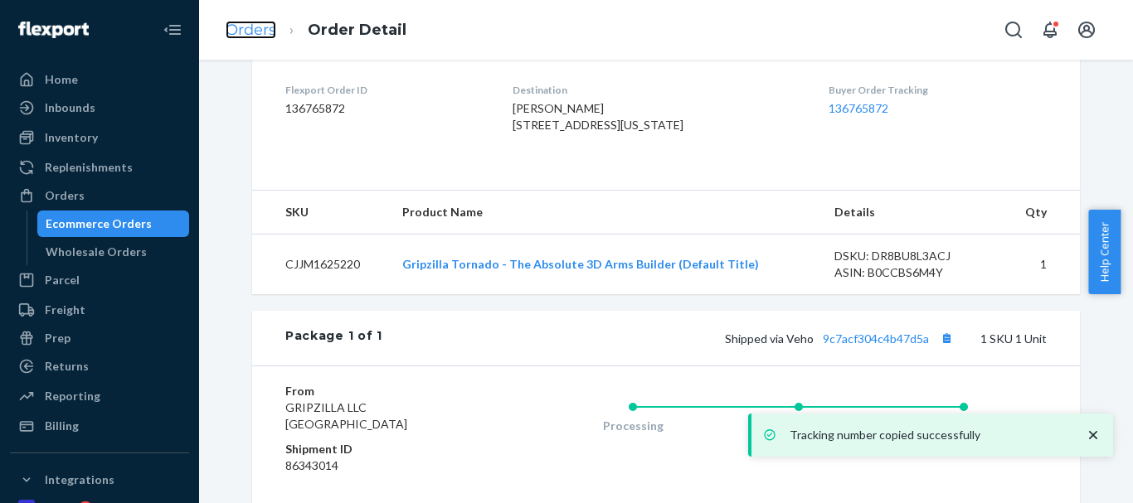
click at [242, 22] on link "Orders" at bounding box center [251, 30] width 51 height 18
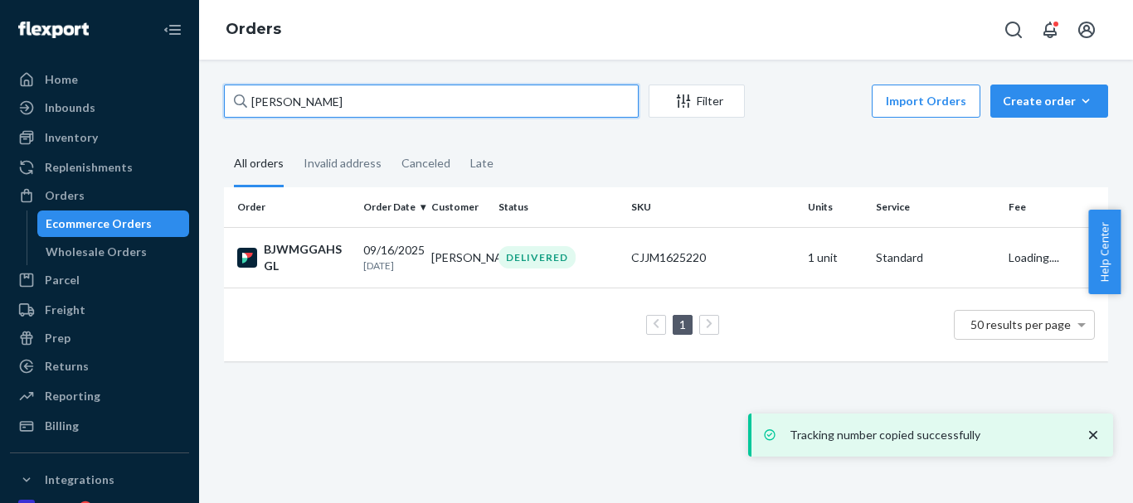
click at [295, 102] on input "paul marthaller" at bounding box center [431, 101] width 415 height 33
drag, startPoint x: 314, startPoint y: 98, endPoint x: 184, endPoint y: 79, distance: 131.6
click at [52, 80] on div "Home Inbounds Shipping Plans Problems Inventory Products Replenishments Orders …" at bounding box center [566, 251] width 1133 height 503
paste input "63292"
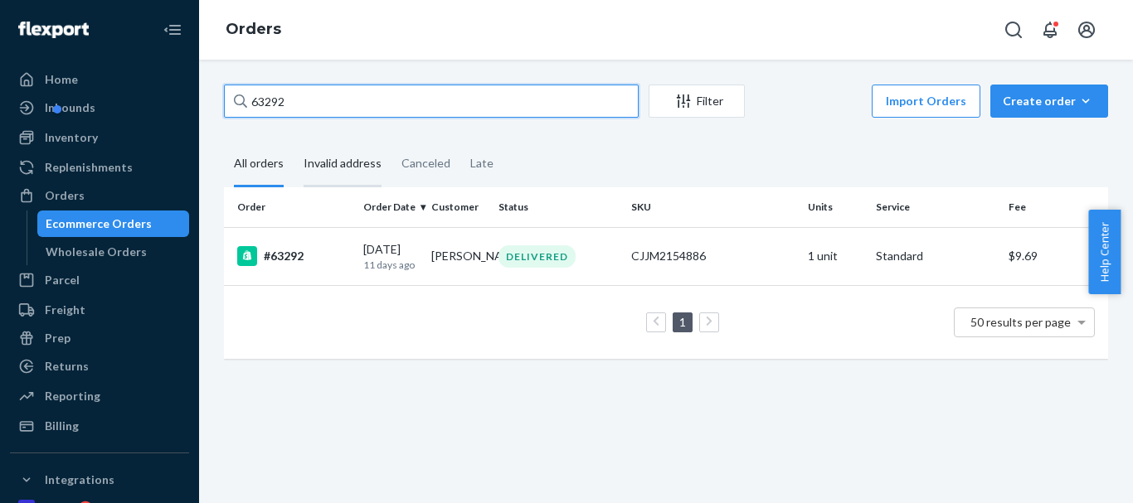
type input "63292"
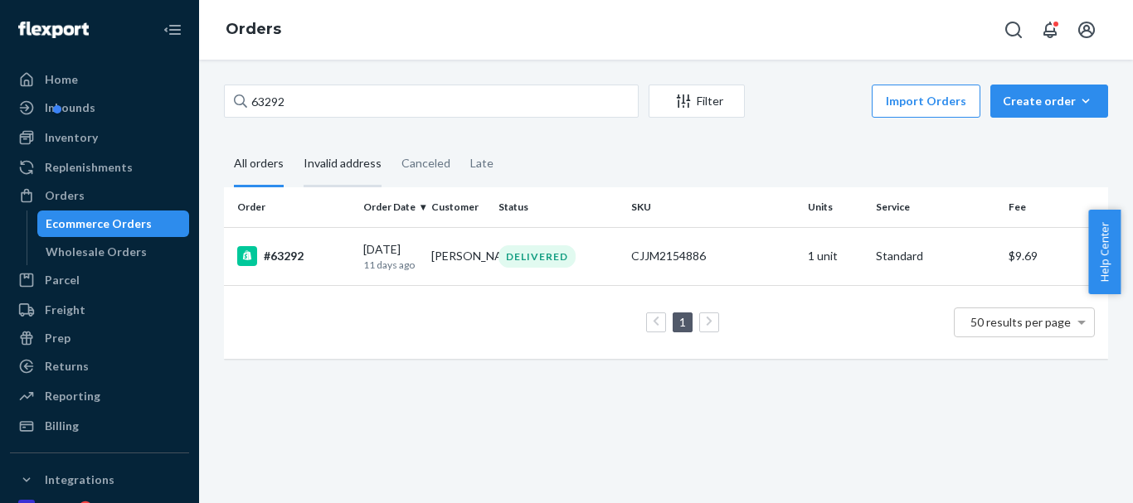
click at [340, 163] on div "Invalid address" at bounding box center [343, 165] width 78 height 46
click at [294, 142] on input "Invalid address" at bounding box center [294, 142] width 0 height 0
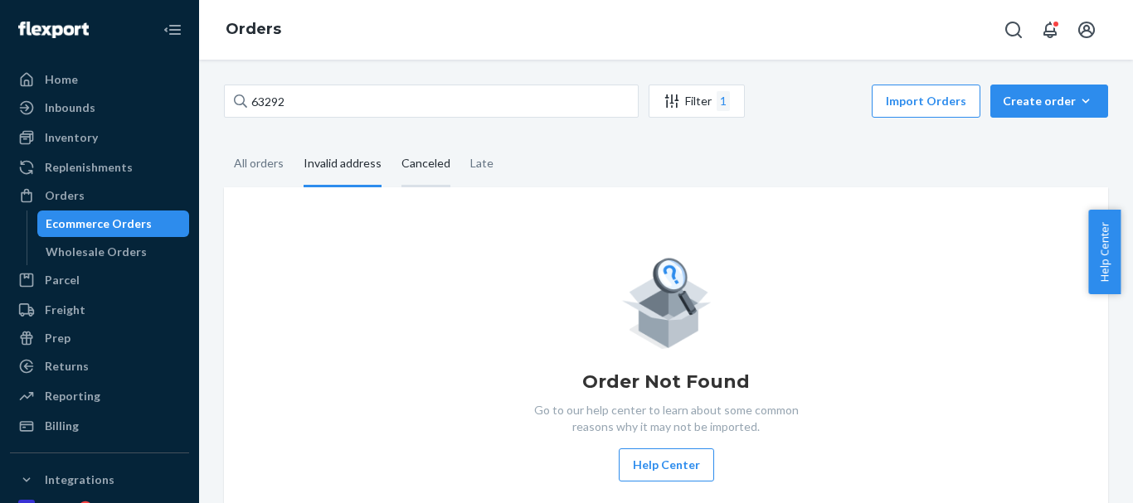
click at [430, 162] on div "Canceled" at bounding box center [425, 165] width 49 height 46
click at [392, 142] on input "Canceled" at bounding box center [392, 142] width 0 height 0
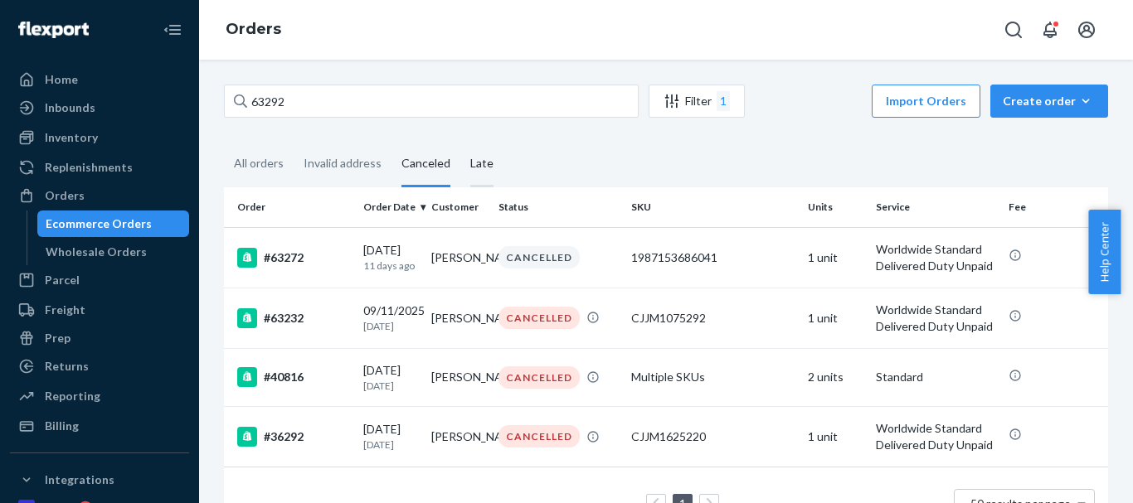
click at [479, 163] on div "Late" at bounding box center [481, 165] width 23 height 46
click at [460, 142] on input "Late" at bounding box center [460, 142] width 0 height 0
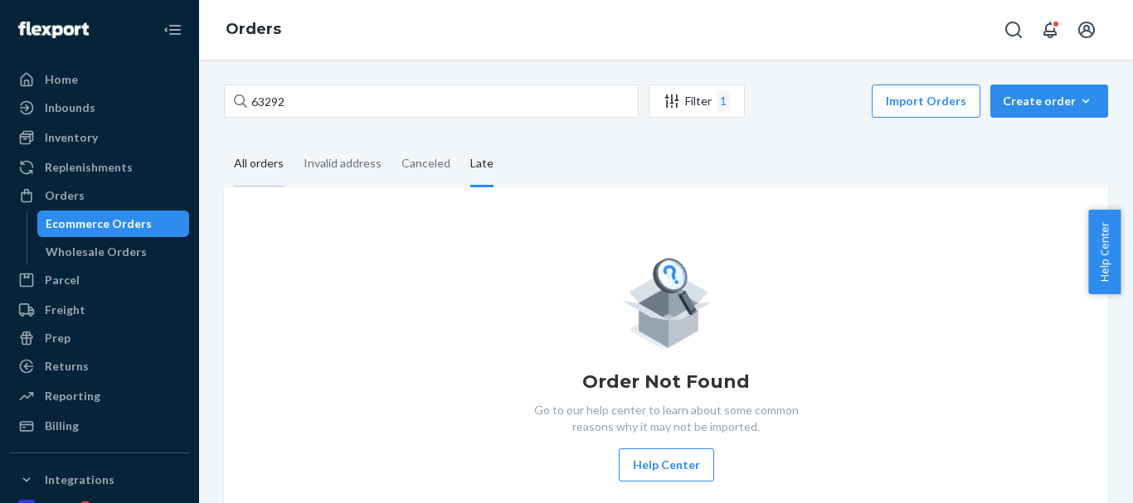
click at [244, 163] on div "All orders" at bounding box center [259, 165] width 50 height 46
click at [224, 142] on input "All orders" at bounding box center [224, 142] width 0 height 0
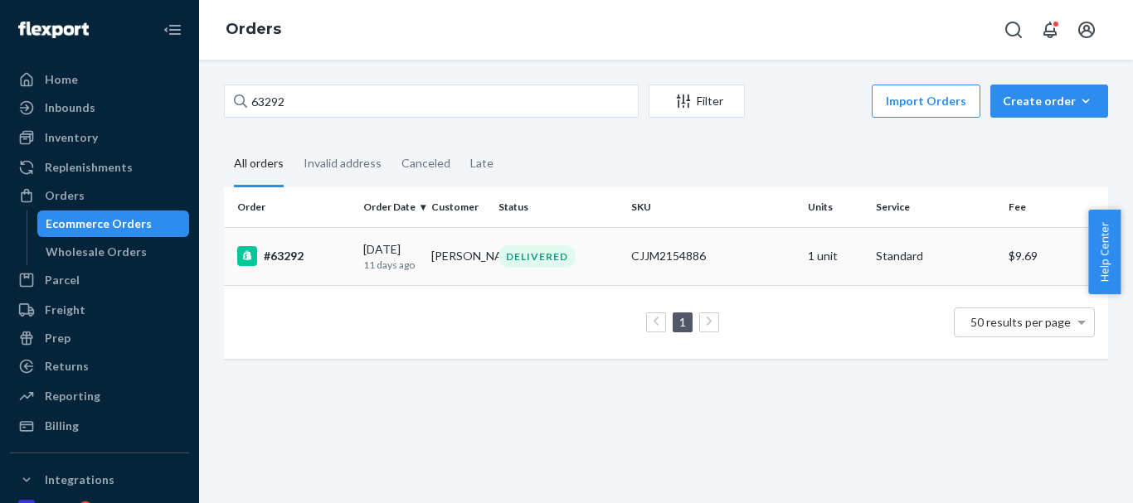
click at [538, 255] on div "DELIVERED" at bounding box center [537, 257] width 77 height 22
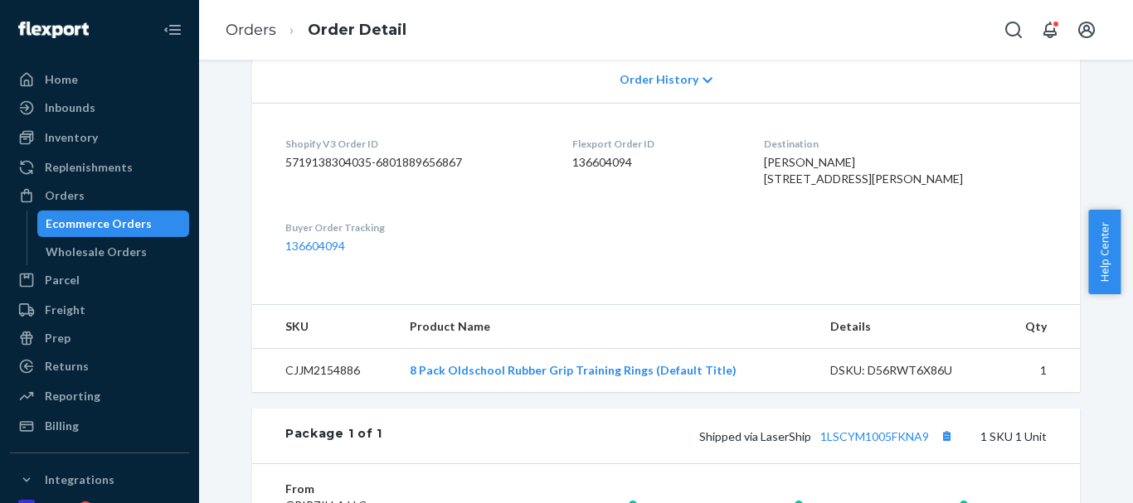
scroll to position [332, 0]
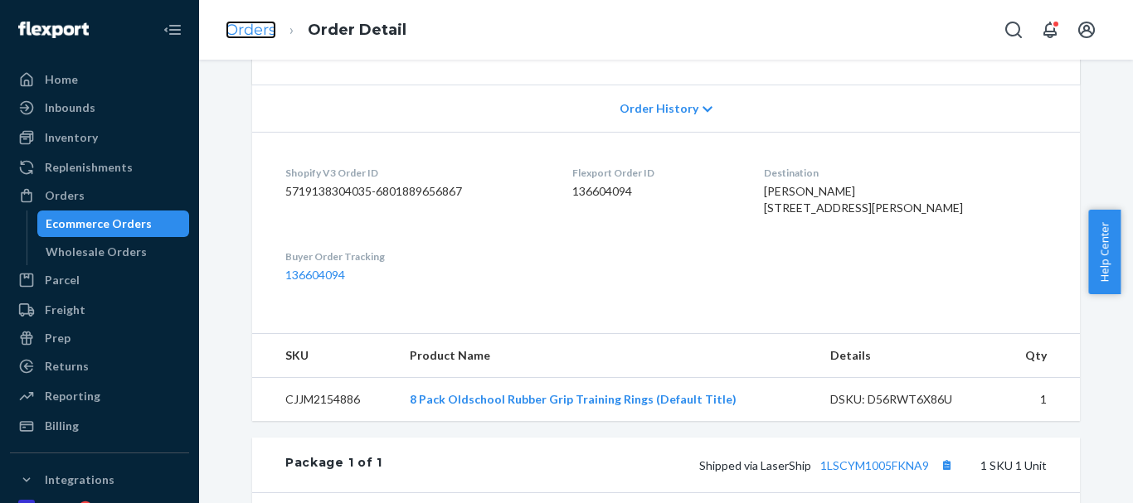
click at [241, 23] on link "Orders" at bounding box center [251, 30] width 51 height 18
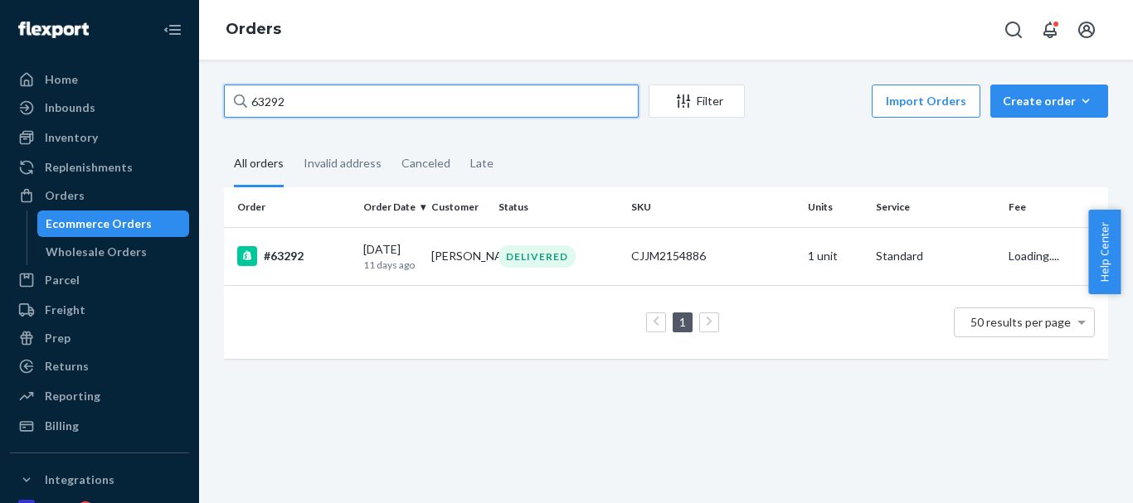
drag, startPoint x: 237, startPoint y: 100, endPoint x: 253, endPoint y: 99, distance: 15.8
click at [214, 100] on div "63292 Filter Import Orders Create order Ecommerce order Removal order All order…" at bounding box center [666, 230] width 909 height 291
paste input "Pedro Meneses"
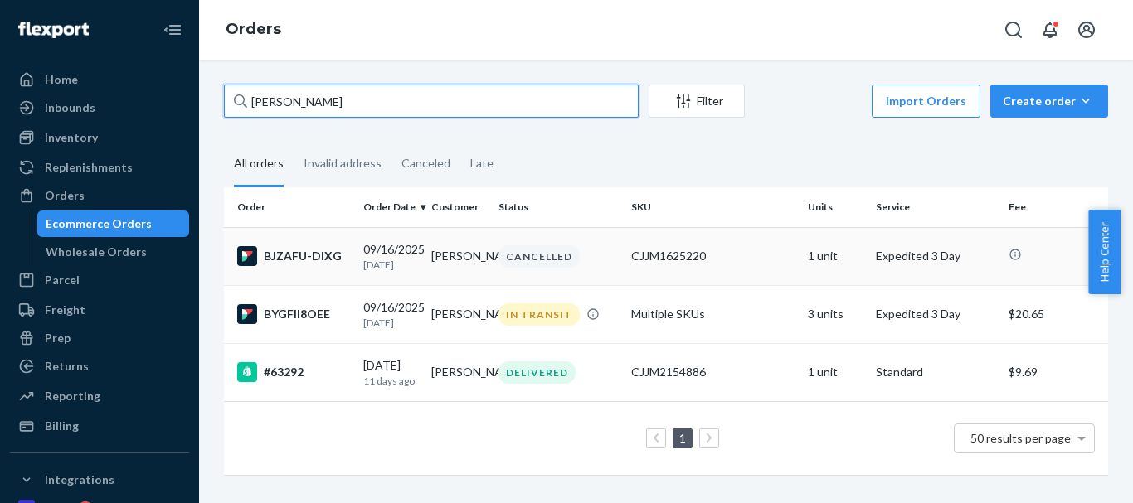
type input "Pedro Meneses"
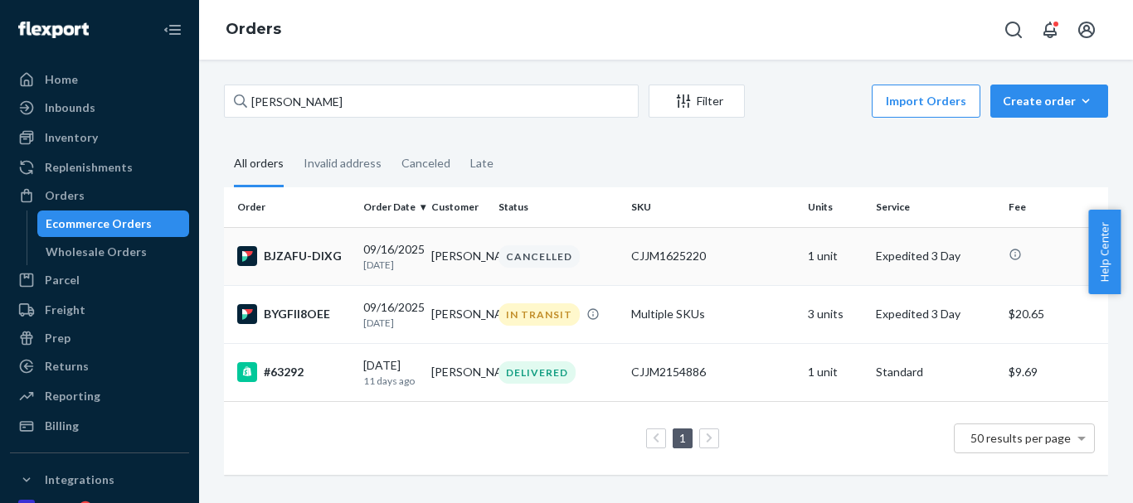
click at [508, 264] on div "CANCELLED" at bounding box center [539, 257] width 81 height 22
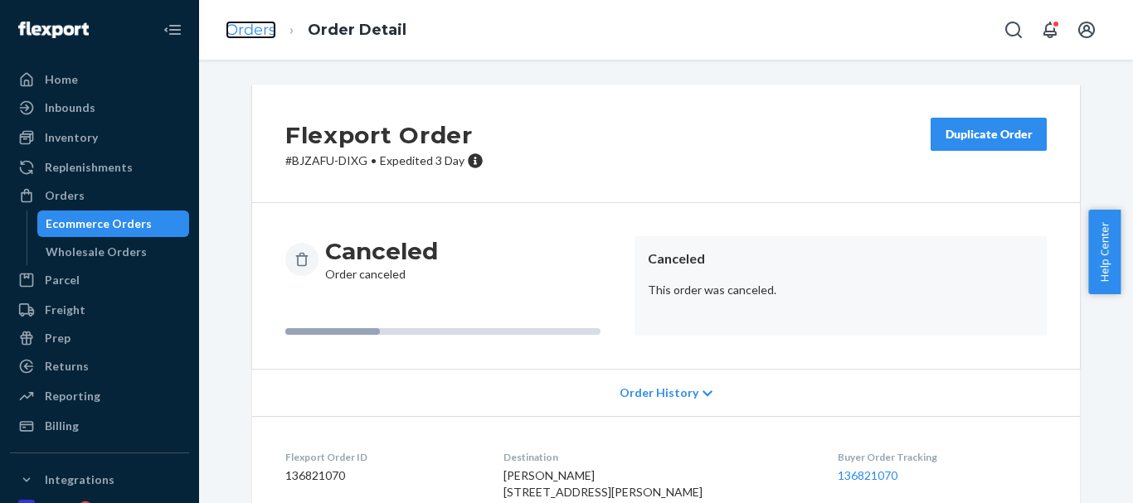
click at [259, 21] on link "Orders" at bounding box center [251, 30] width 51 height 18
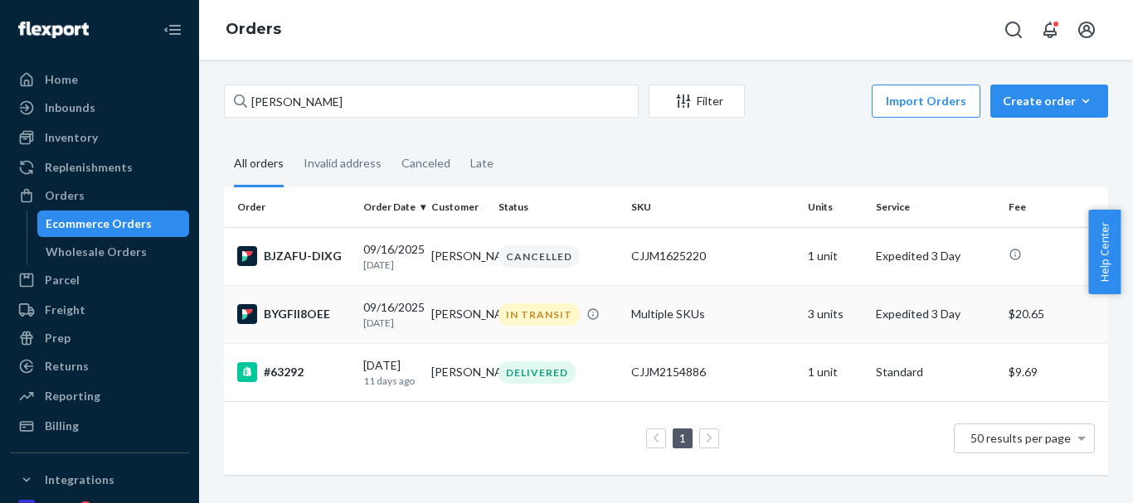
click at [450, 318] on td "Pedro Meneses" at bounding box center [459, 314] width 68 height 58
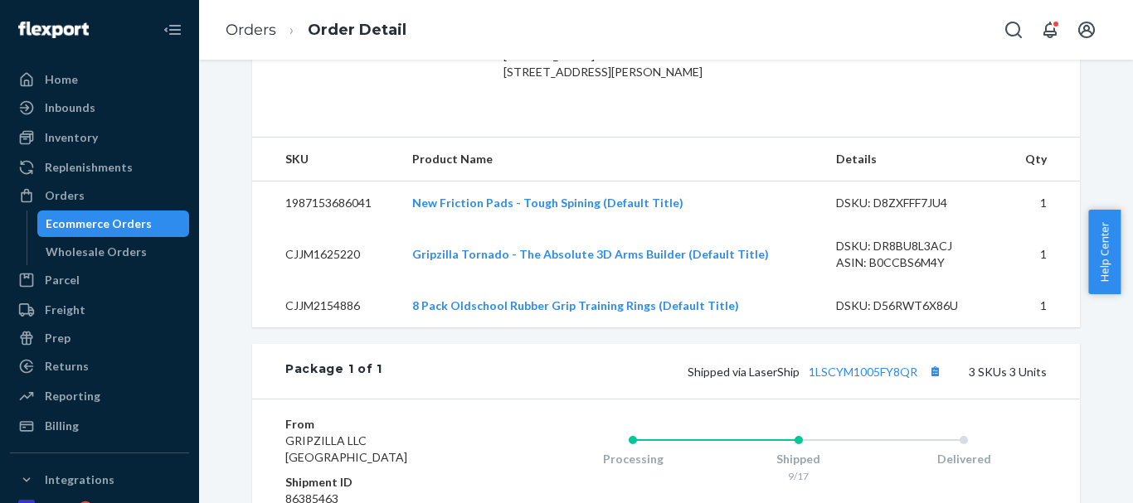
scroll to position [581, 0]
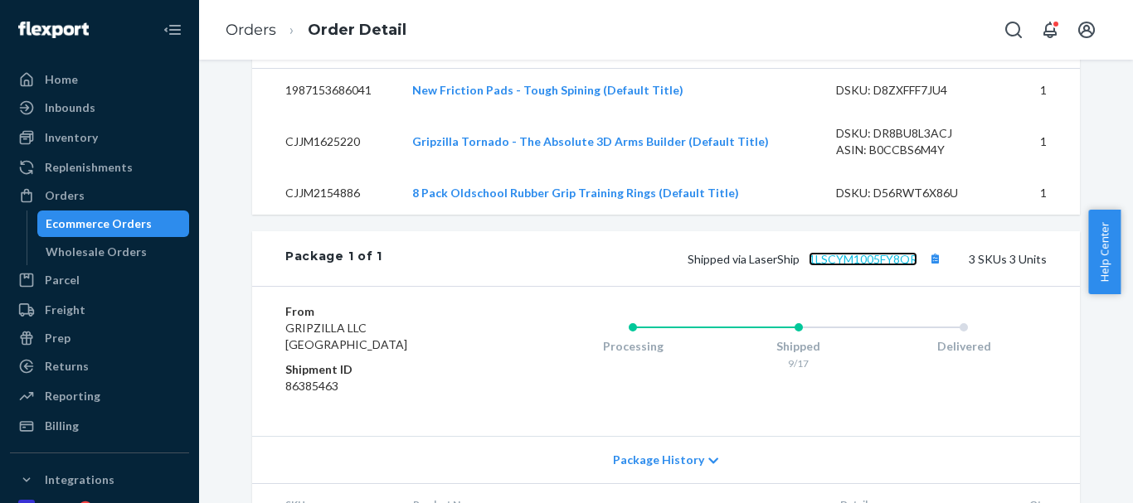
click at [843, 266] on link "1LSCYM1005FY8QR" at bounding box center [863, 259] width 109 height 14
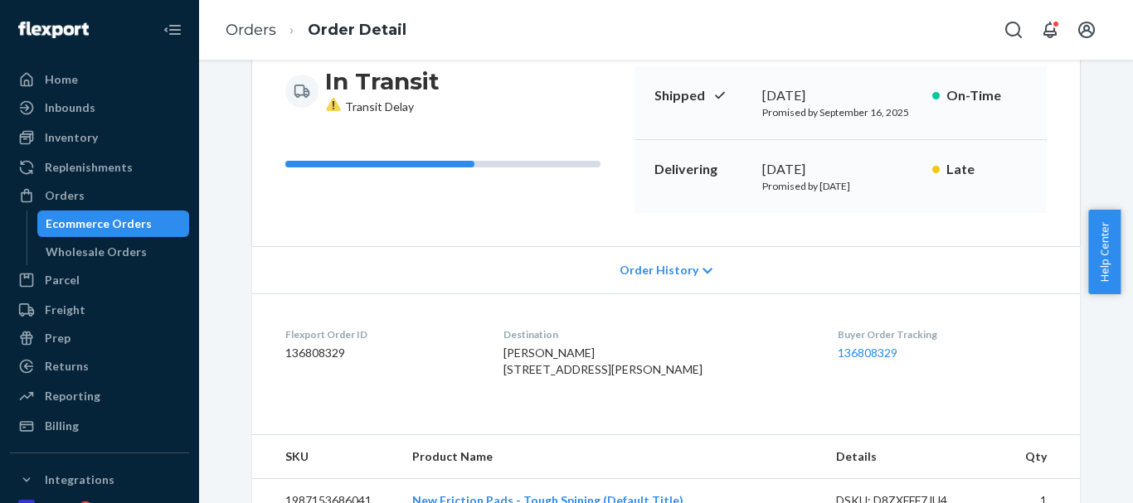
scroll to position [0, 0]
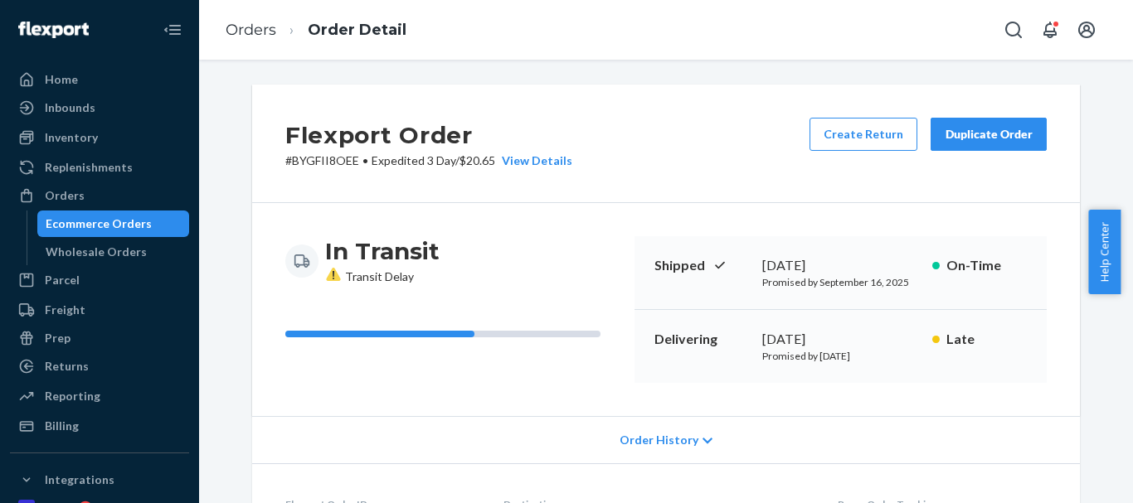
click at [993, 138] on div "Duplicate Order" at bounding box center [989, 134] width 88 height 17
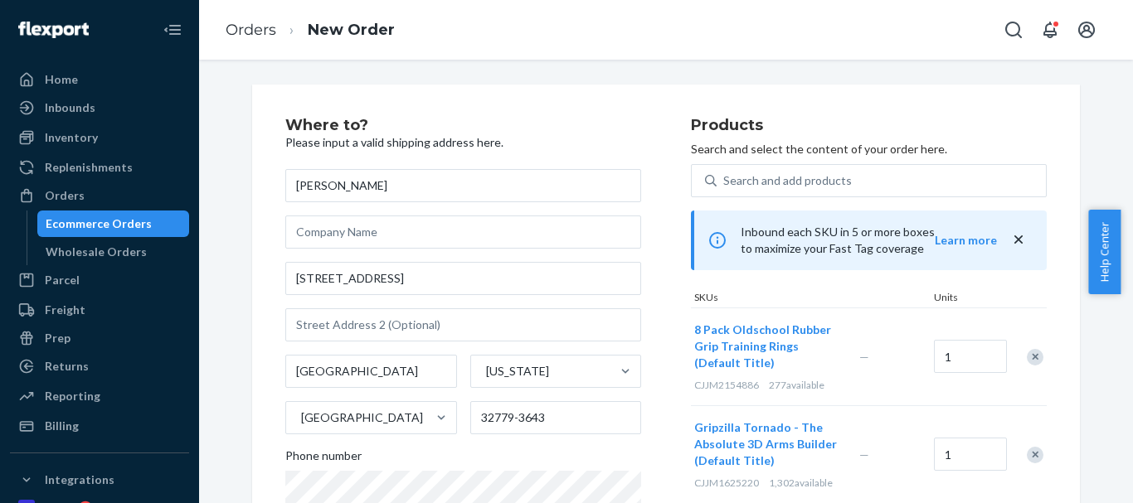
click at [1027, 350] on div "Remove Item" at bounding box center [1035, 357] width 17 height 17
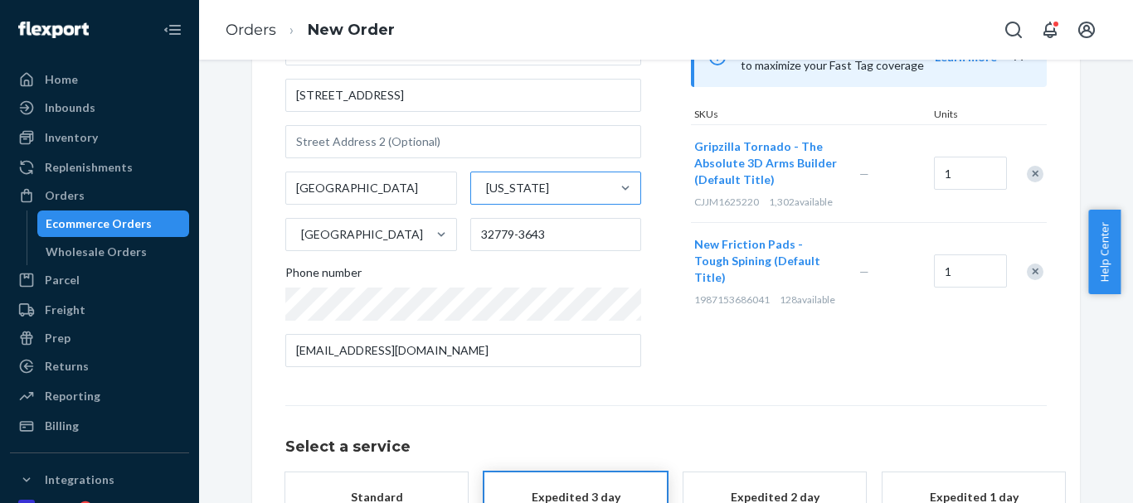
scroll to position [332, 0]
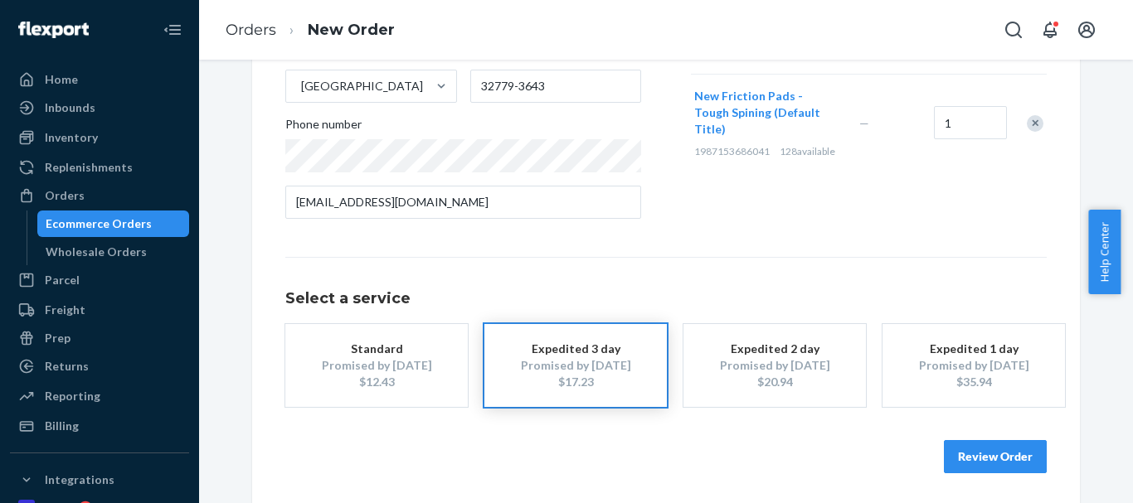
click at [740, 369] on div "Promised by Sep 25, 2025" at bounding box center [774, 366] width 133 height 17
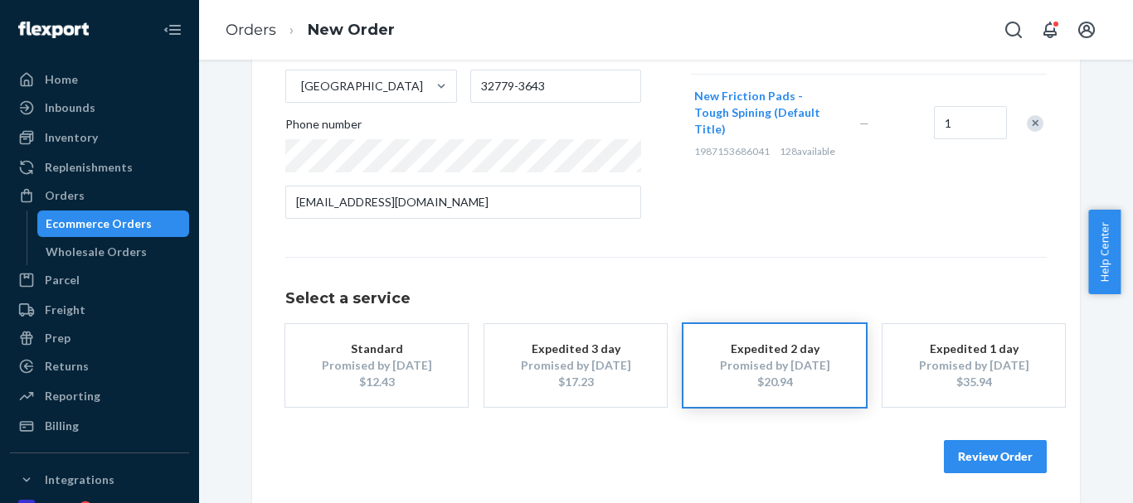
click at [975, 450] on button "Review Order" at bounding box center [995, 456] width 103 height 33
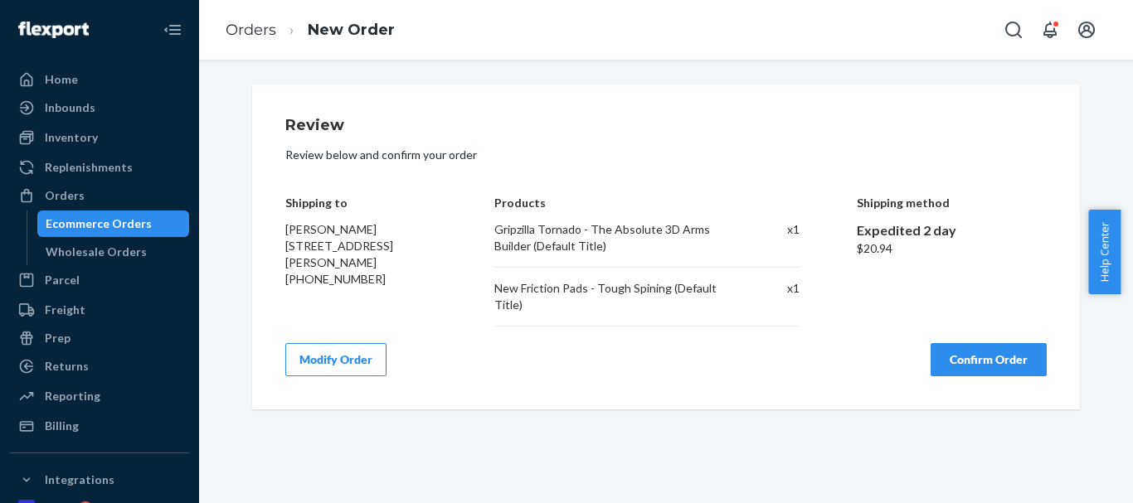
scroll to position [0, 0]
click at [967, 355] on button "Confirm Order" at bounding box center [989, 359] width 116 height 33
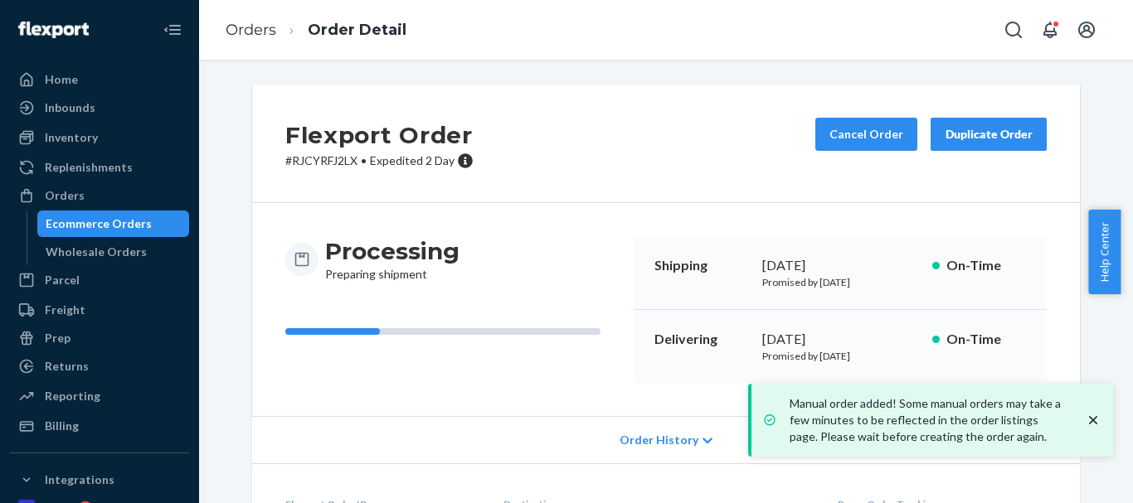
scroll to position [83, 0]
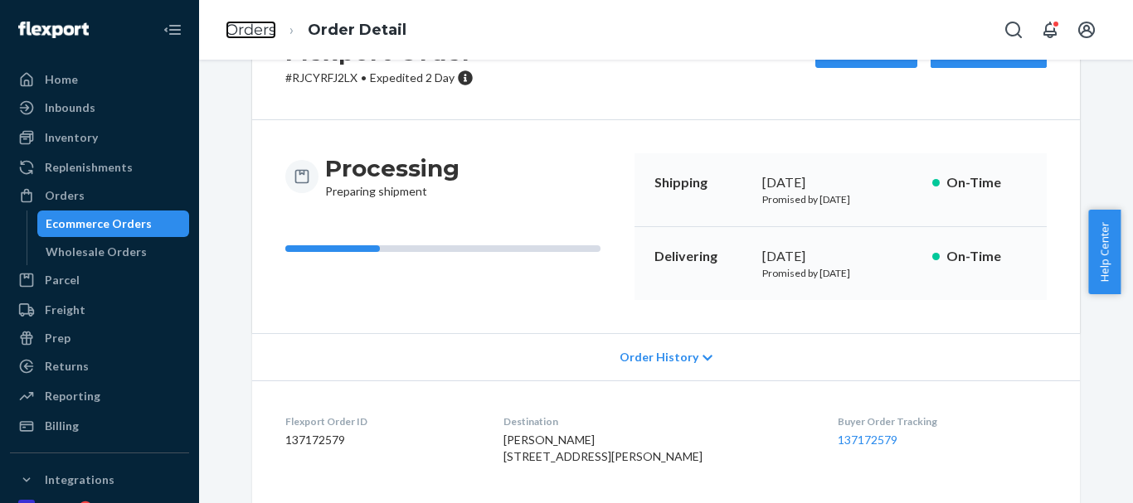
click at [266, 27] on link "Orders" at bounding box center [251, 30] width 51 height 18
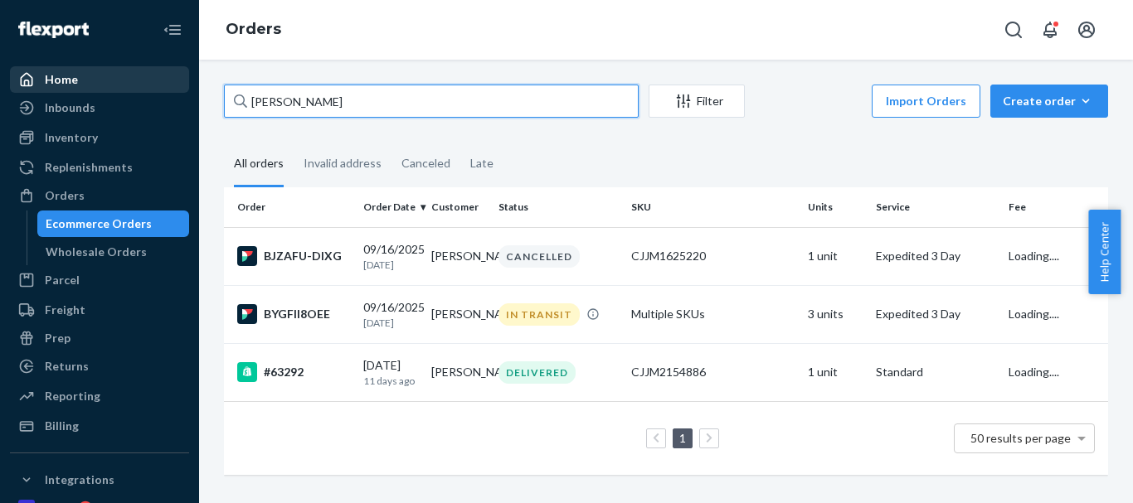
drag, startPoint x: 325, startPoint y: 100, endPoint x: 124, endPoint y: 88, distance: 201.9
click at [109, 89] on div "Home Inbounds Shipping Plans Problems Inventory Products Replenishments Orders …" at bounding box center [566, 251] width 1133 height 503
paste input "Ben Glover"
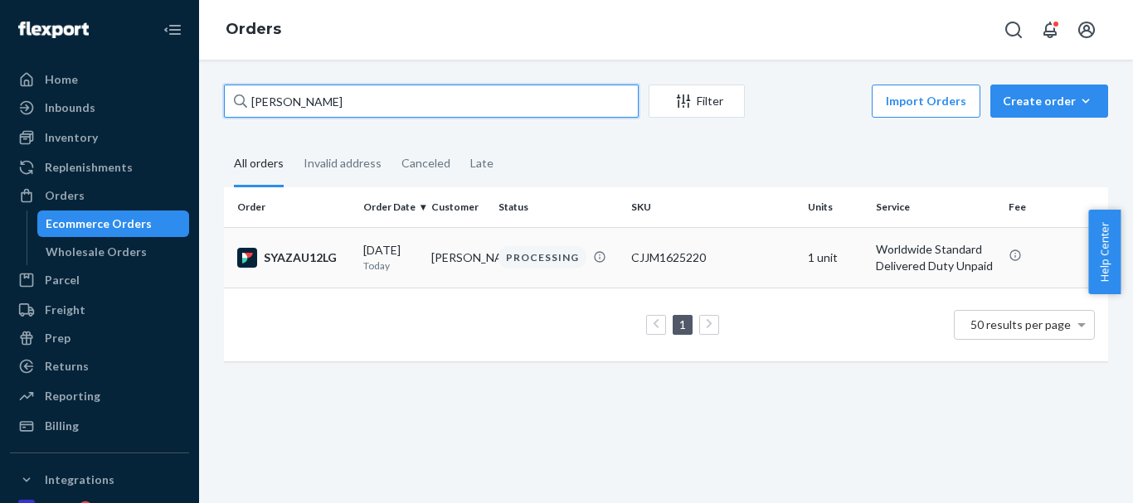
type input "Ben Glover"
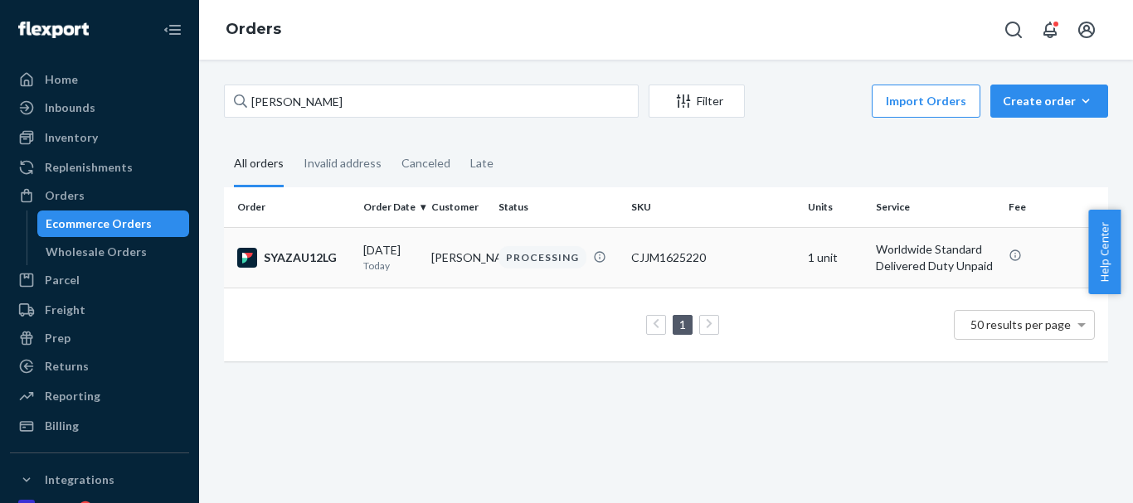
click at [534, 269] on div "PROCESSING" at bounding box center [543, 257] width 88 height 22
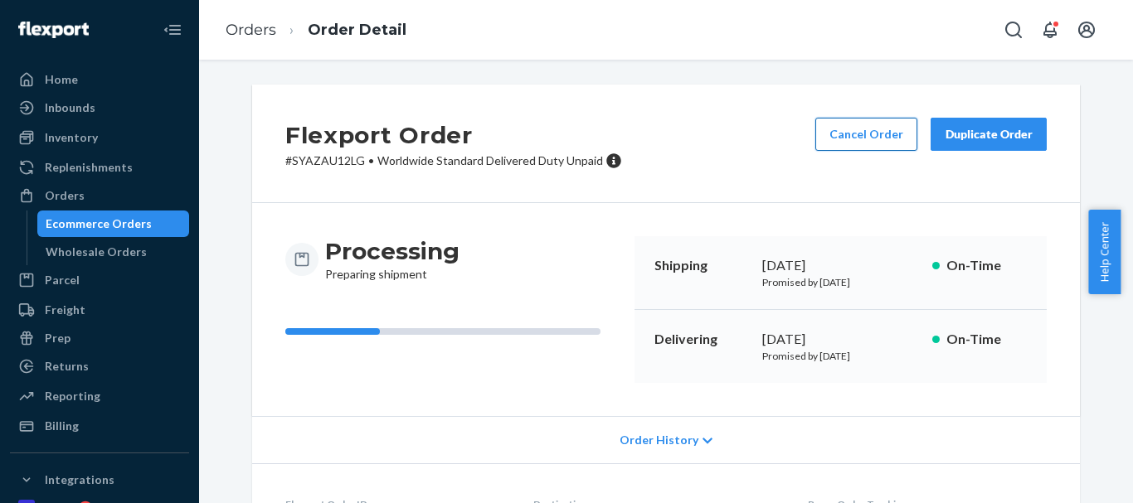
click at [863, 140] on button "Cancel Order" at bounding box center [866, 134] width 102 height 33
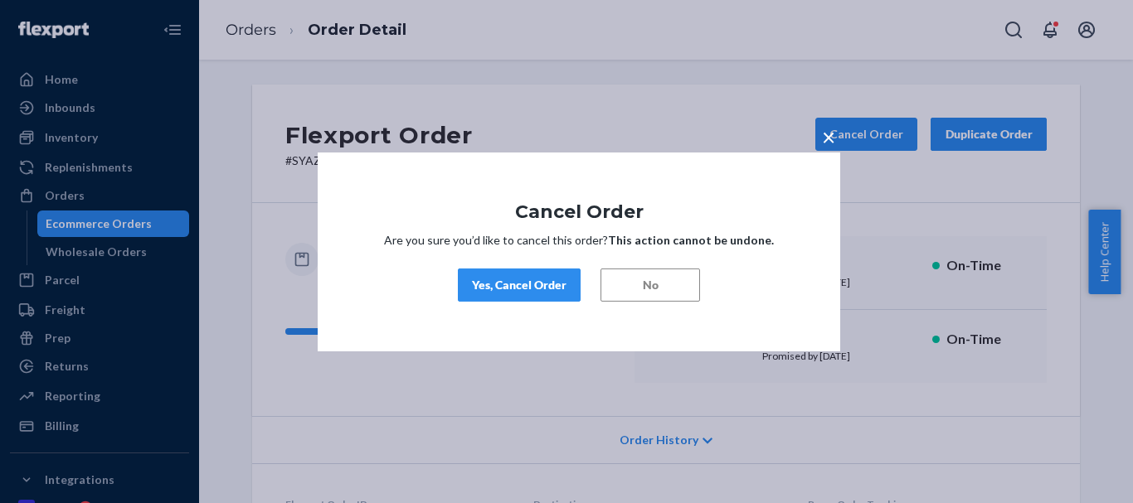
click at [516, 288] on div "Yes, Cancel Order" at bounding box center [519, 285] width 95 height 17
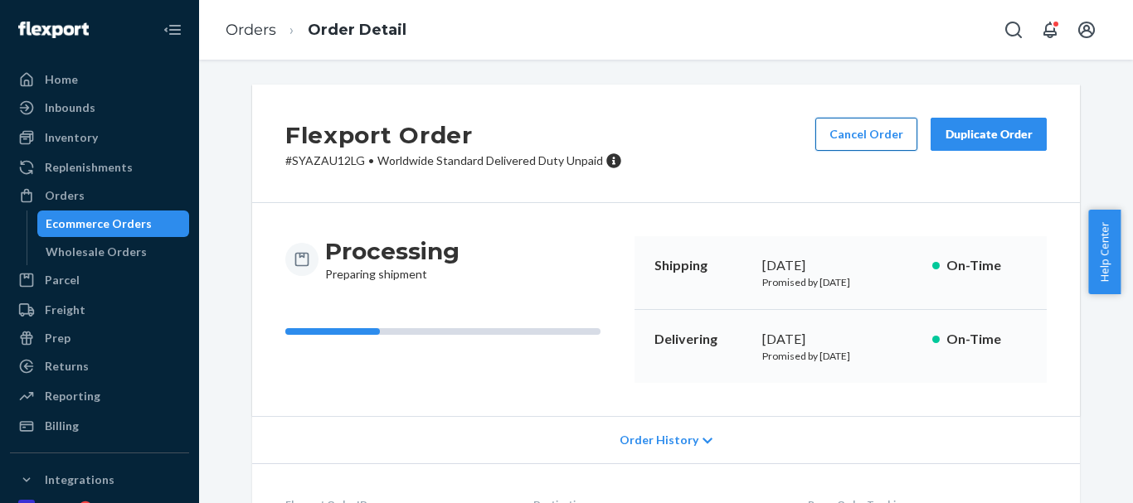
click at [843, 139] on button "Cancel Order" at bounding box center [866, 134] width 102 height 33
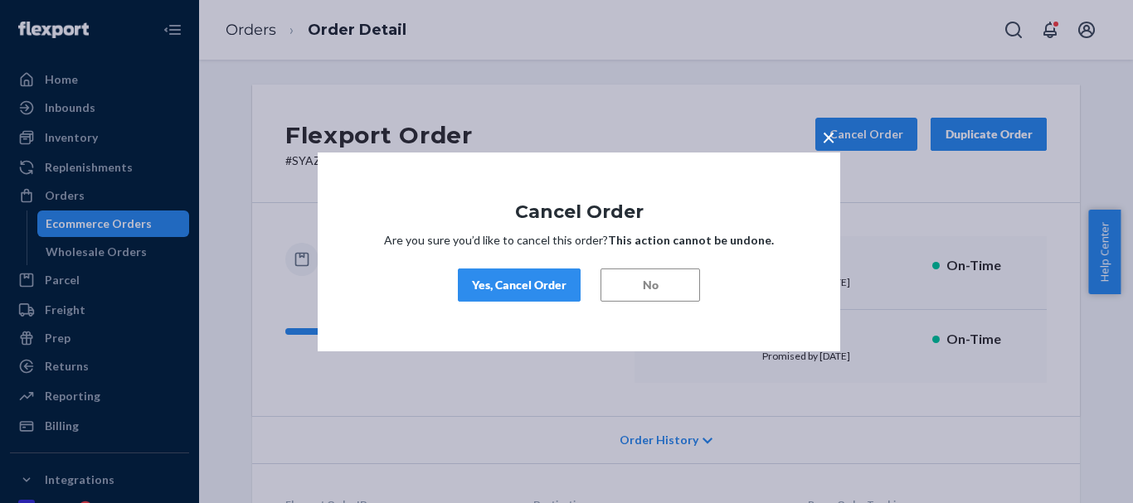
click at [513, 277] on div "Yes, Cancel Order" at bounding box center [519, 285] width 95 height 17
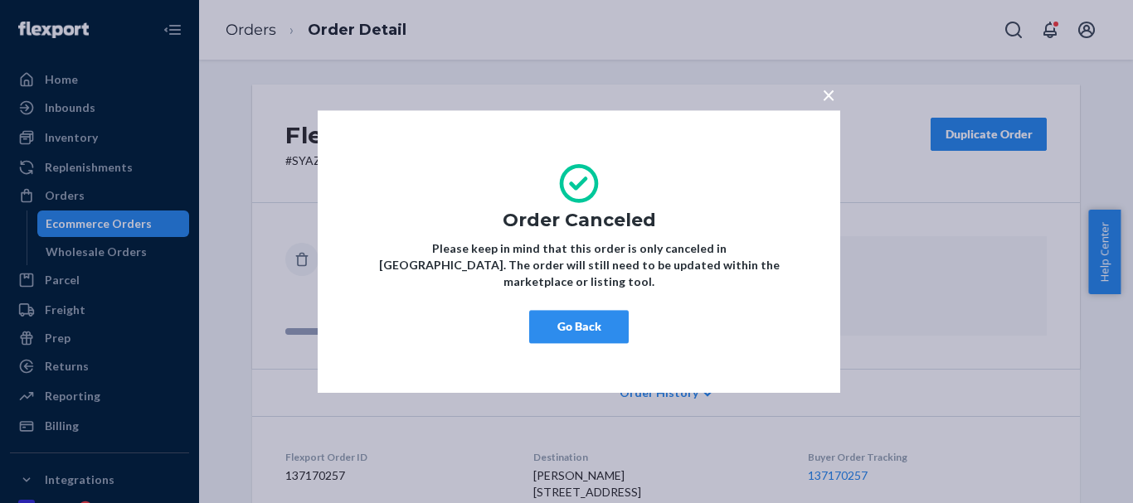
click at [585, 323] on button "Go Back" at bounding box center [579, 326] width 100 height 33
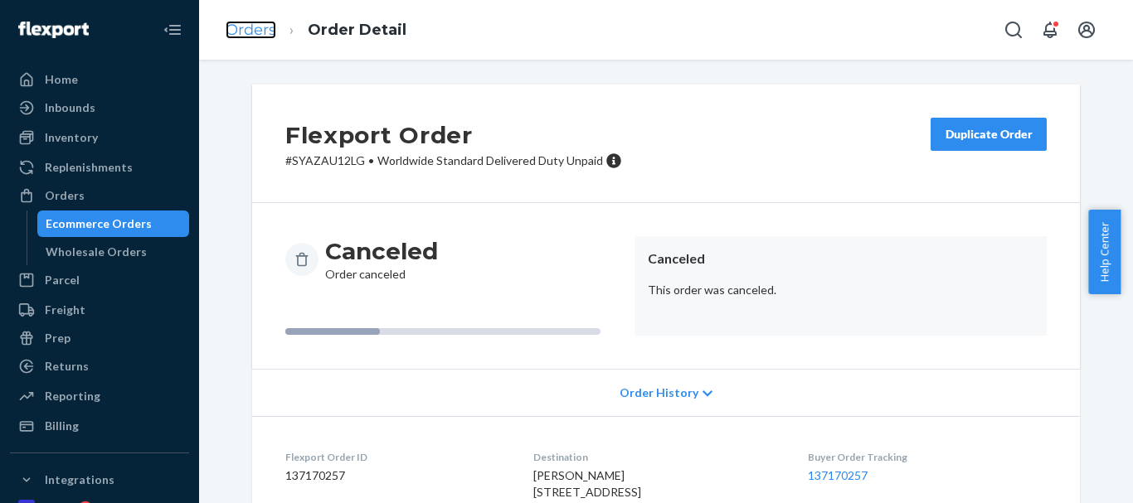
click at [250, 25] on link "Orders" at bounding box center [251, 30] width 51 height 18
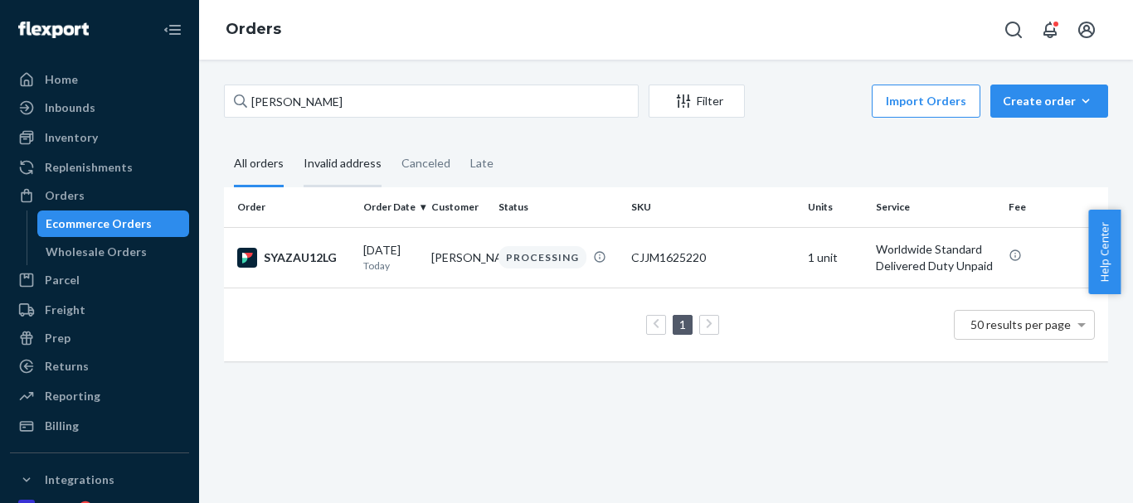
click at [332, 148] on div "Invalid address" at bounding box center [343, 165] width 78 height 46
click at [294, 142] on input "Invalid address" at bounding box center [294, 142] width 0 height 0
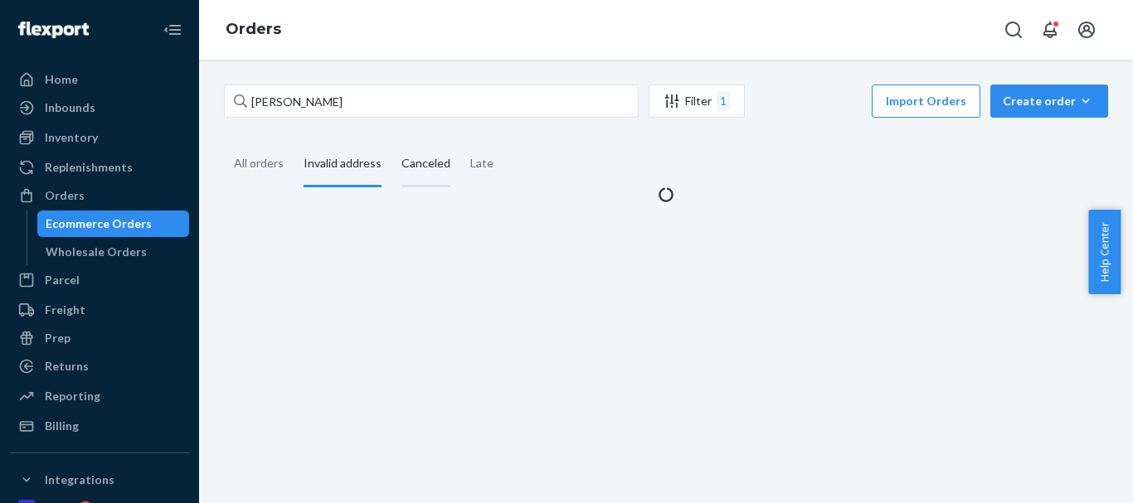
click at [439, 161] on div "Canceled" at bounding box center [425, 165] width 49 height 46
click at [392, 142] on input "Canceled" at bounding box center [392, 142] width 0 height 0
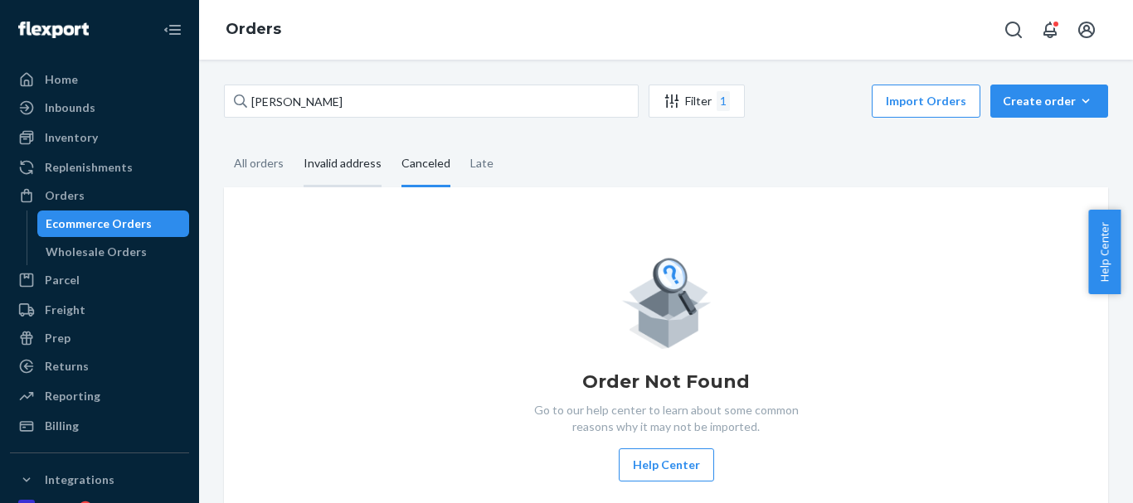
click at [348, 164] on div "Invalid address" at bounding box center [343, 165] width 78 height 46
click at [294, 142] on input "Invalid address" at bounding box center [294, 142] width 0 height 0
click at [428, 160] on div "Canceled" at bounding box center [425, 165] width 49 height 46
click at [392, 142] on input "Canceled" at bounding box center [392, 142] width 0 height 0
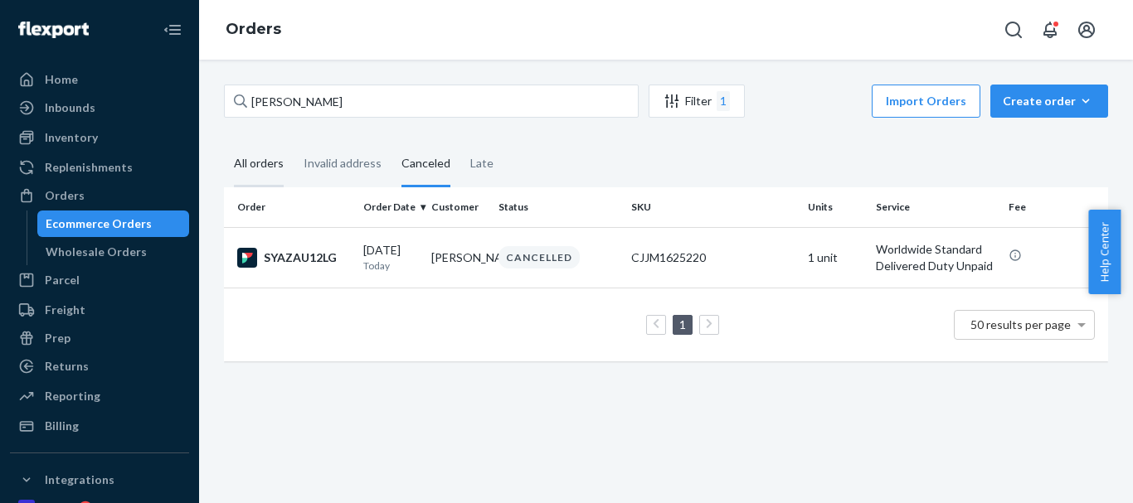
click at [263, 163] on div "All orders" at bounding box center [259, 165] width 50 height 46
click at [224, 142] on input "All orders" at bounding box center [224, 142] width 0 height 0
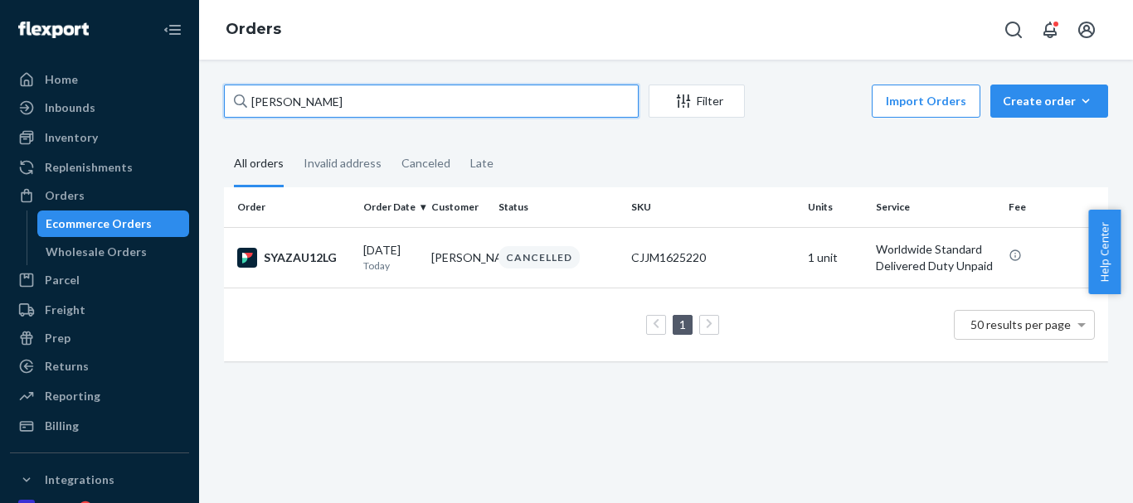
drag, startPoint x: 358, startPoint y: 107, endPoint x: 201, endPoint y: 105, distance: 157.6
click at [201, 105] on div "Ben Glover Filter Import Orders Create order Ecommerce order Removal order All …" at bounding box center [666, 282] width 934 height 444
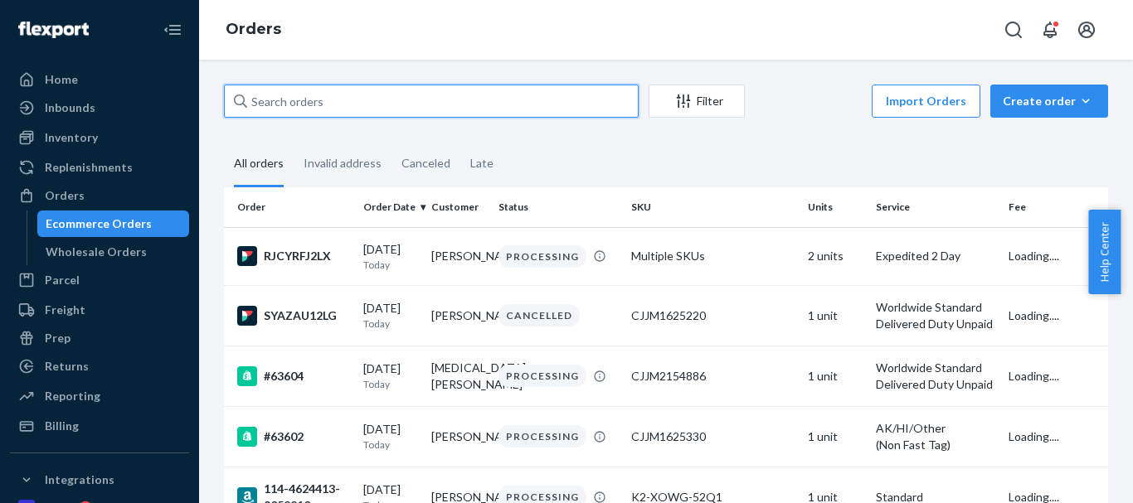
click at [296, 109] on input "text" at bounding box center [431, 101] width 415 height 33
paste input "GAGANDEEP GILL"
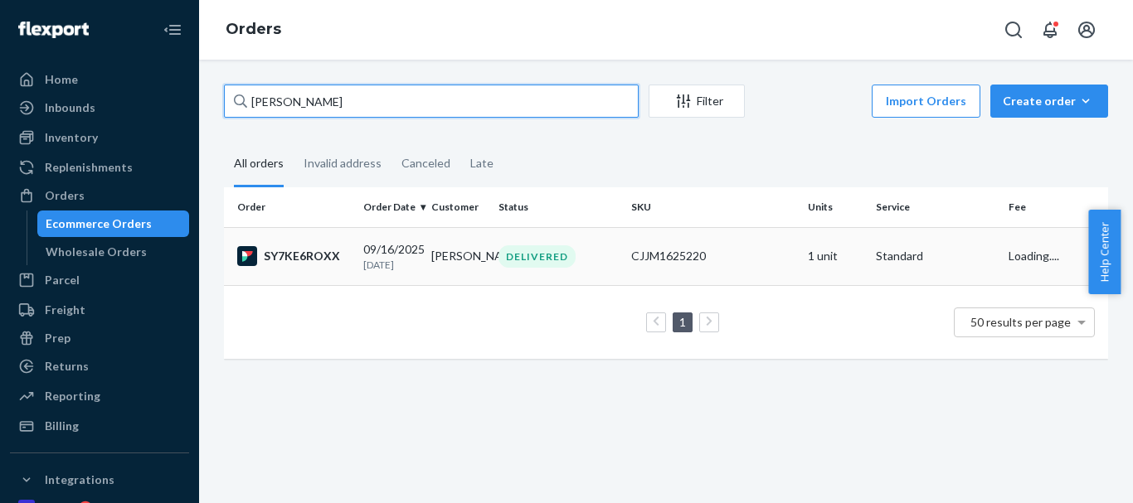
type input "GAGANDEEP GILL"
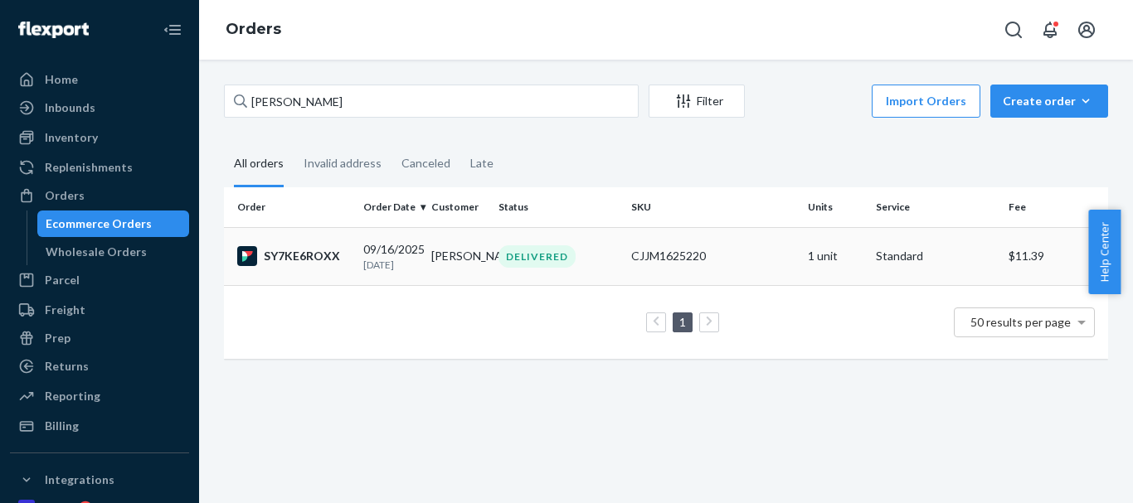
click at [543, 260] on div "DELIVERED" at bounding box center [537, 257] width 77 height 22
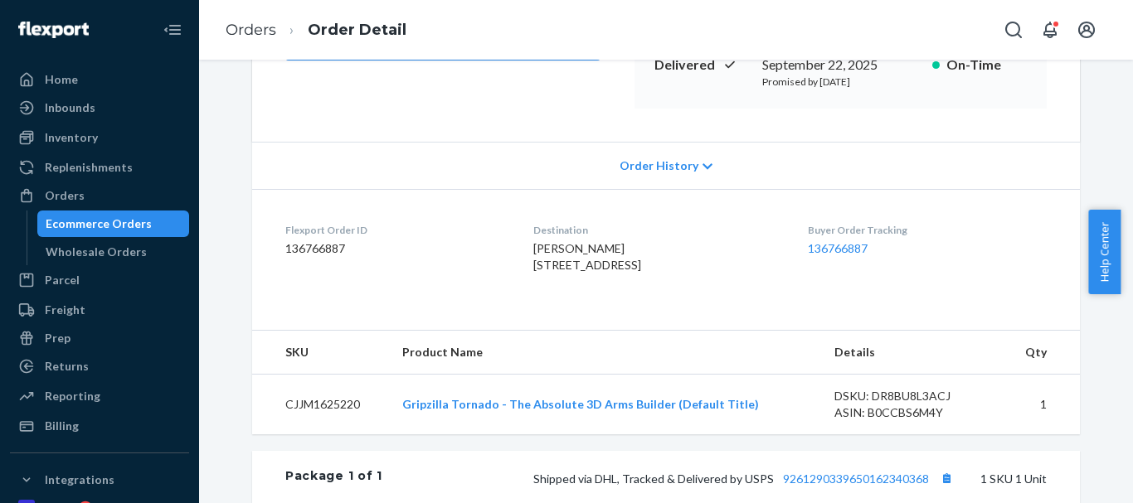
scroll to position [415, 0]
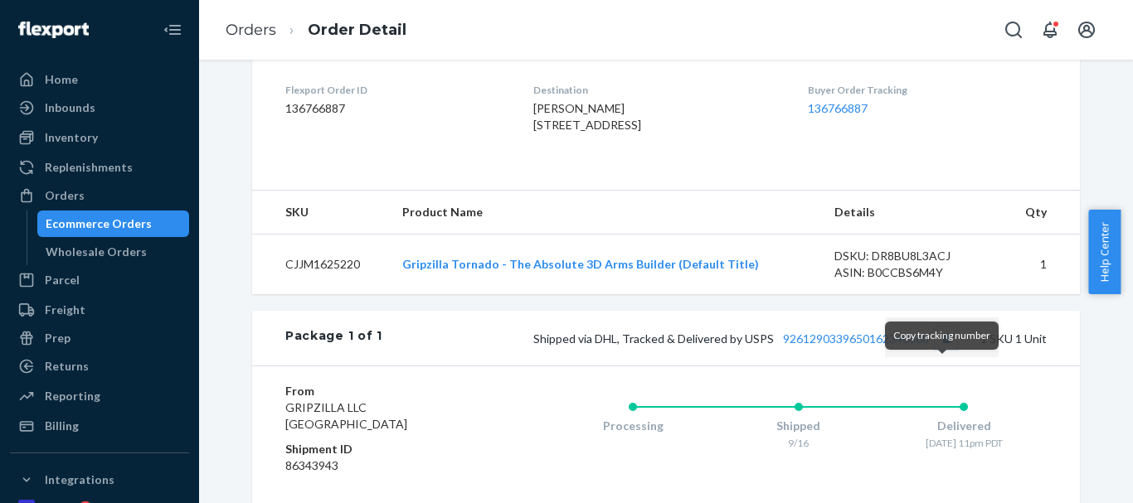
click at [940, 349] on button "Copy tracking number" at bounding box center [947, 339] width 22 height 22
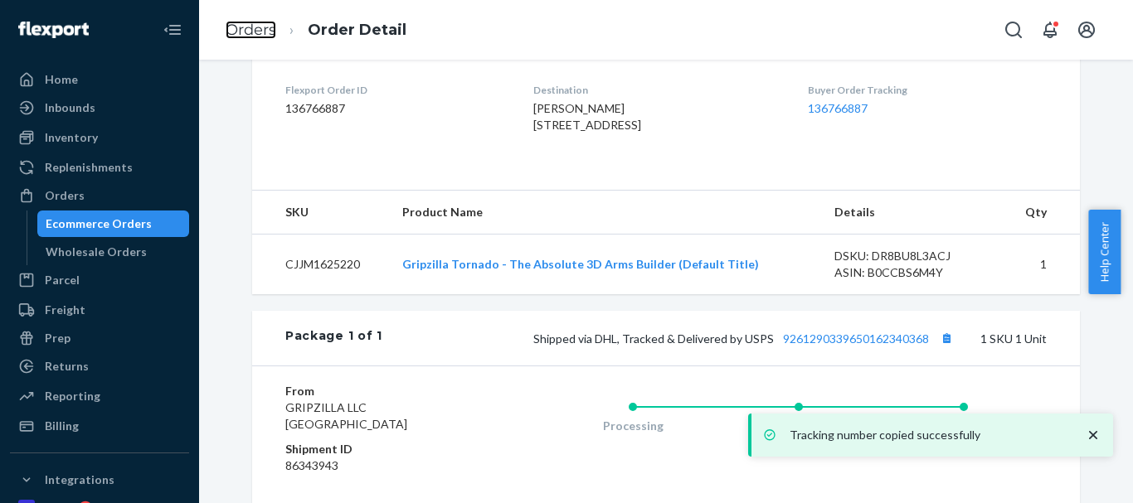
click at [251, 27] on link "Orders" at bounding box center [251, 30] width 51 height 18
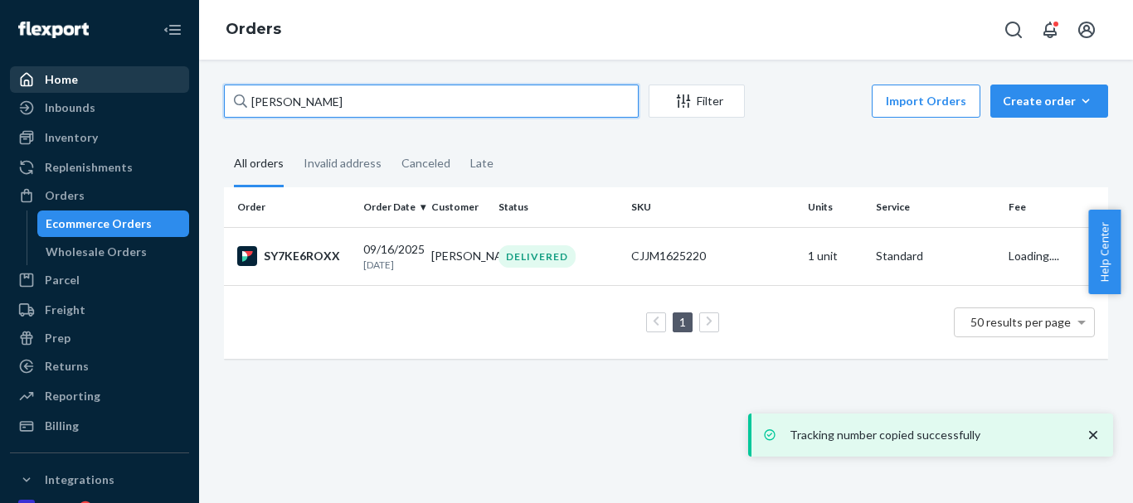
click at [158, 76] on div "Home Inbounds Shipping Plans Problems Inventory Products Replenishments Orders …" at bounding box center [566, 251] width 1133 height 503
paste input "Andrew Bigg"
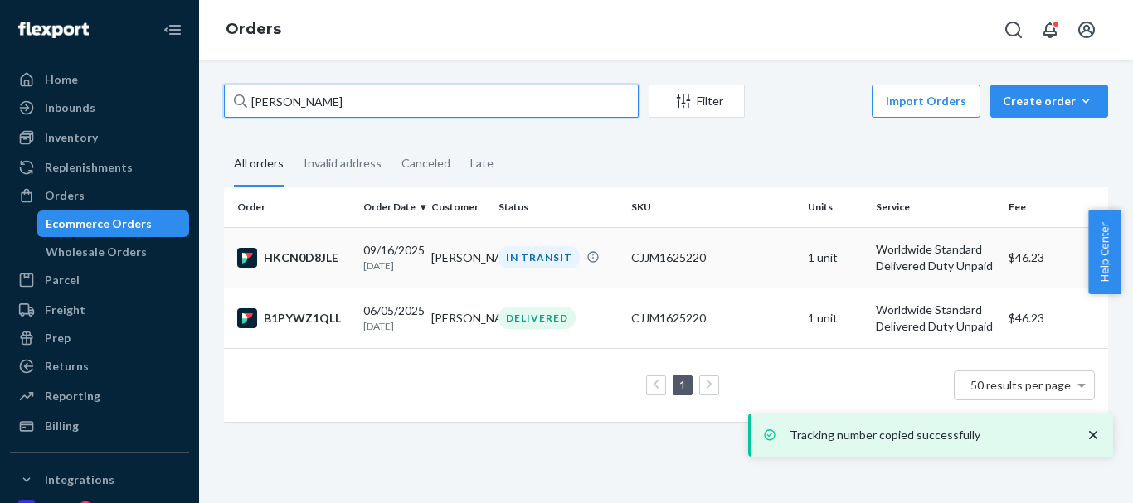
type input "Andrew Bigg"
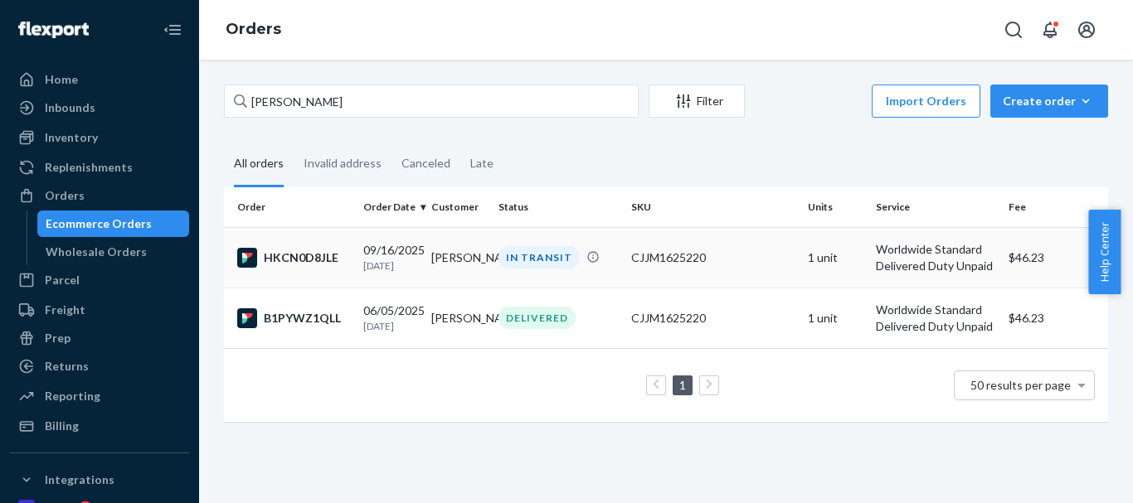
click at [545, 255] on div "IN TRANSIT" at bounding box center [539, 257] width 81 height 22
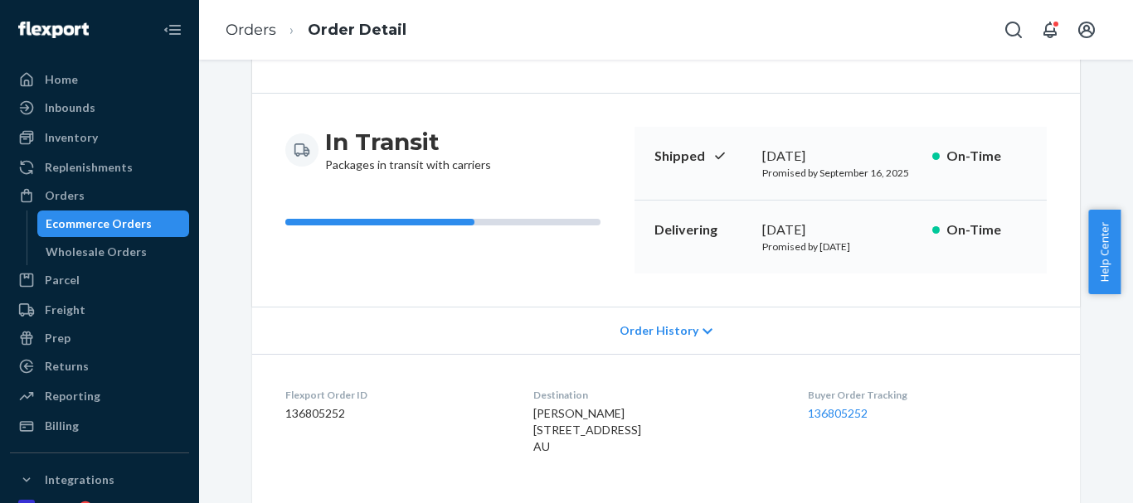
scroll to position [415, 0]
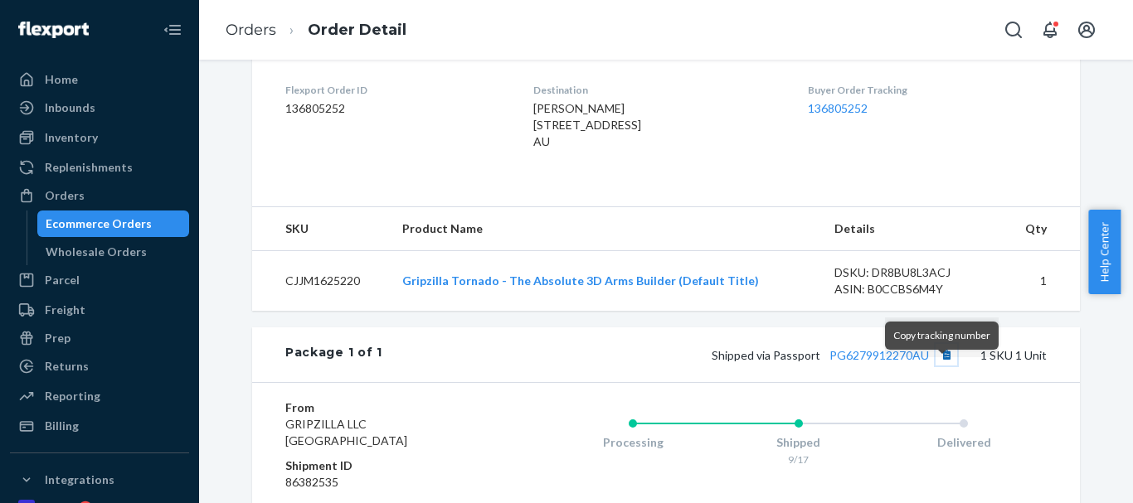
click at [946, 366] on button "Copy tracking number" at bounding box center [947, 355] width 22 height 22
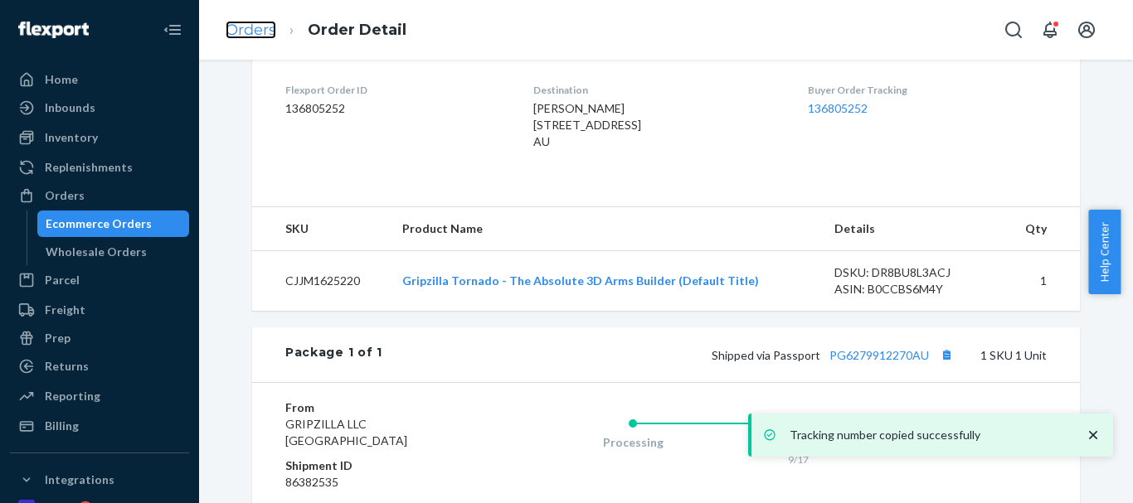
click at [257, 25] on link "Orders" at bounding box center [251, 30] width 51 height 18
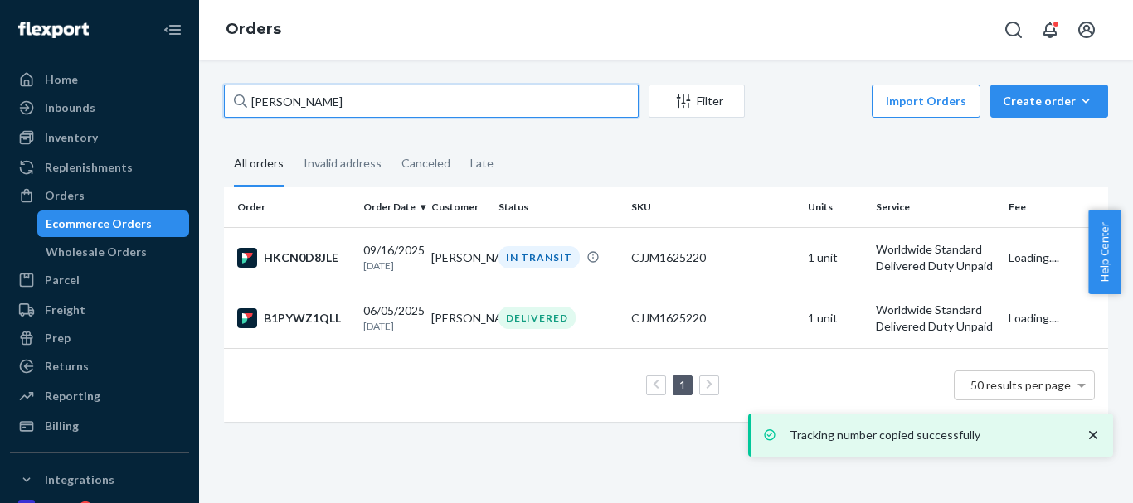
click at [306, 105] on input "Andrew Bigg" at bounding box center [431, 101] width 415 height 33
paste input "Francis Gill"
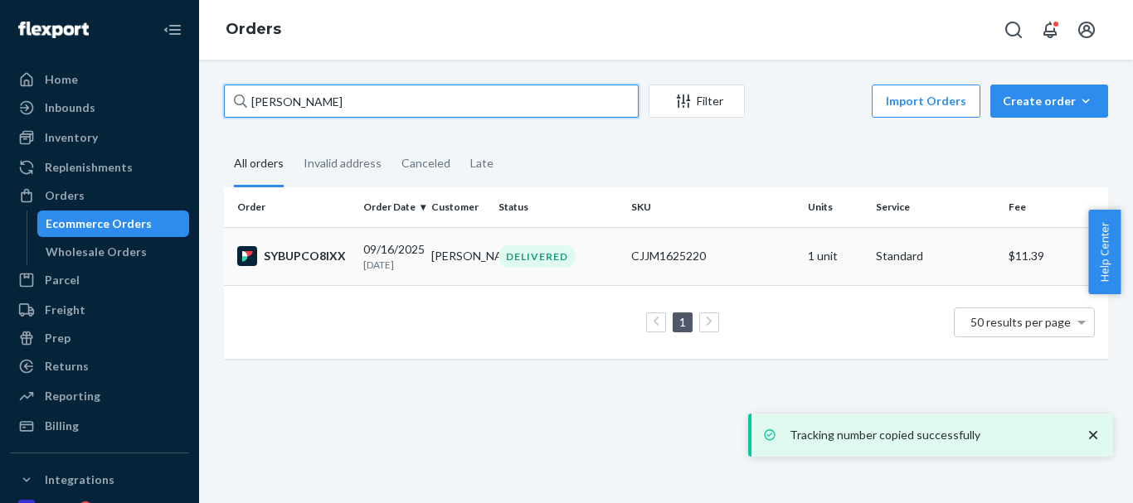
type input "Francis Gill"
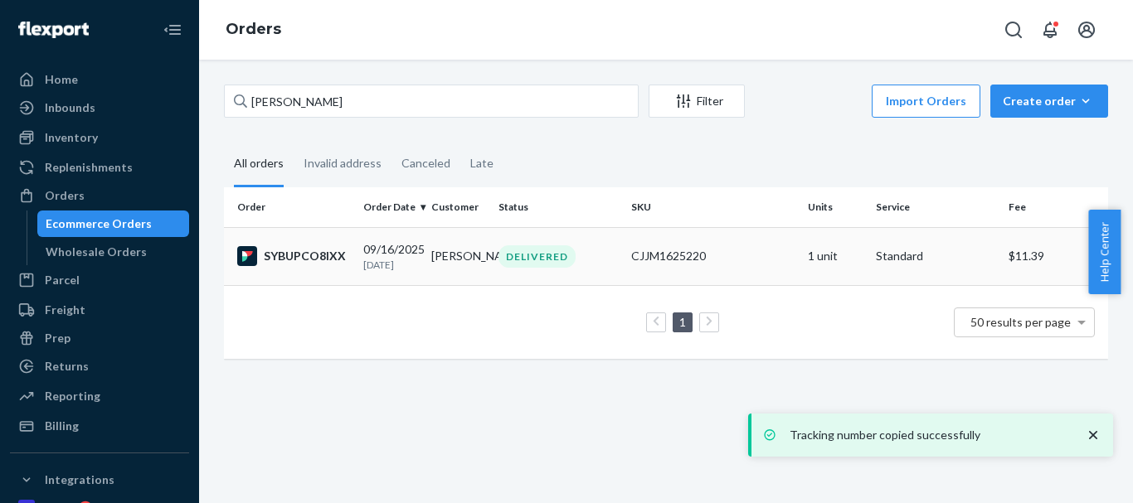
click at [530, 252] on div "DELIVERED" at bounding box center [537, 257] width 77 height 22
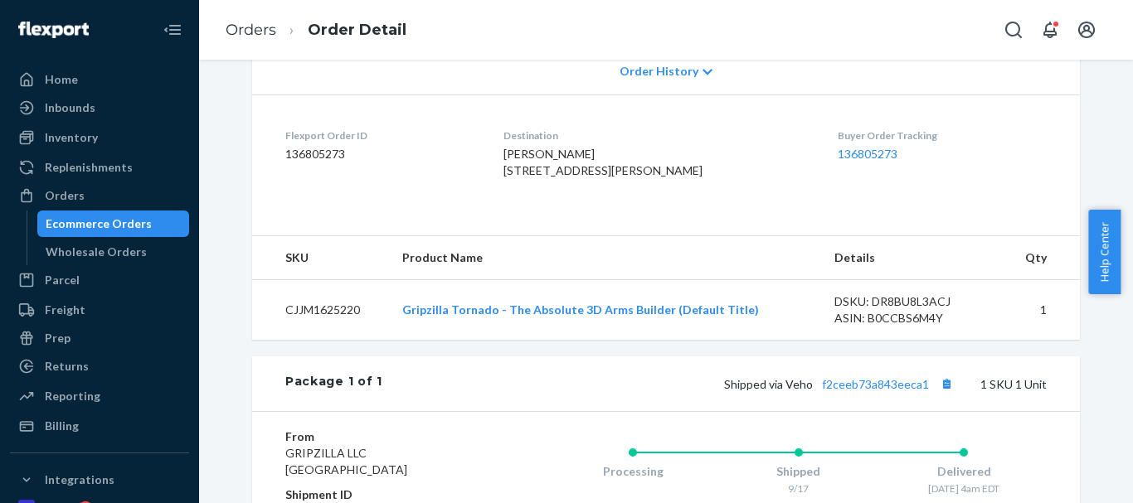
scroll to position [415, 0]
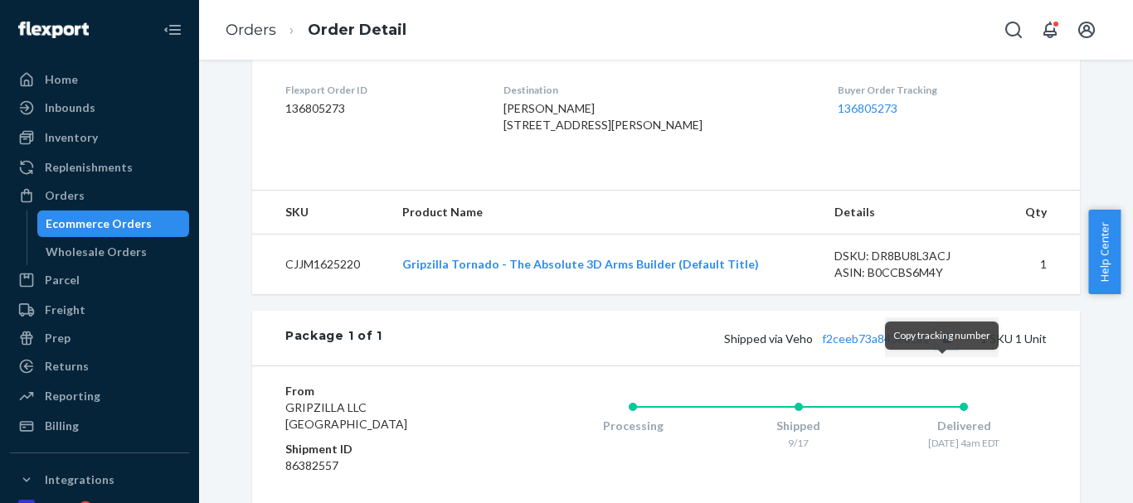
click at [940, 349] on button "Copy tracking number" at bounding box center [947, 339] width 22 height 22
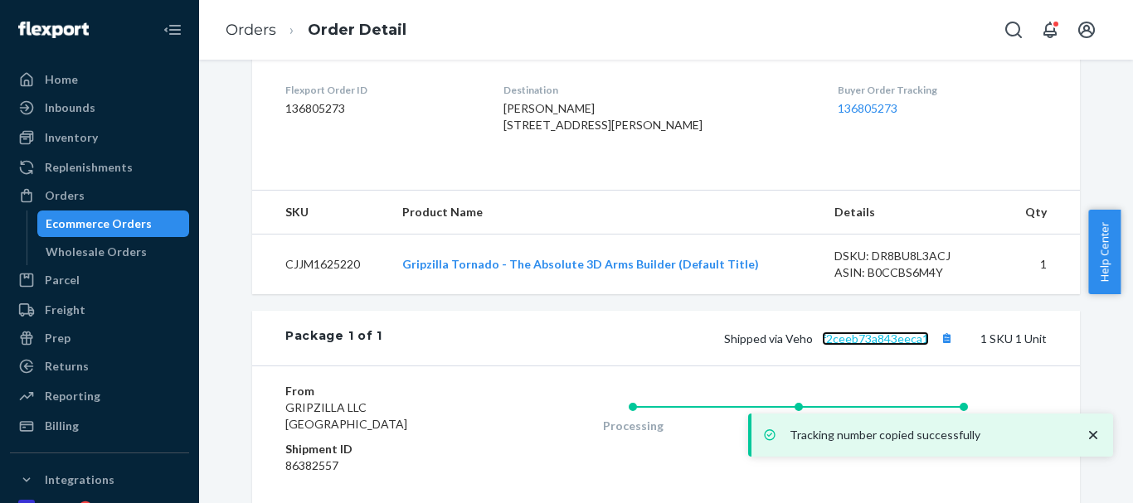
click at [884, 346] on link "f2ceeb73a843eeca1" at bounding box center [875, 339] width 107 height 14
click at [253, 30] on link "Orders" at bounding box center [251, 30] width 51 height 18
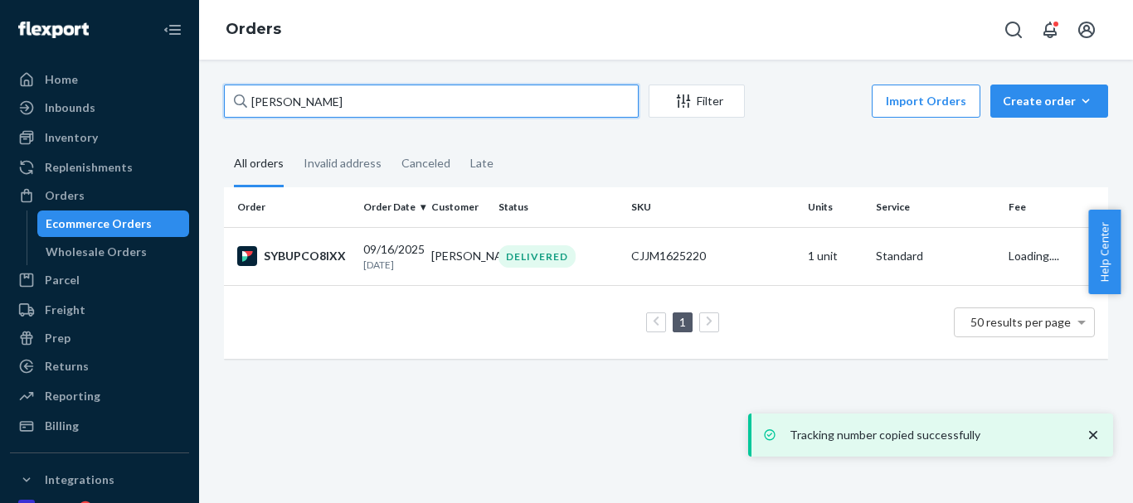
click at [299, 105] on input "Francis Gill" at bounding box center [431, 101] width 415 height 33
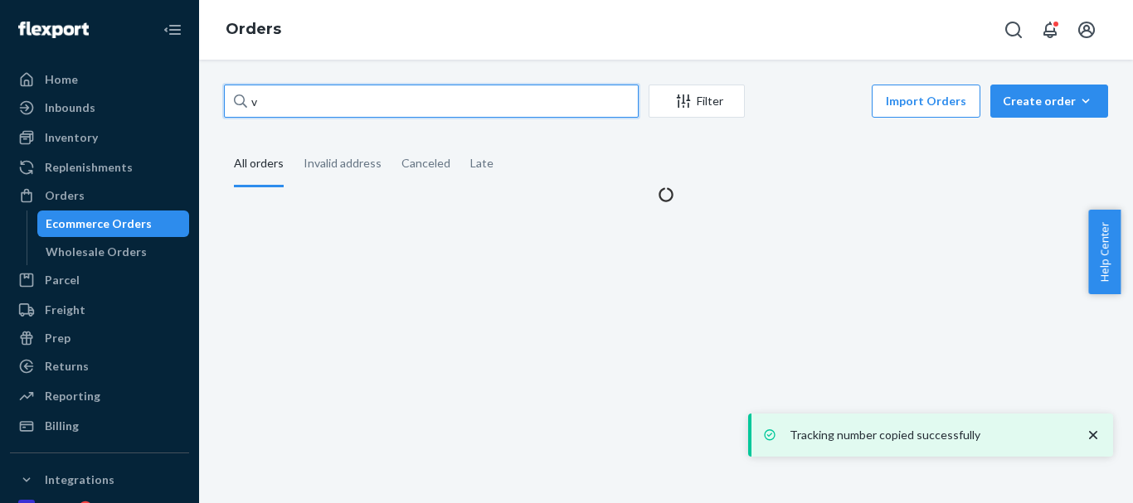
drag, startPoint x: 259, startPoint y: 97, endPoint x: 217, endPoint y: 101, distance: 41.7
click at [217, 101] on div "v Filter Import Orders Create order Ecommerce order Removal order All orders In…" at bounding box center [666, 144] width 909 height 119
paste input "Mike Edge"
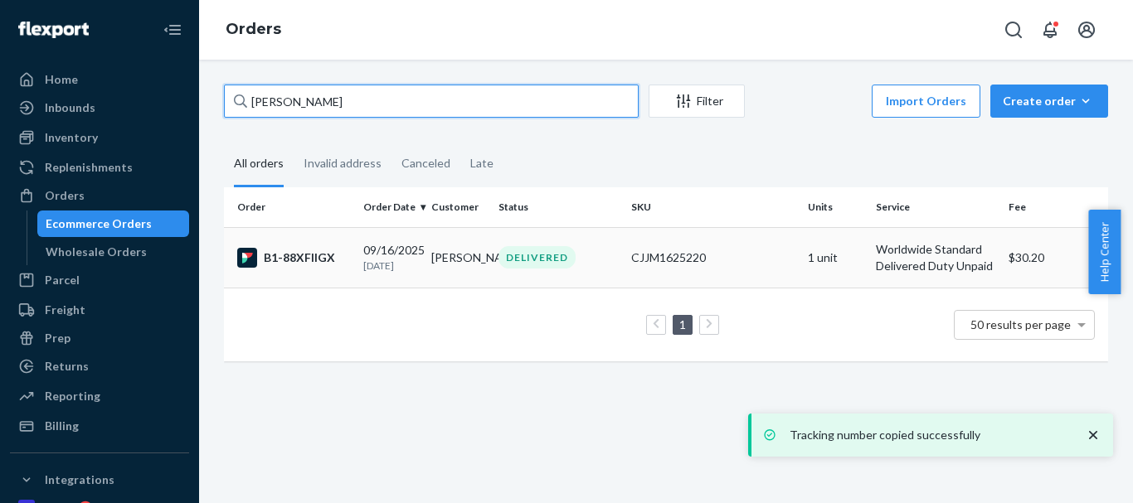
type input "Mike Edge"
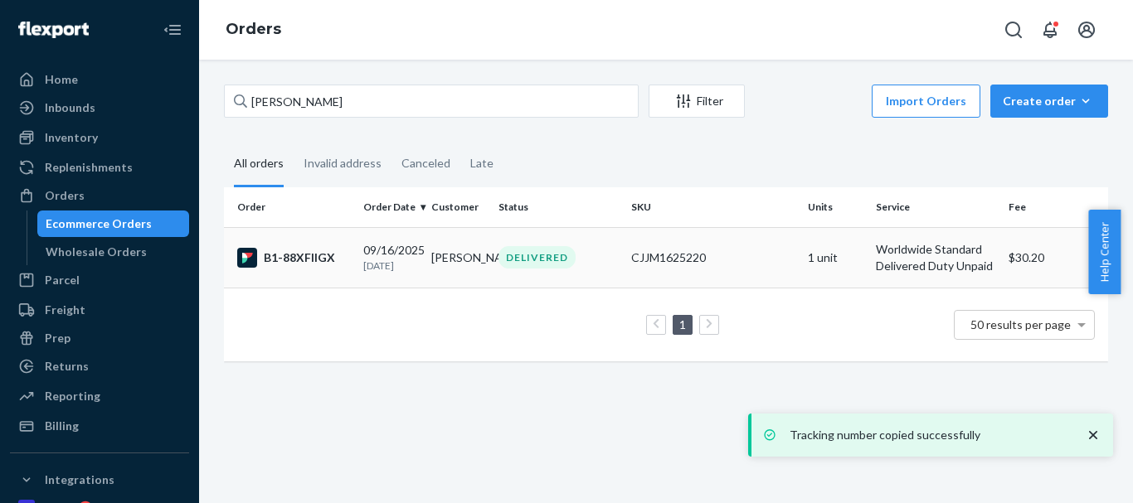
click at [522, 266] on div "DELIVERED" at bounding box center [537, 257] width 77 height 22
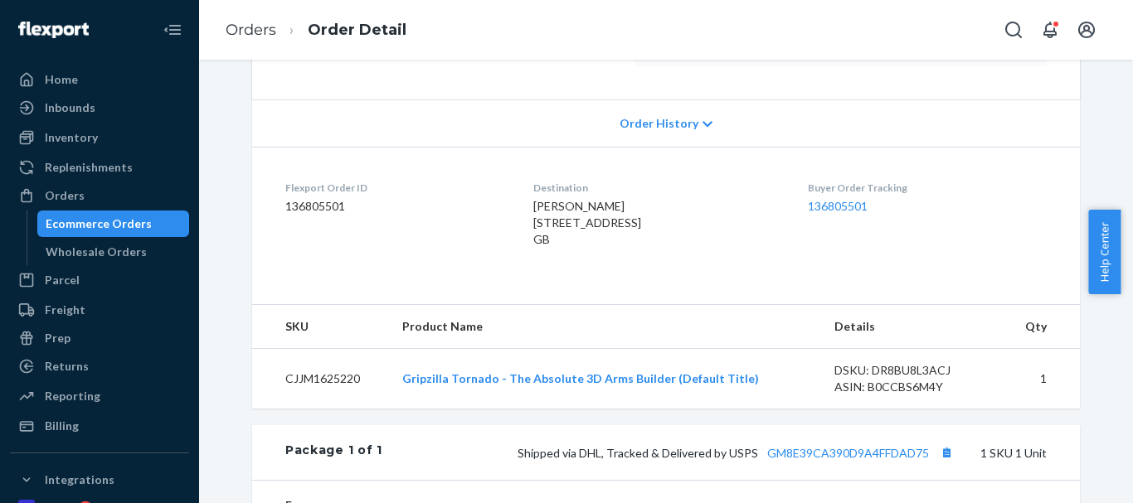
scroll to position [415, 0]
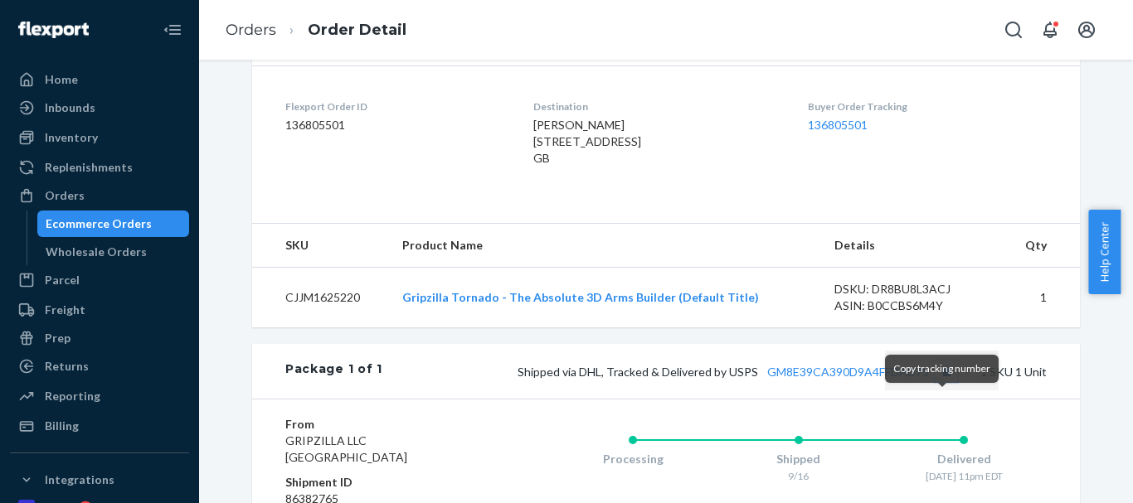
click at [943, 382] on button "Copy tracking number" at bounding box center [947, 372] width 22 height 22
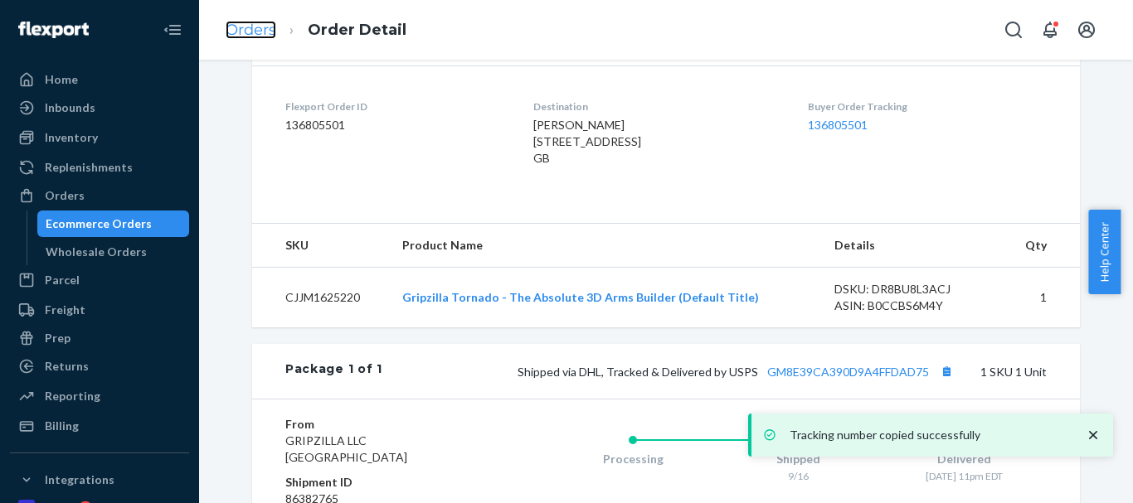
click at [248, 28] on link "Orders" at bounding box center [251, 30] width 51 height 18
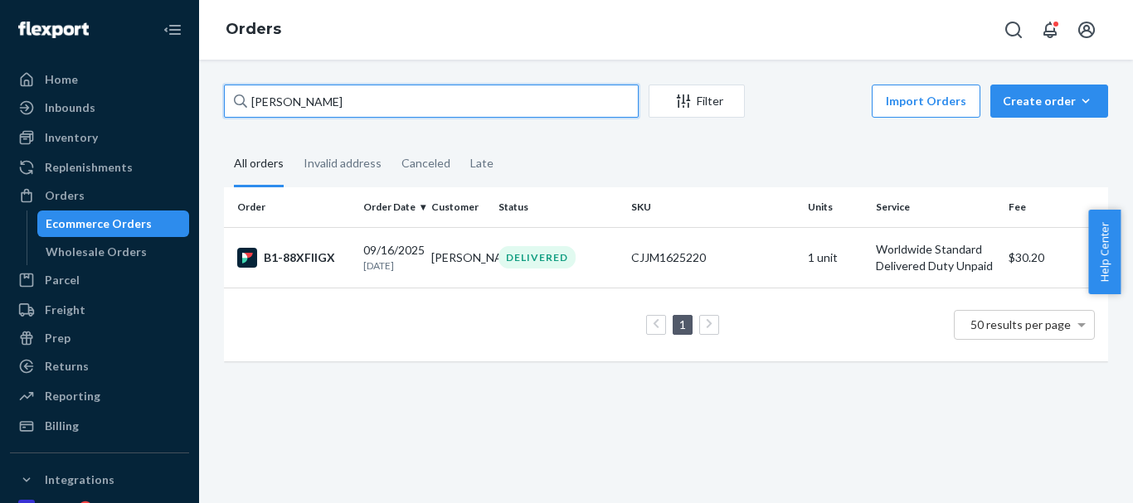
click at [290, 108] on input "Mike Edge" at bounding box center [431, 101] width 415 height 33
paste input "Steven Farnworth"
type input "Steven Farnworth"
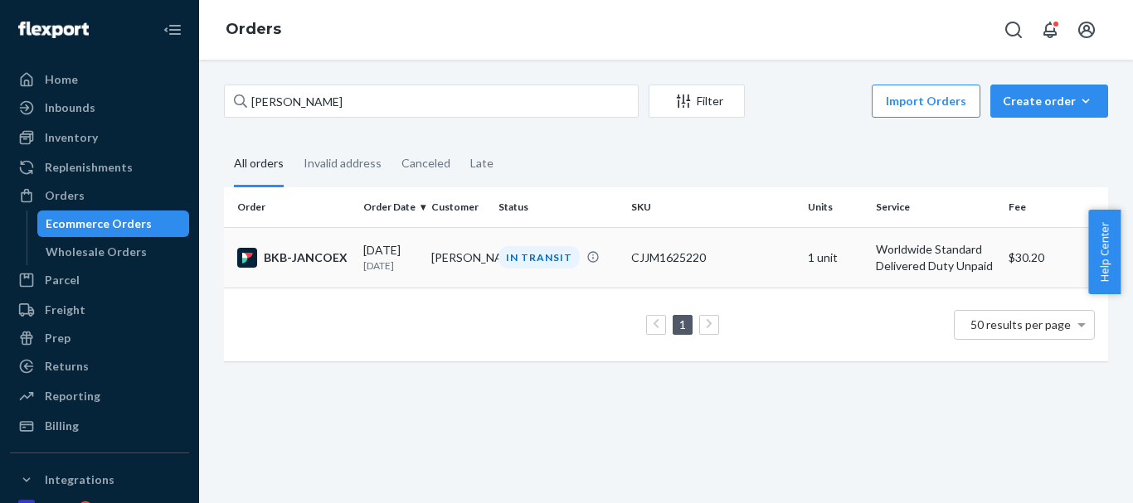
click at [520, 247] on div "IN TRANSIT" at bounding box center [539, 257] width 81 height 22
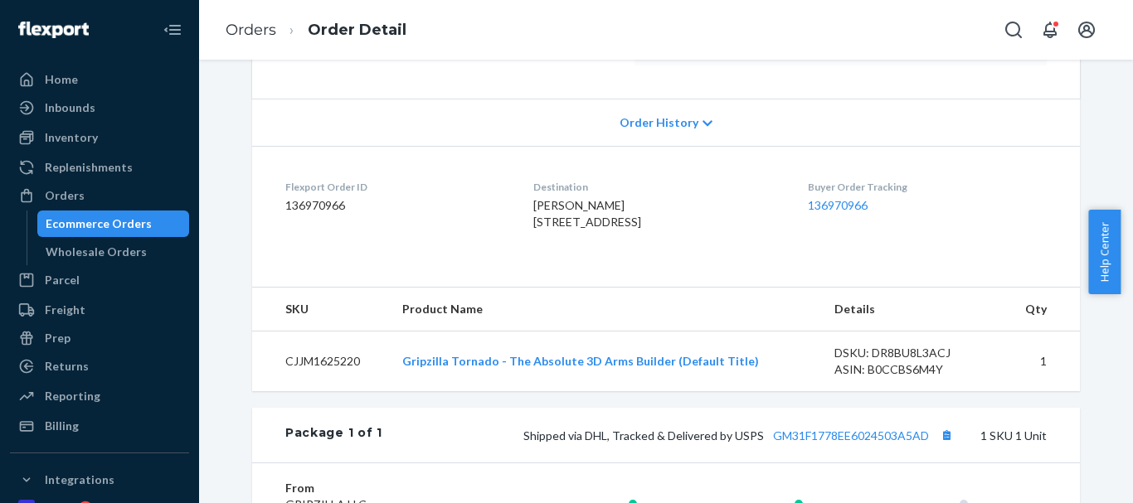
scroll to position [332, 0]
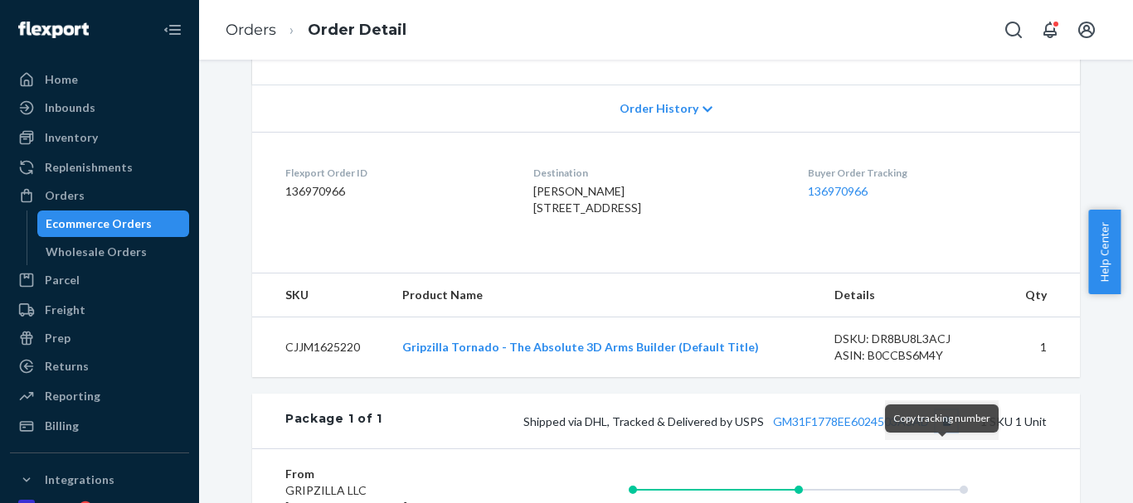
click at [938, 432] on button "Copy tracking number" at bounding box center [947, 422] width 22 height 22
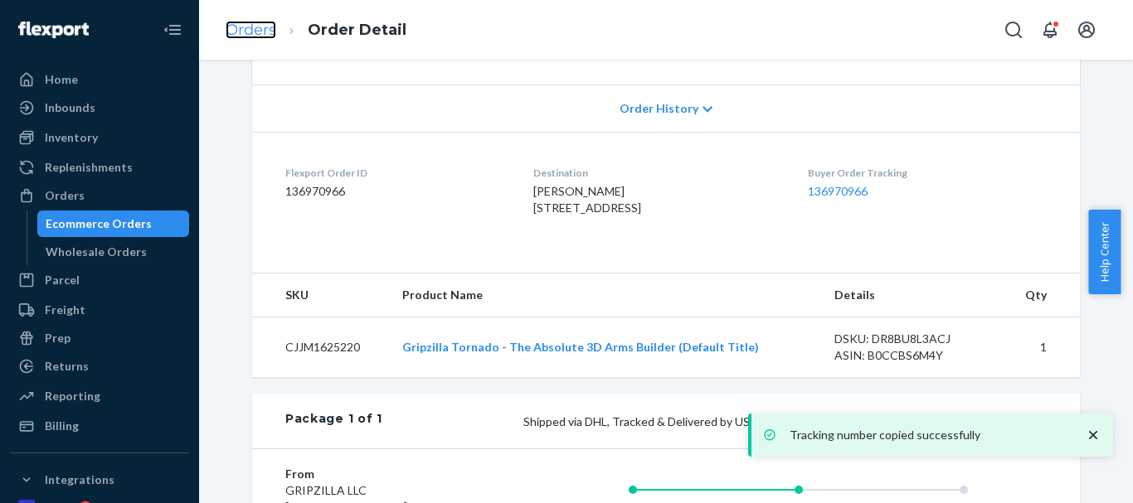
click at [241, 27] on link "Orders" at bounding box center [251, 30] width 51 height 18
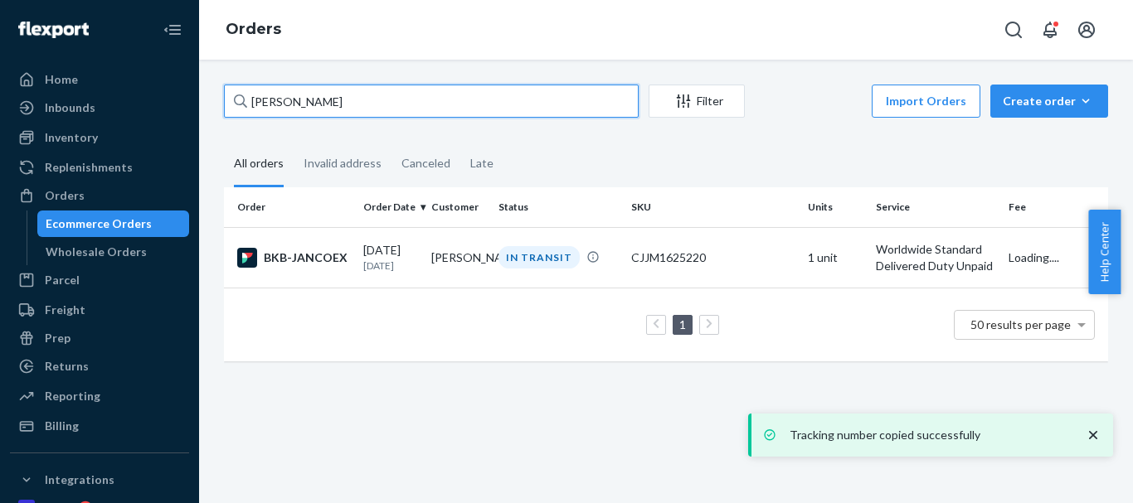
click at [203, 100] on div "Steven Farnworth Filter Import Orders Create order Ecommerce order Removal orde…" at bounding box center [666, 282] width 934 height 444
paste input "Jesse James"
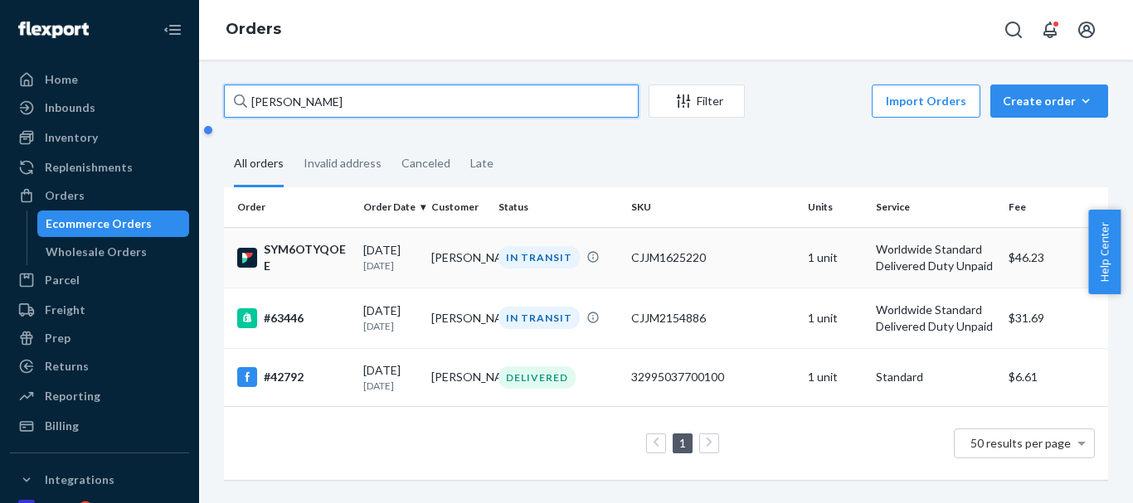
type input "Jesse James"
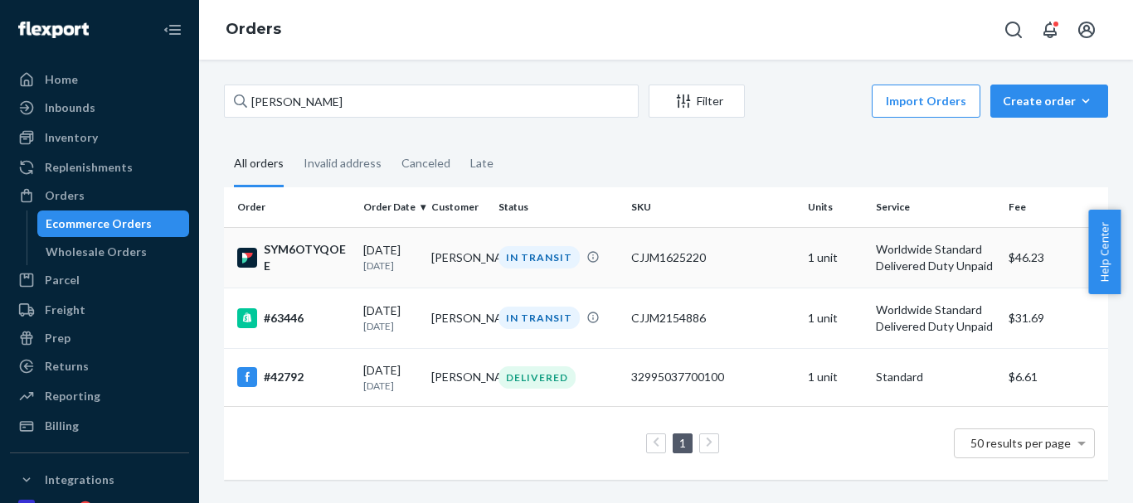
click at [519, 255] on div "IN TRANSIT" at bounding box center [539, 257] width 81 height 22
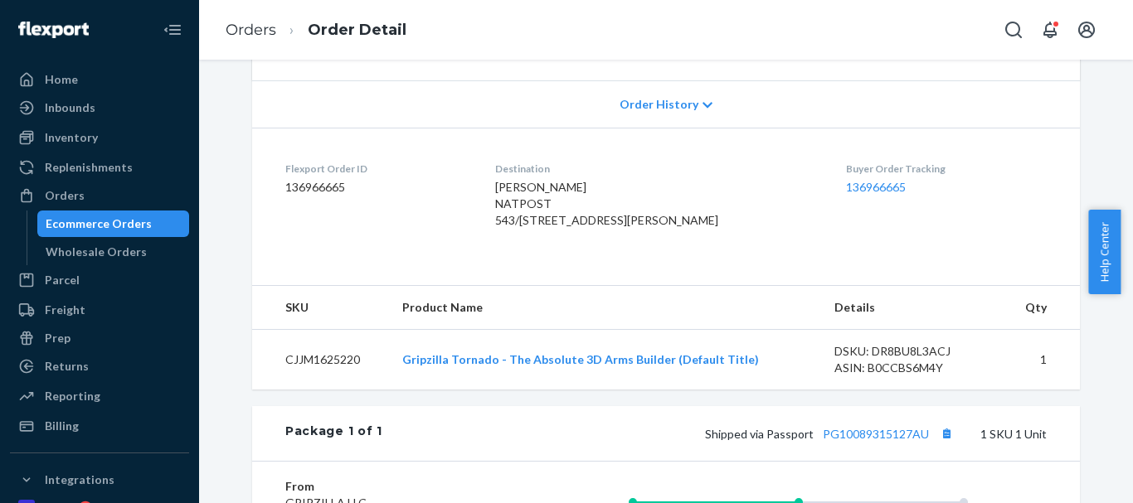
scroll to position [415, 0]
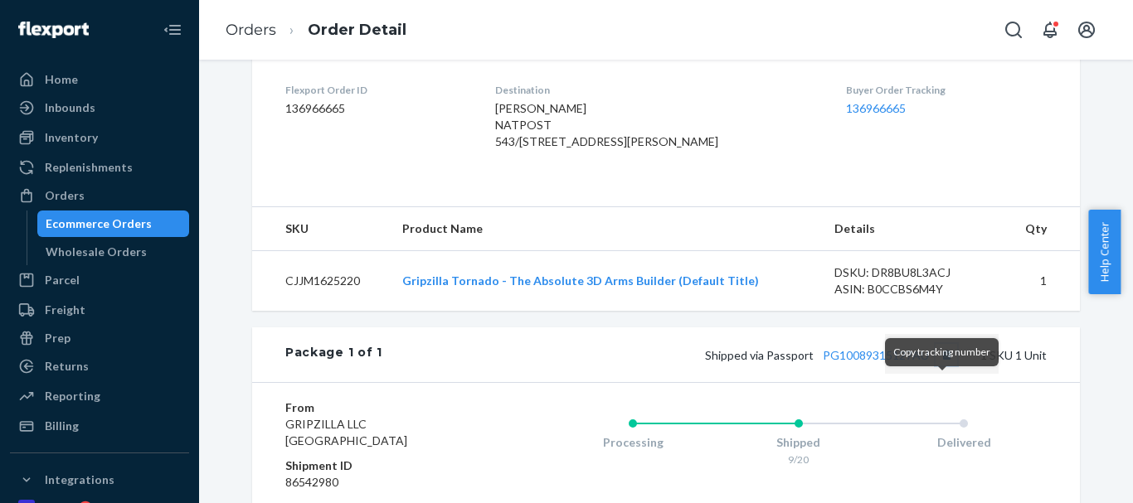
click at [938, 366] on button "Copy tracking number" at bounding box center [947, 355] width 22 height 22
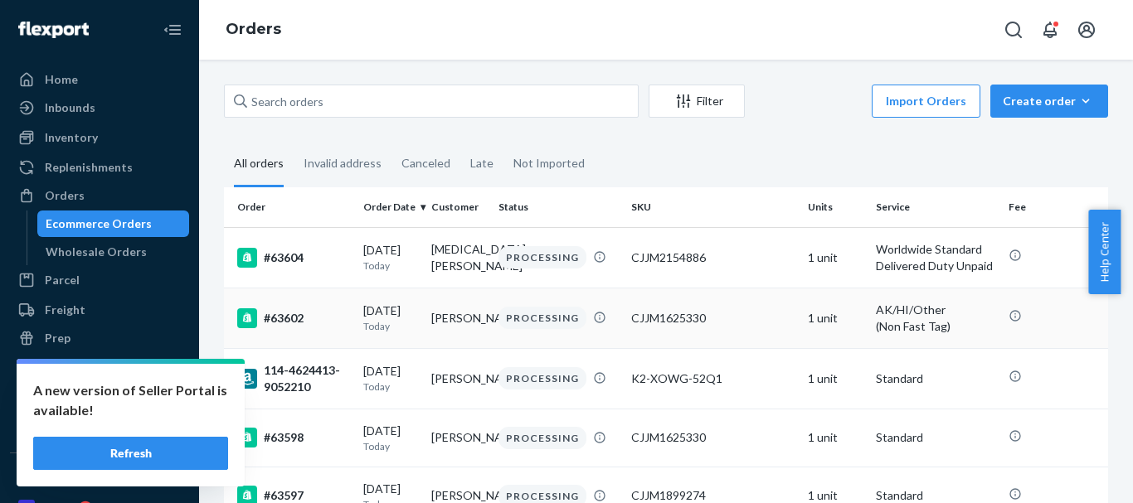
scroll to position [83, 0]
